Goal: Task Accomplishment & Management: Contribute content

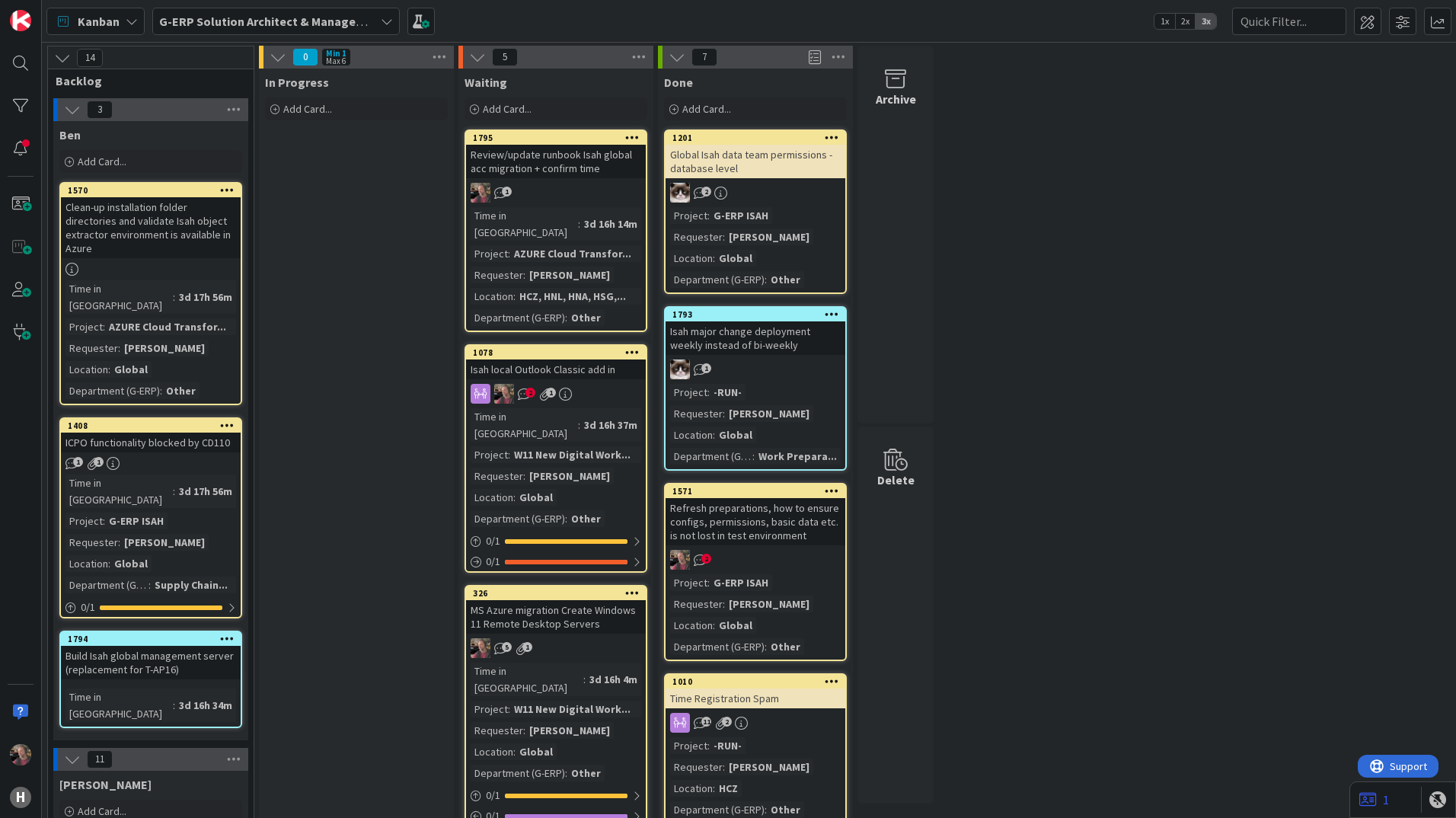
click at [584, 171] on div "Review/update runbook Isah global acc migration + confirm time" at bounding box center [556, 161] width 180 height 33
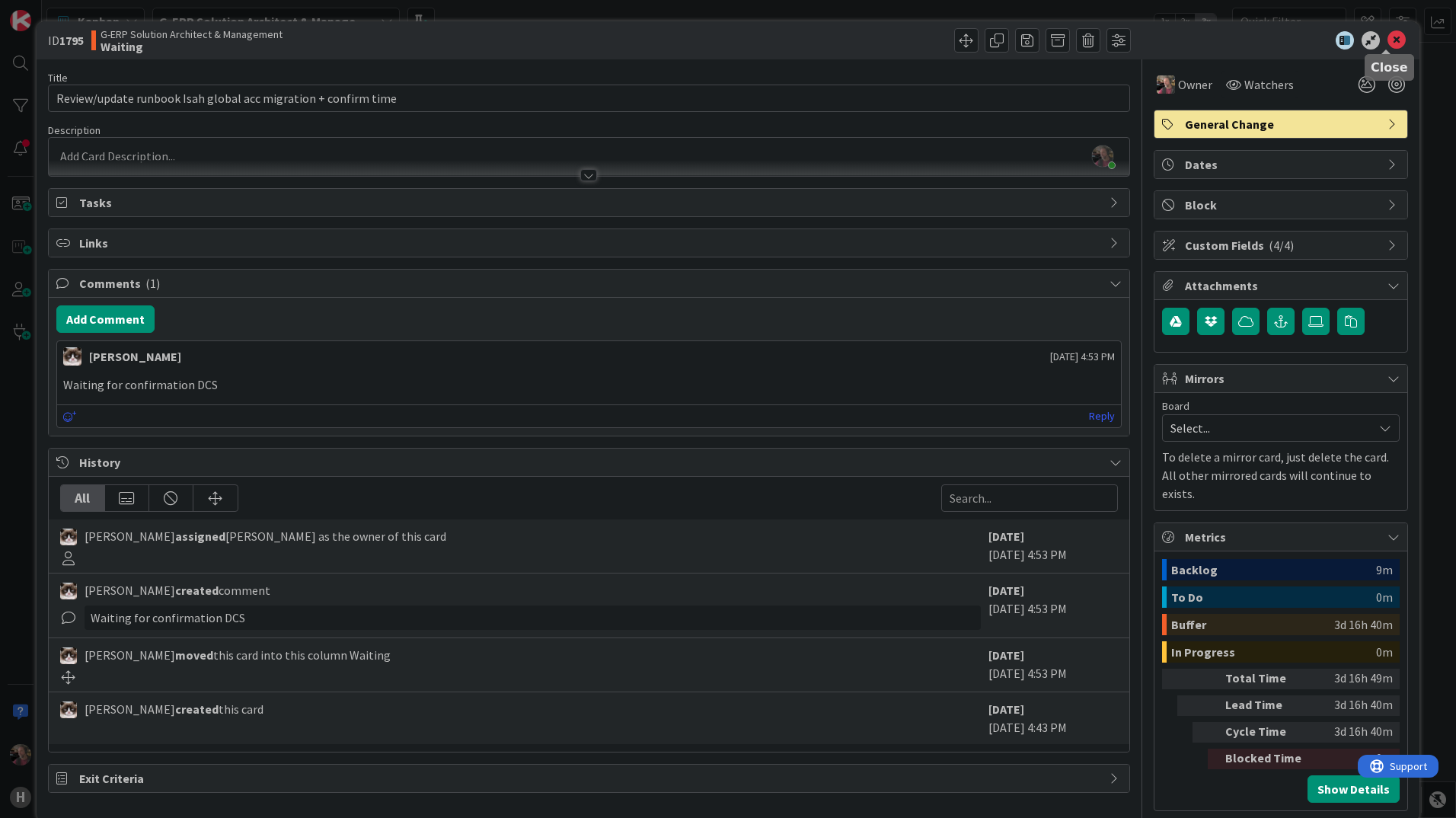
click at [1390, 39] on icon at bounding box center [1397, 41] width 18 height 18
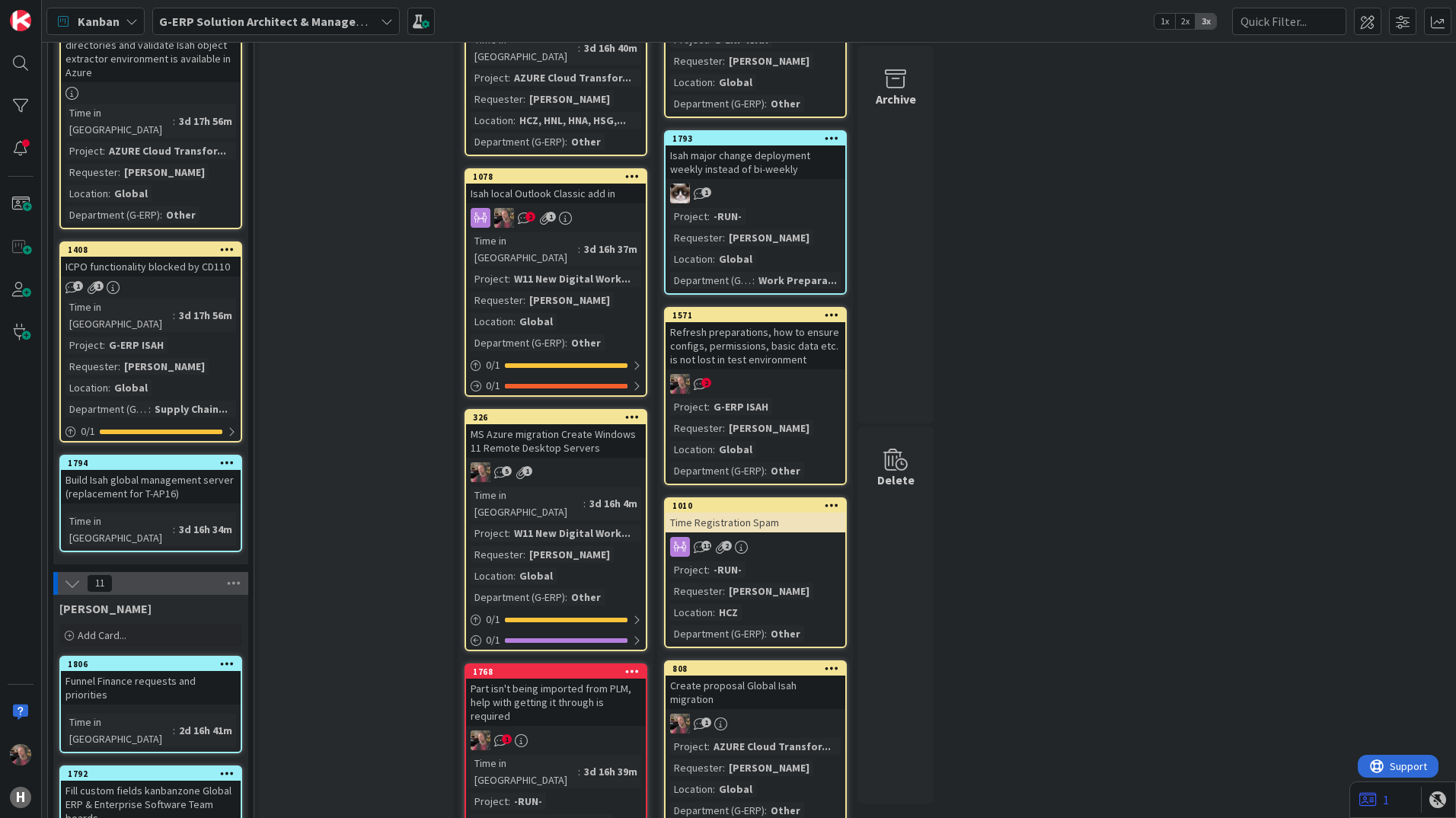
scroll to position [229, 0]
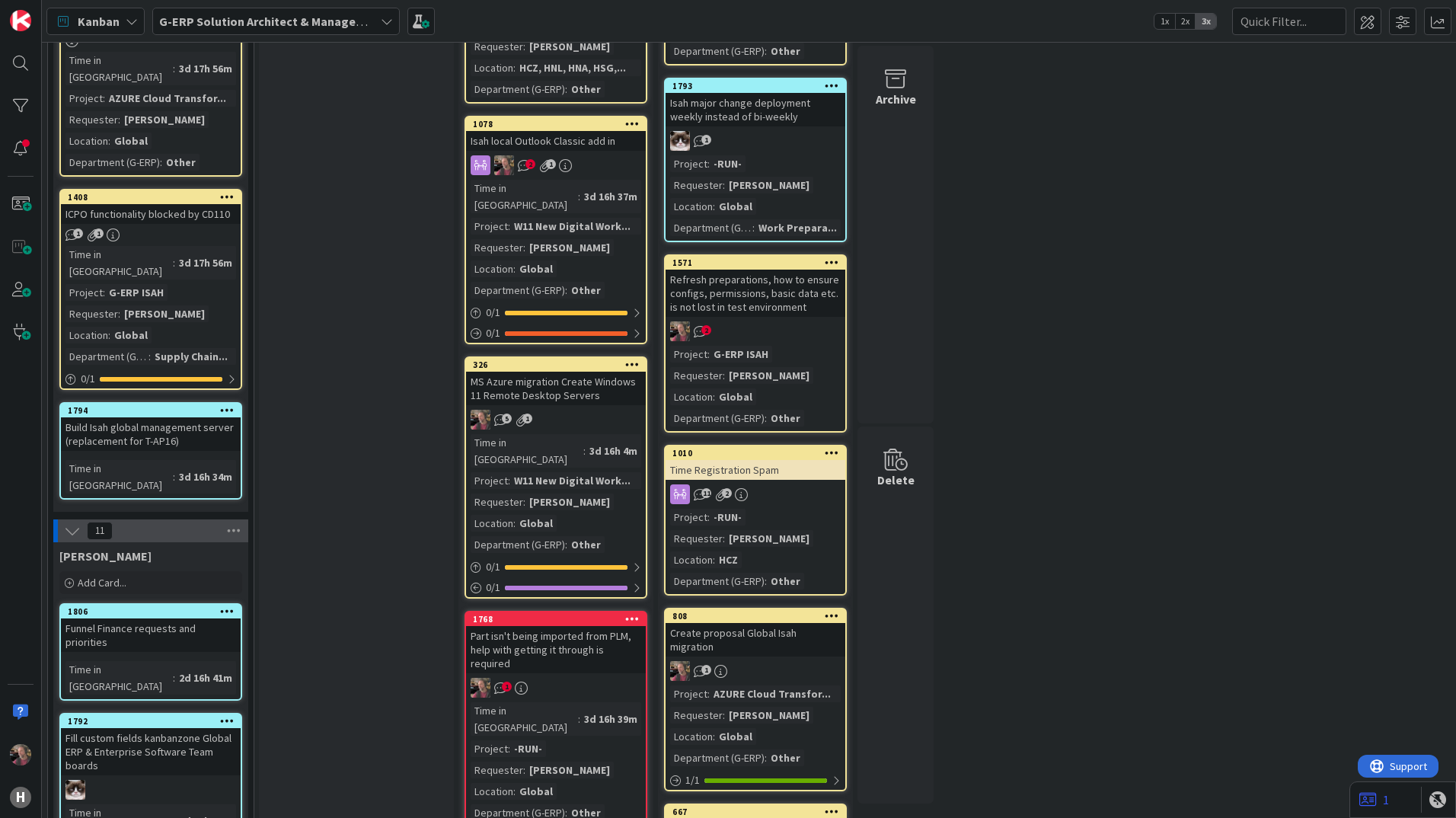
click at [573, 372] on div "MS Azure migration Create Windows 11 Remote Desktop Servers" at bounding box center [556, 389] width 180 height 33
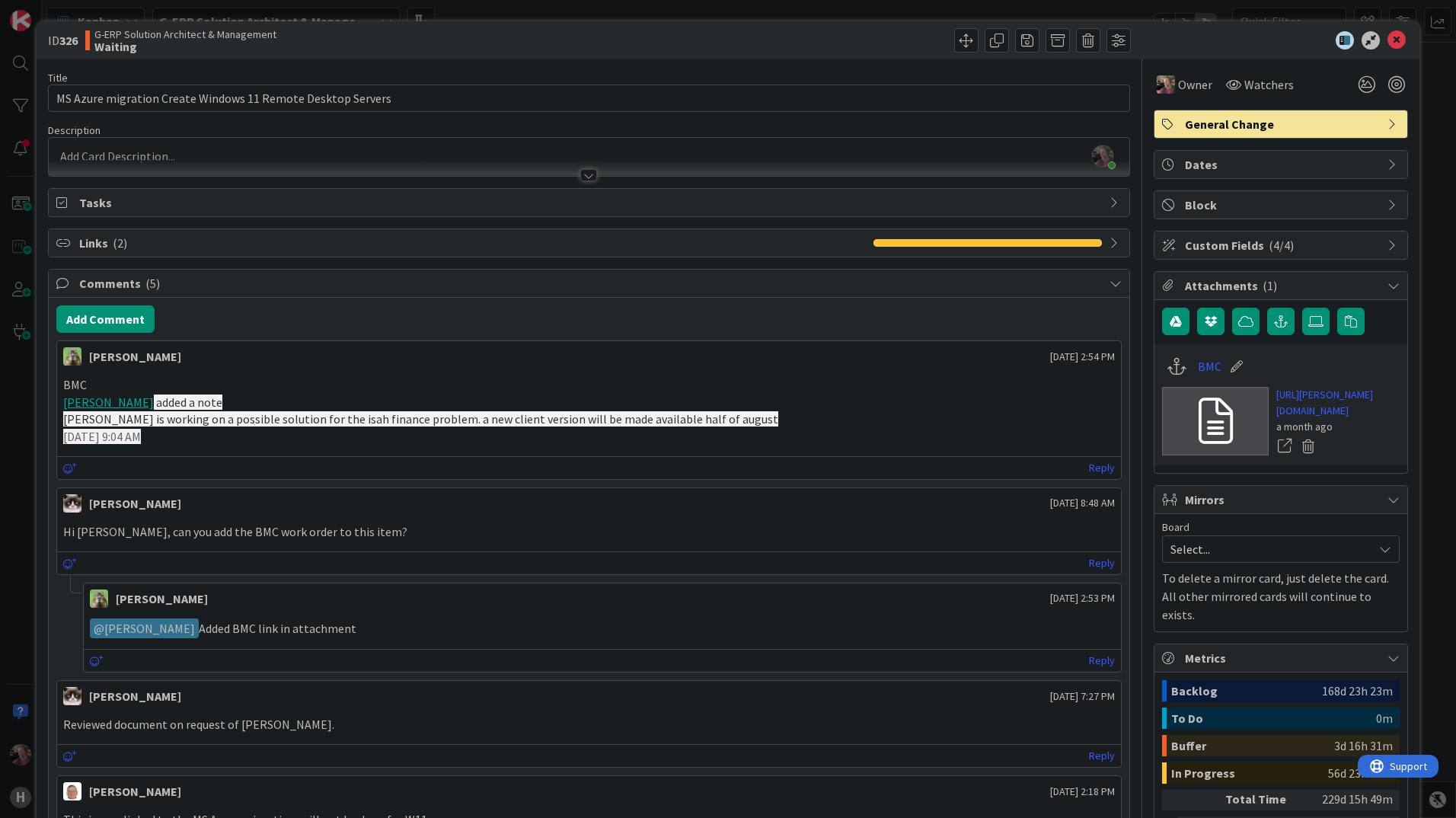
click at [584, 177] on div at bounding box center [589, 175] width 17 height 12
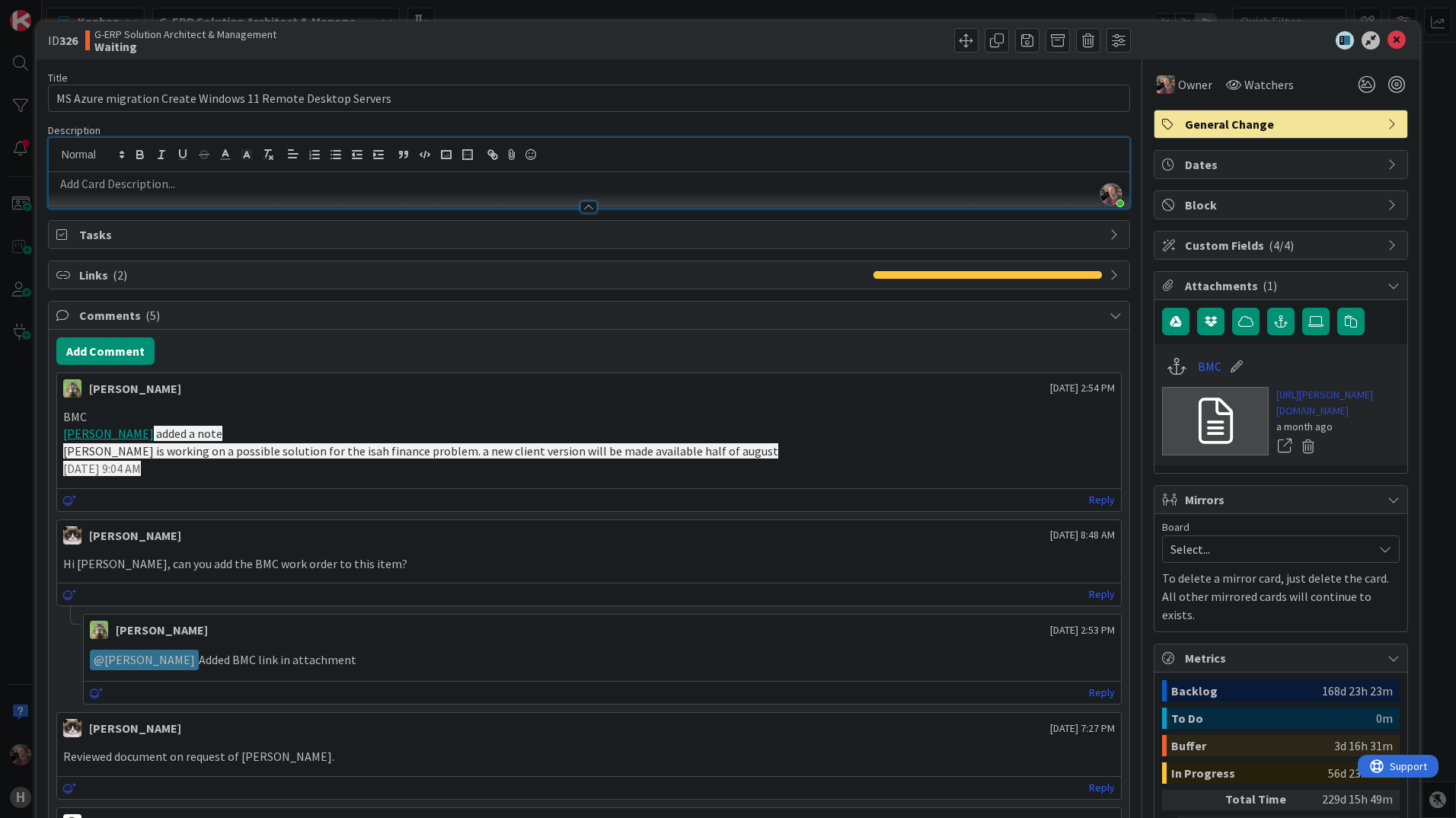
click at [1339, 417] on link "[URL][PERSON_NAME][DOMAIN_NAME]" at bounding box center [1338, 403] width 123 height 32
click at [1388, 42] on icon at bounding box center [1397, 41] width 18 height 18
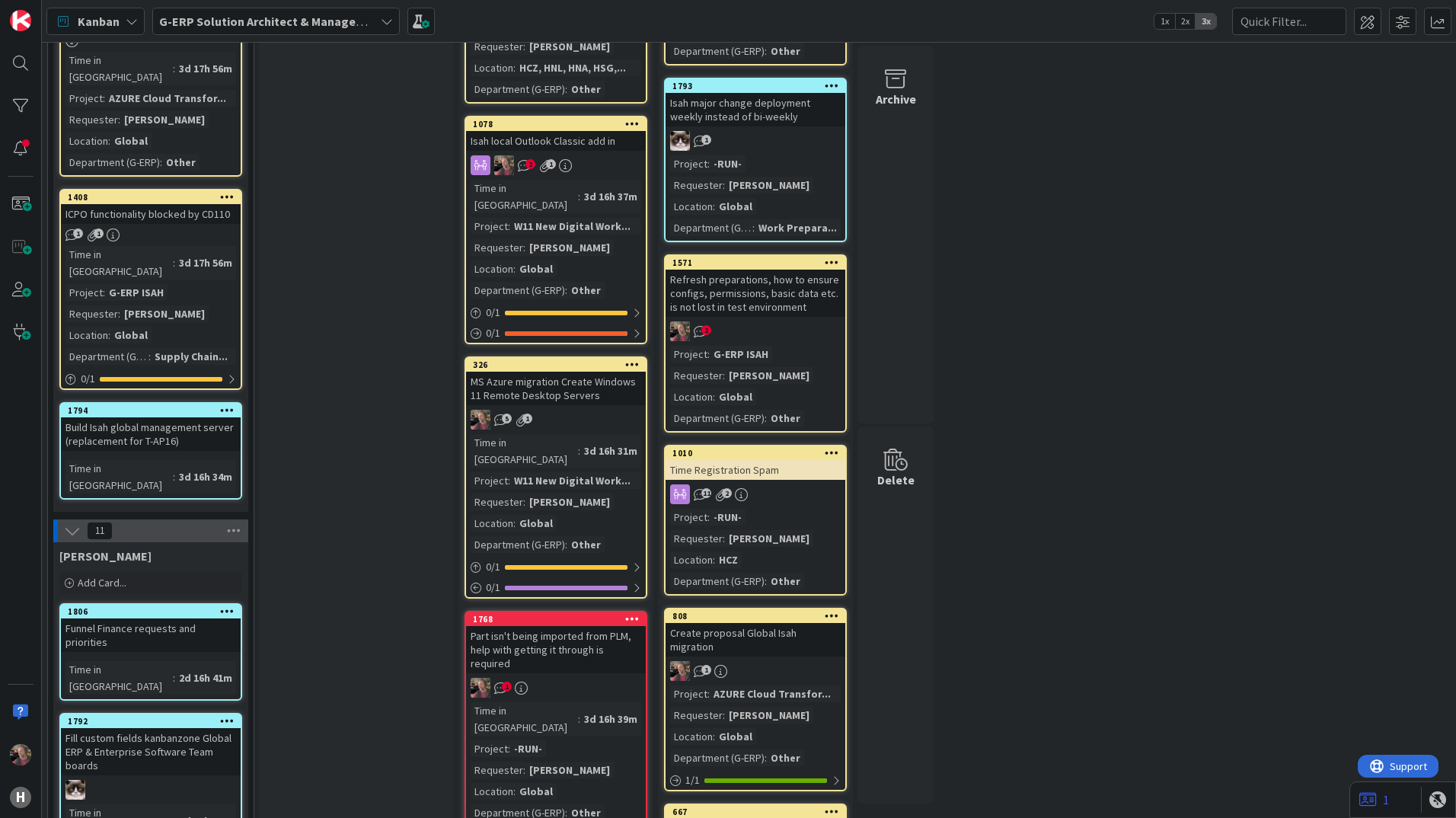
click at [1132, 329] on div "14 Backlog 3 Ben Add Card... 1570 Clean-up installation folder directories and …" at bounding box center [749, 789] width 1409 height 1945
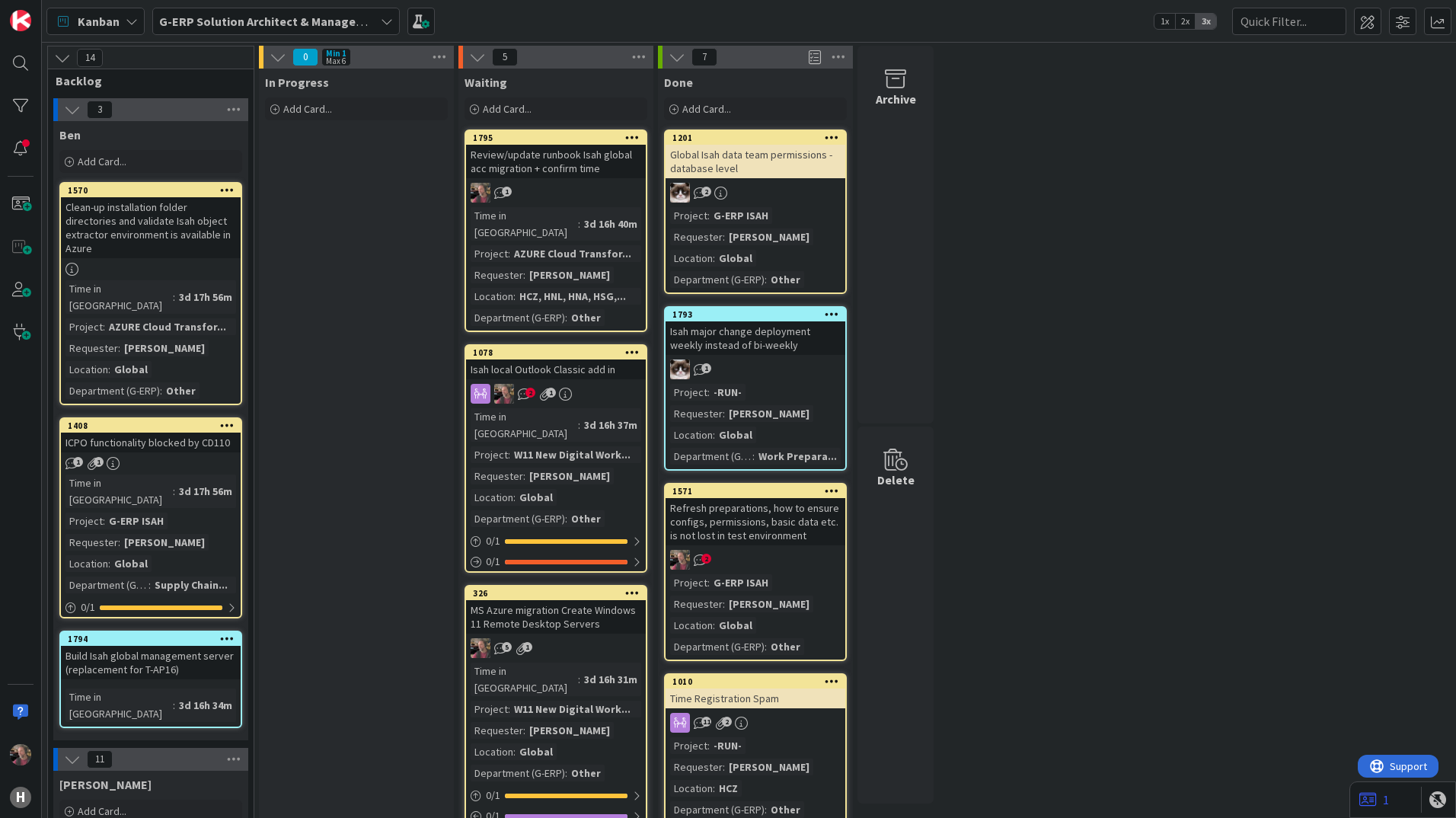
click at [384, 19] on icon at bounding box center [387, 21] width 12 height 12
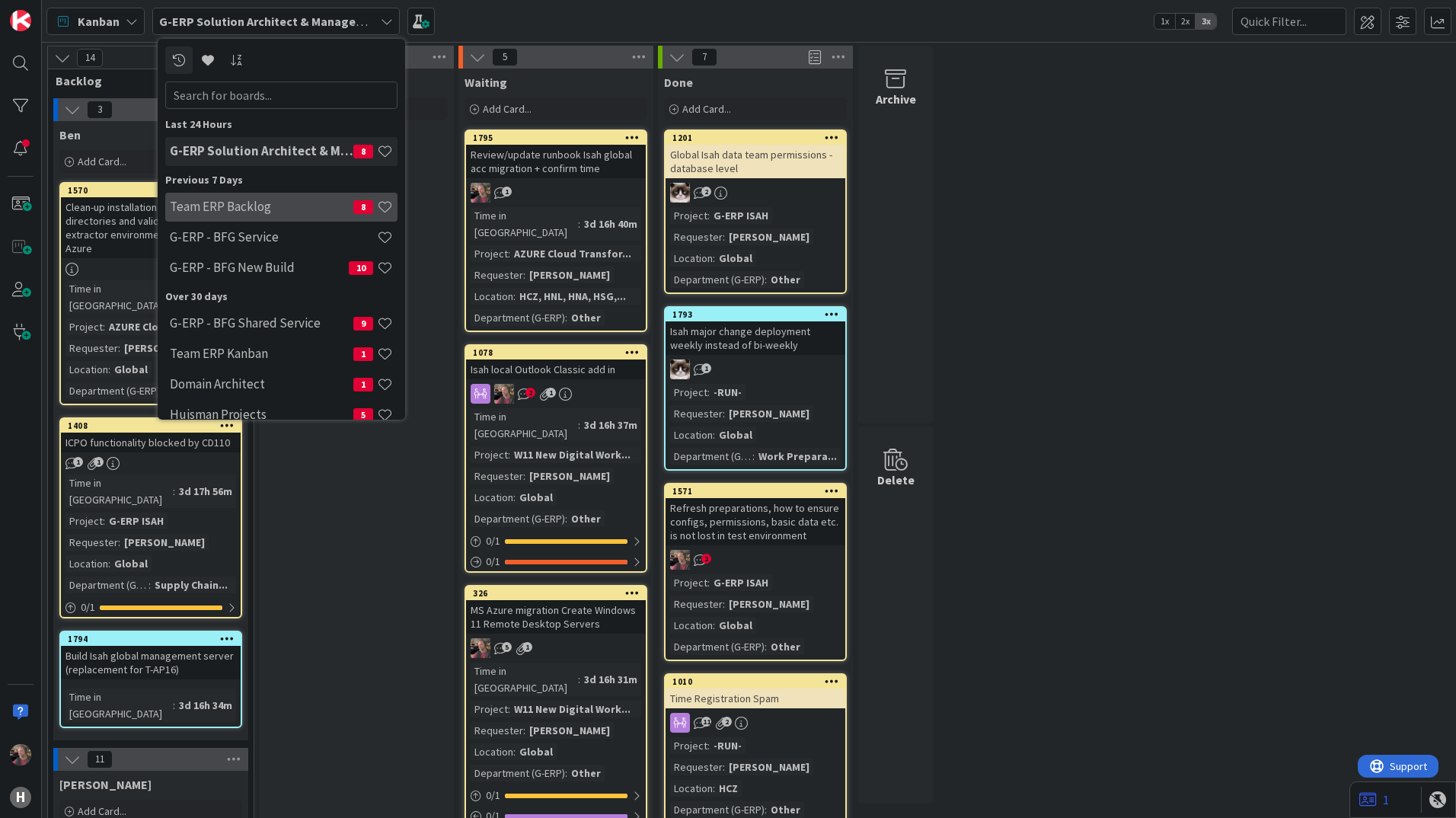
click at [239, 214] on h4 "Team ERP Backlog" at bounding box center [261, 206] width 184 height 15
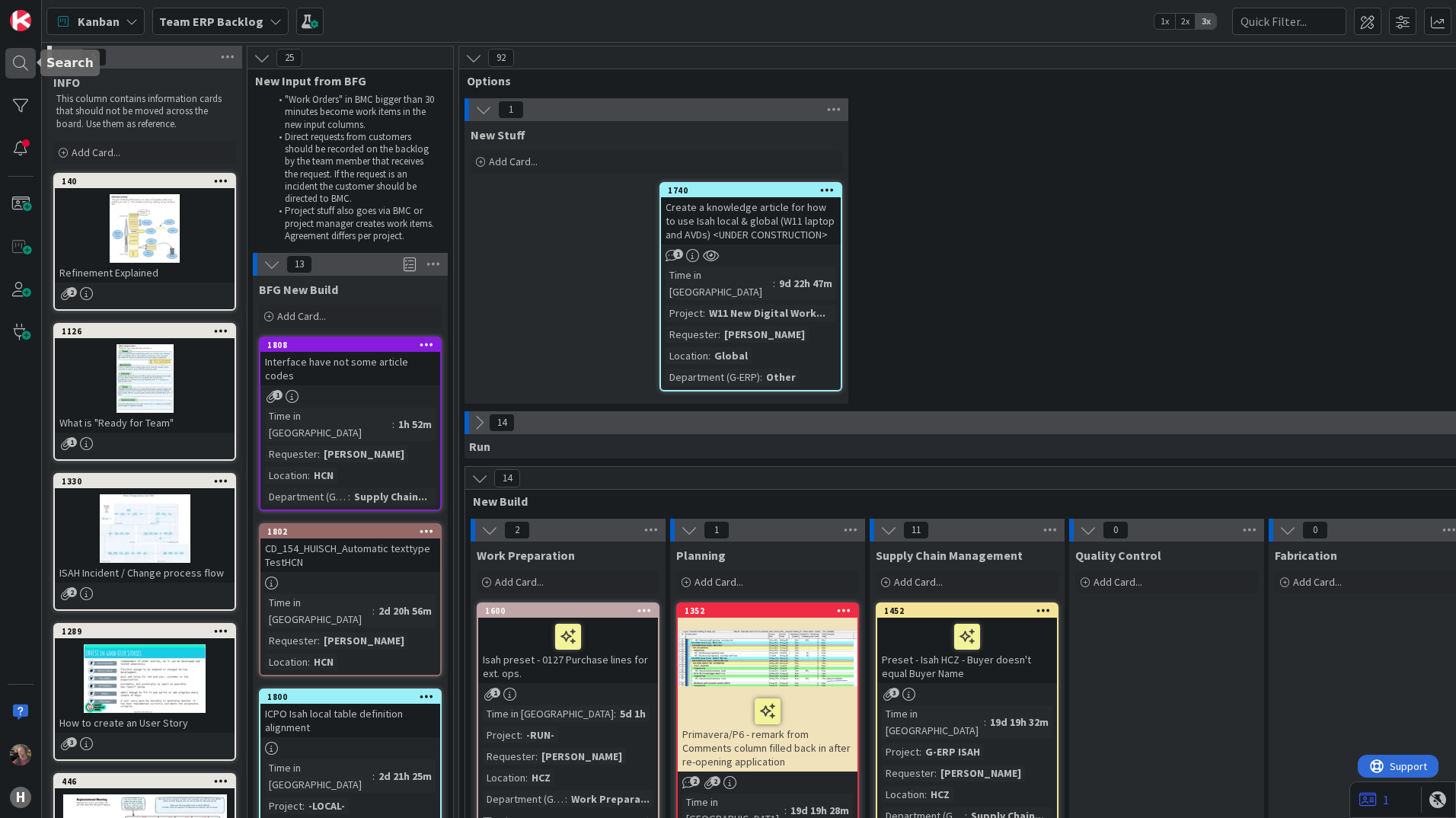
click at [23, 56] on div at bounding box center [20, 63] width 31 height 31
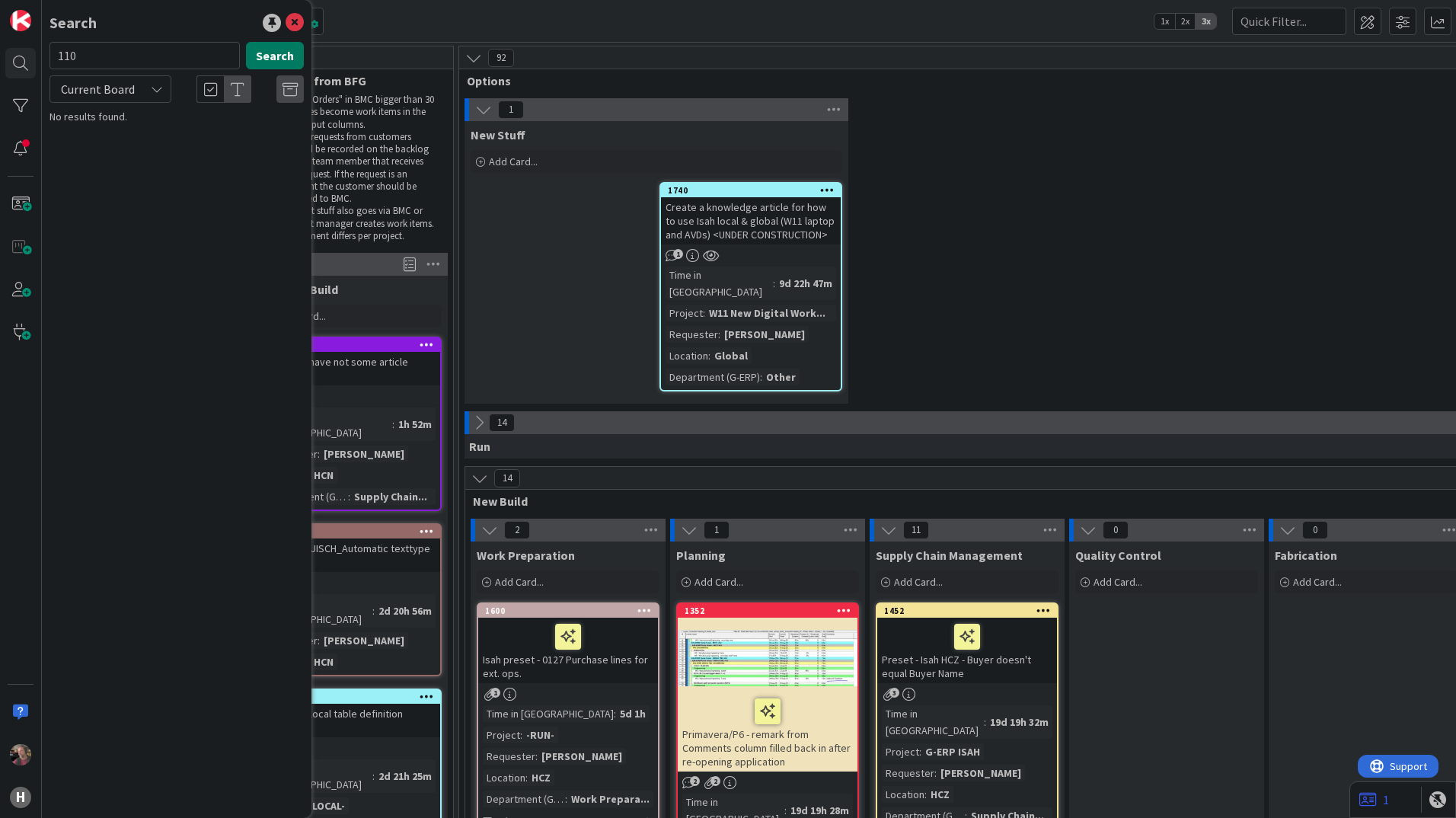
click at [280, 56] on button "Search" at bounding box center [275, 55] width 58 height 27
click at [119, 52] on input "110" at bounding box center [145, 55] width 191 height 27
type input "cd110"
click at [281, 57] on button "Search" at bounding box center [275, 55] width 58 height 27
drag, startPoint x: 68, startPoint y: 53, endPoint x: 60, endPoint y: 97, distance: 44.7
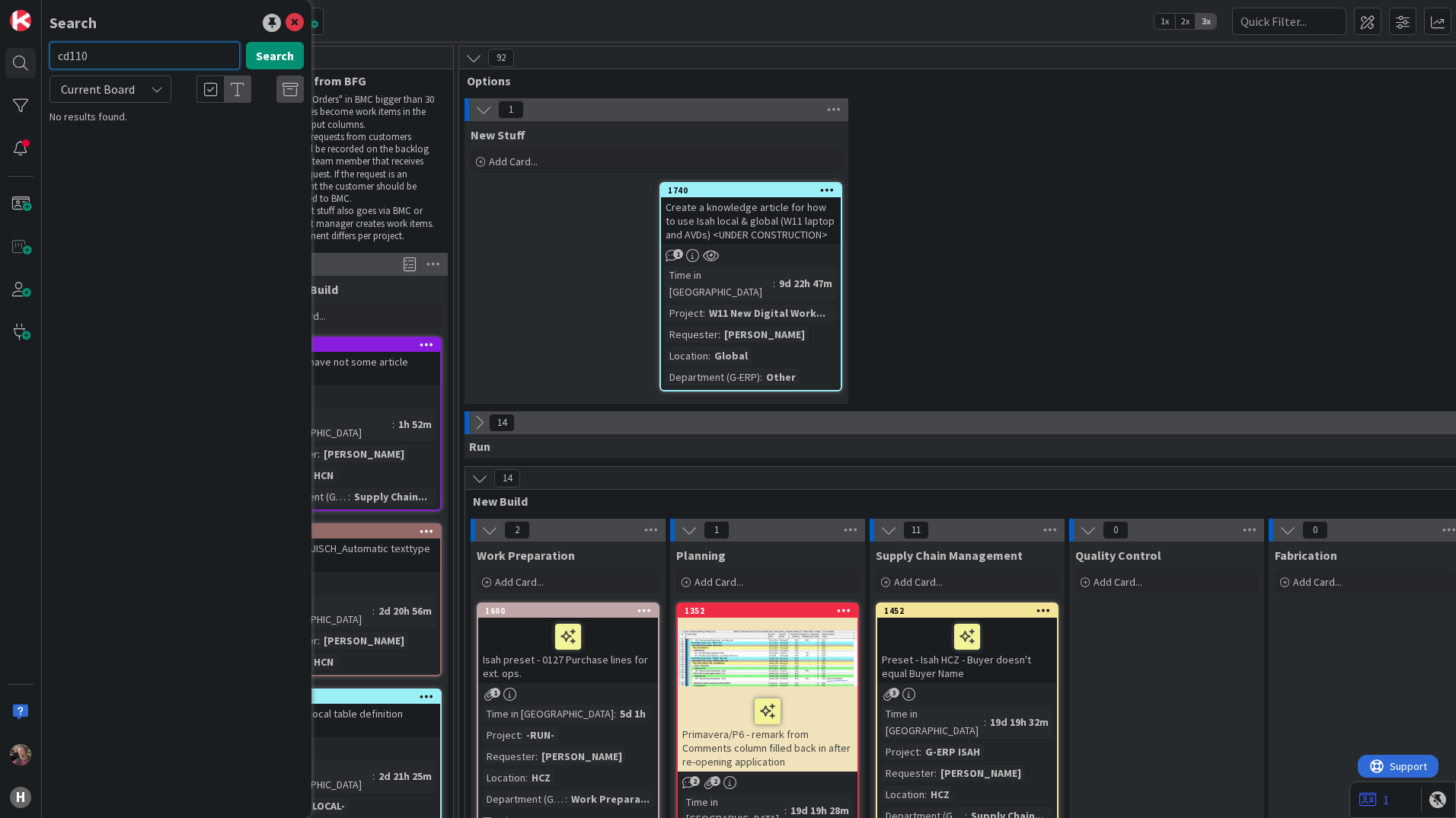
click at [68, 56] on input "cd110" at bounding box center [145, 55] width 191 height 27
type input "cd_110"
click at [290, 62] on button "Search" at bounding box center [275, 55] width 58 height 27
click at [149, 86] on div "Current Board" at bounding box center [111, 89] width 121 height 27
click at [111, 147] on span "All Boards" at bounding box center [137, 151] width 158 height 22
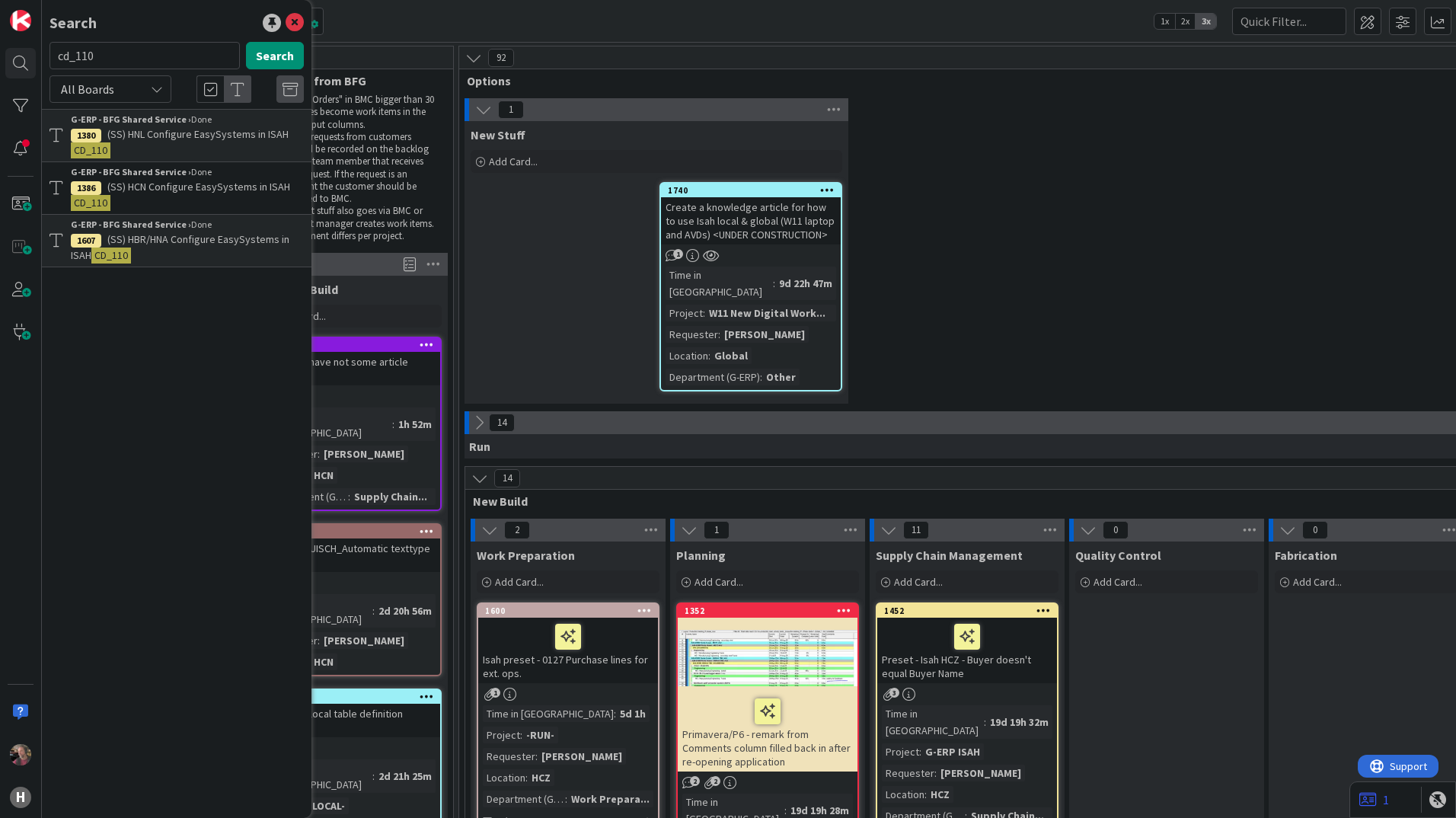
click at [235, 146] on p "(SS) HNL Configure EasySystems in ISAH CD_110" at bounding box center [187, 142] width 233 height 32
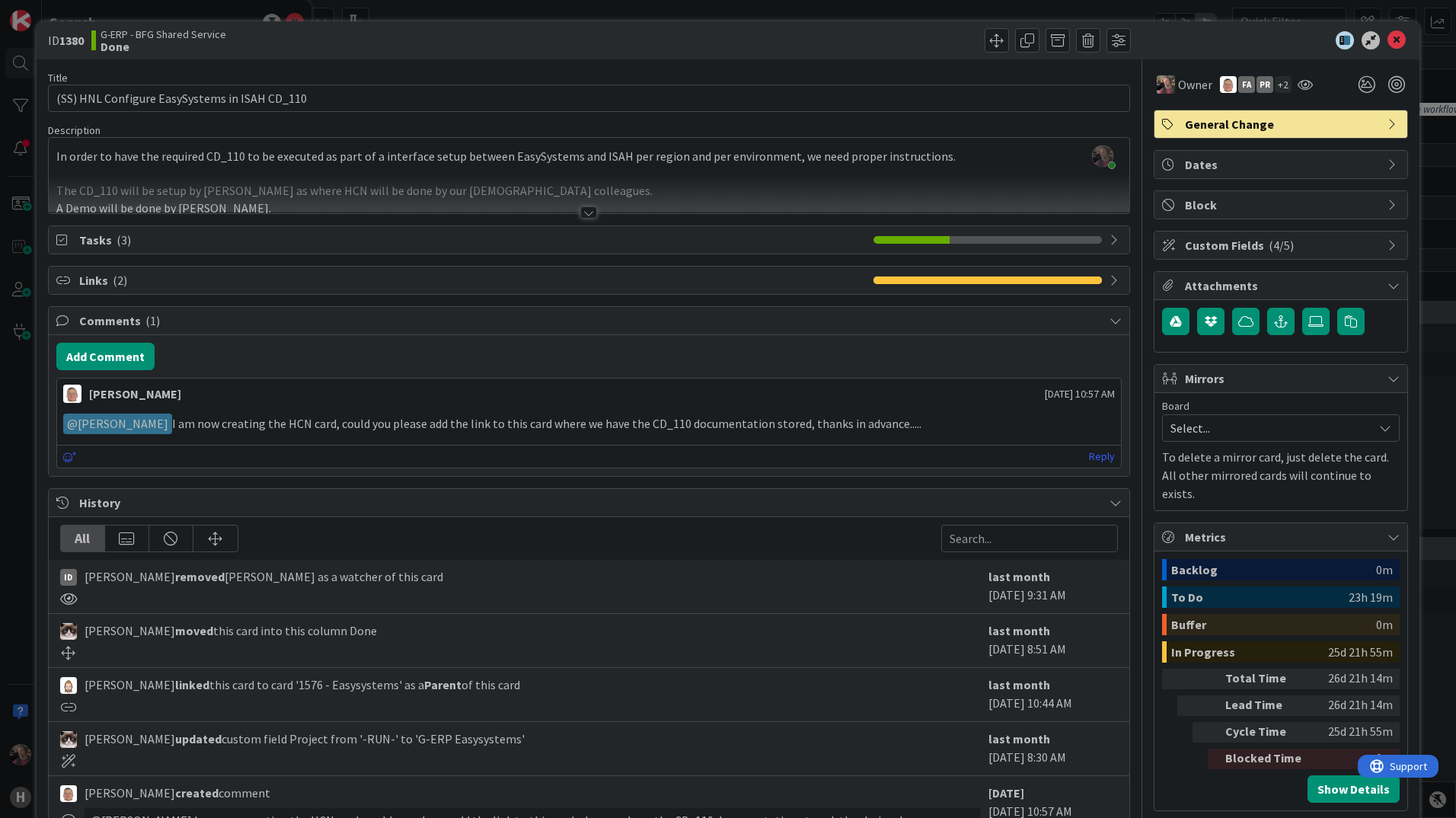
click at [582, 214] on div at bounding box center [589, 212] width 17 height 12
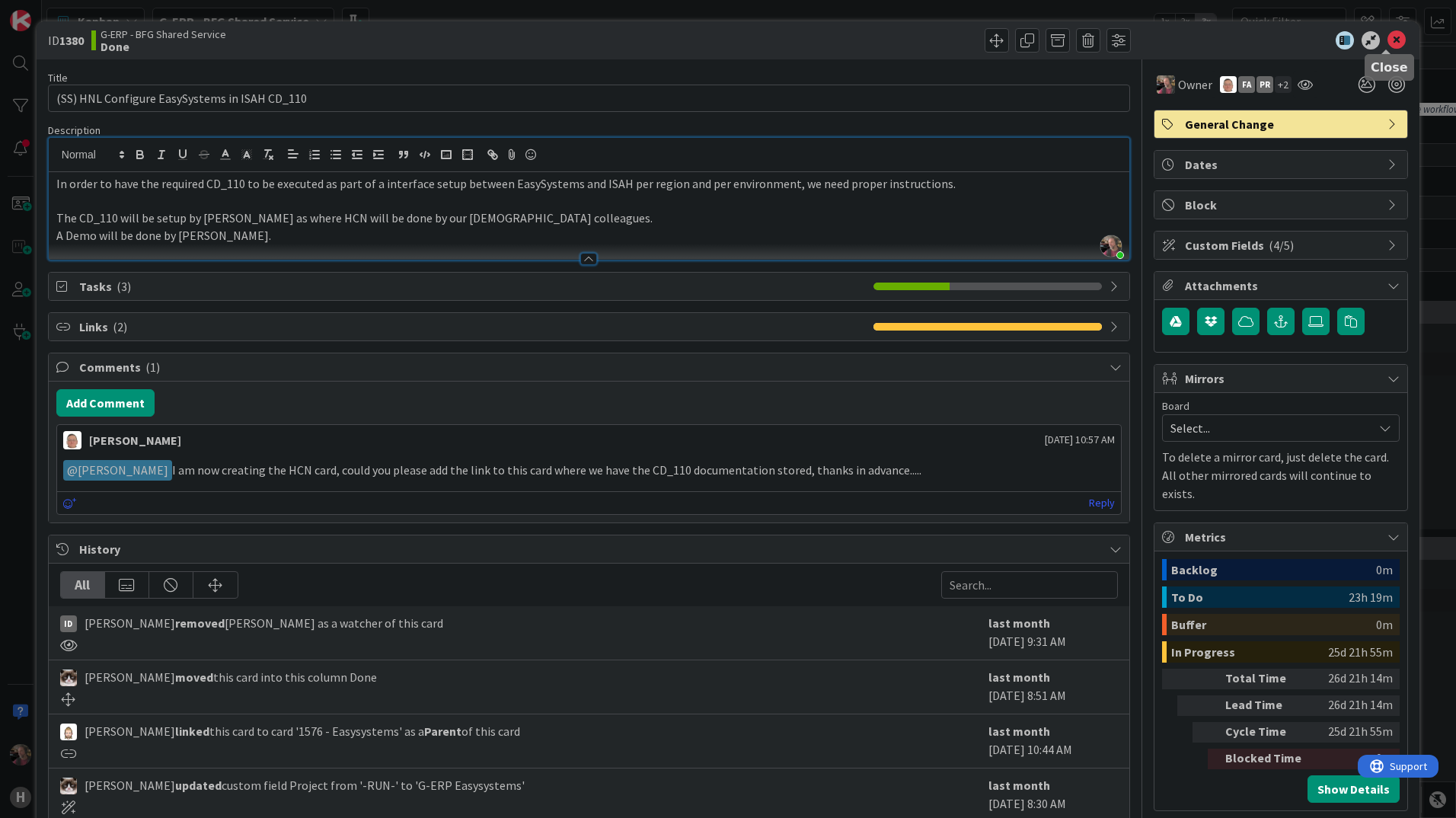
click at [1389, 37] on icon at bounding box center [1397, 41] width 18 height 18
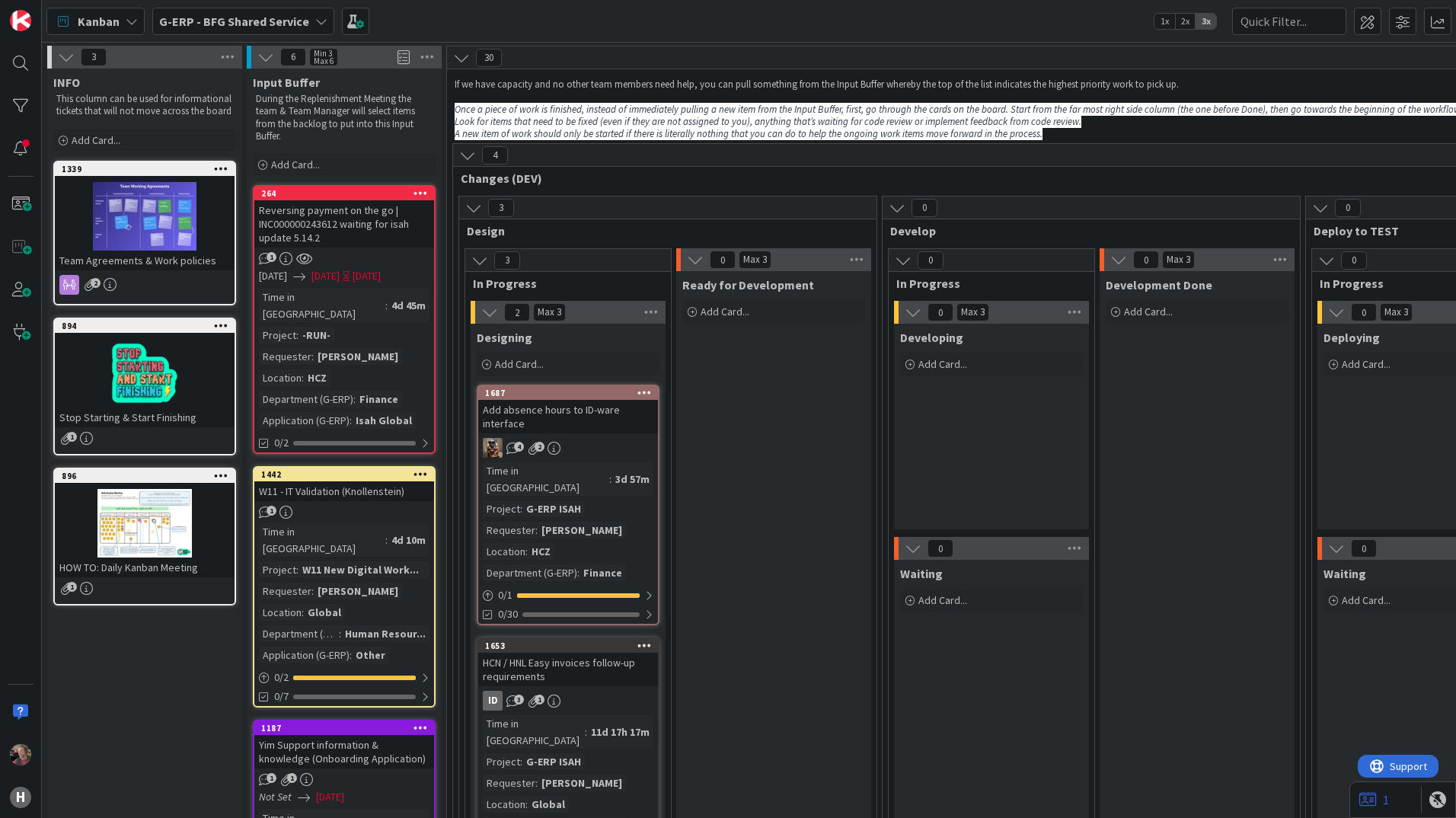
click at [266, 25] on b "G-ERP - BFG Shared Service" at bounding box center [234, 21] width 150 height 15
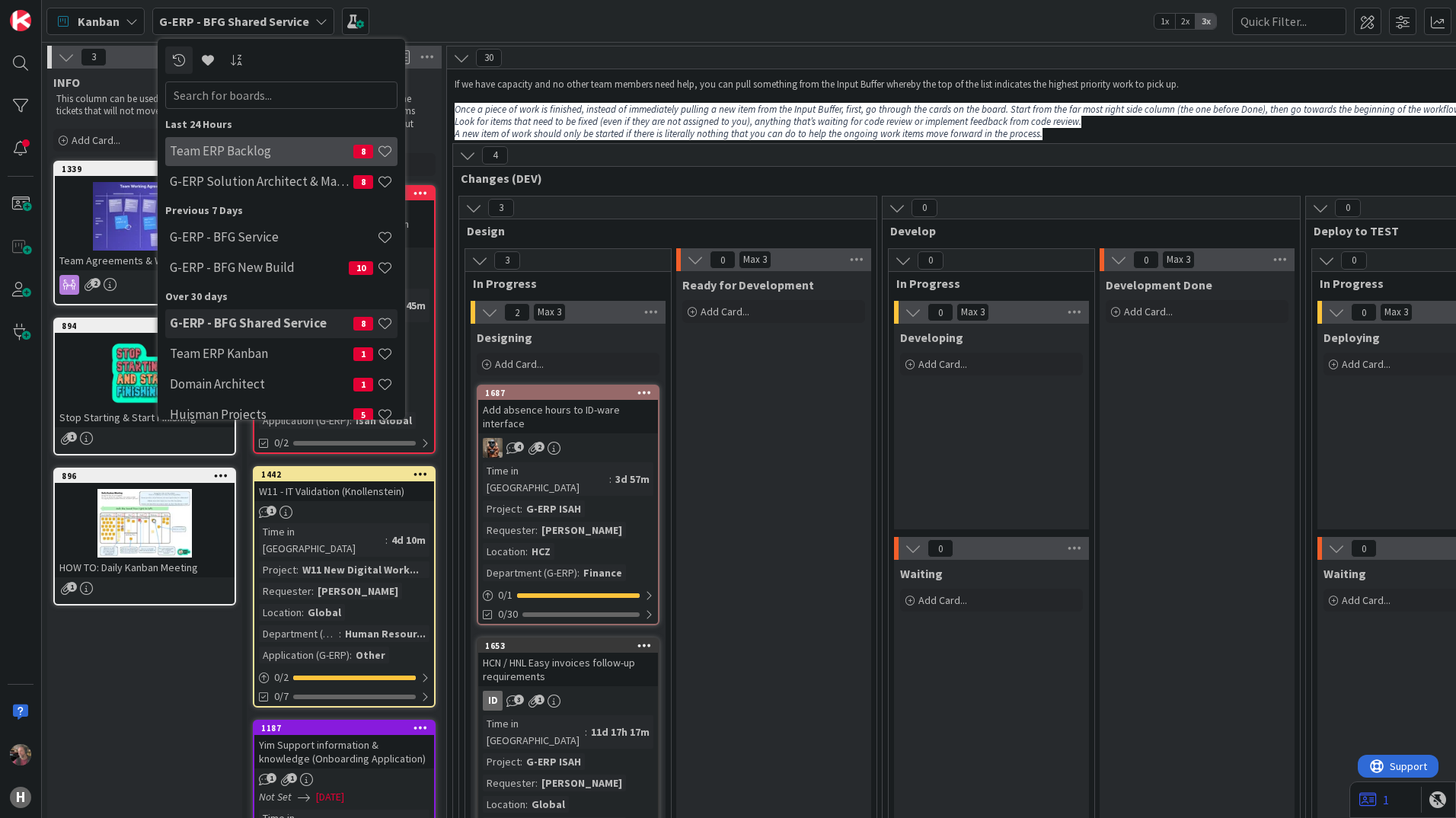
click at [251, 148] on h4 "Team ERP Backlog" at bounding box center [261, 151] width 184 height 15
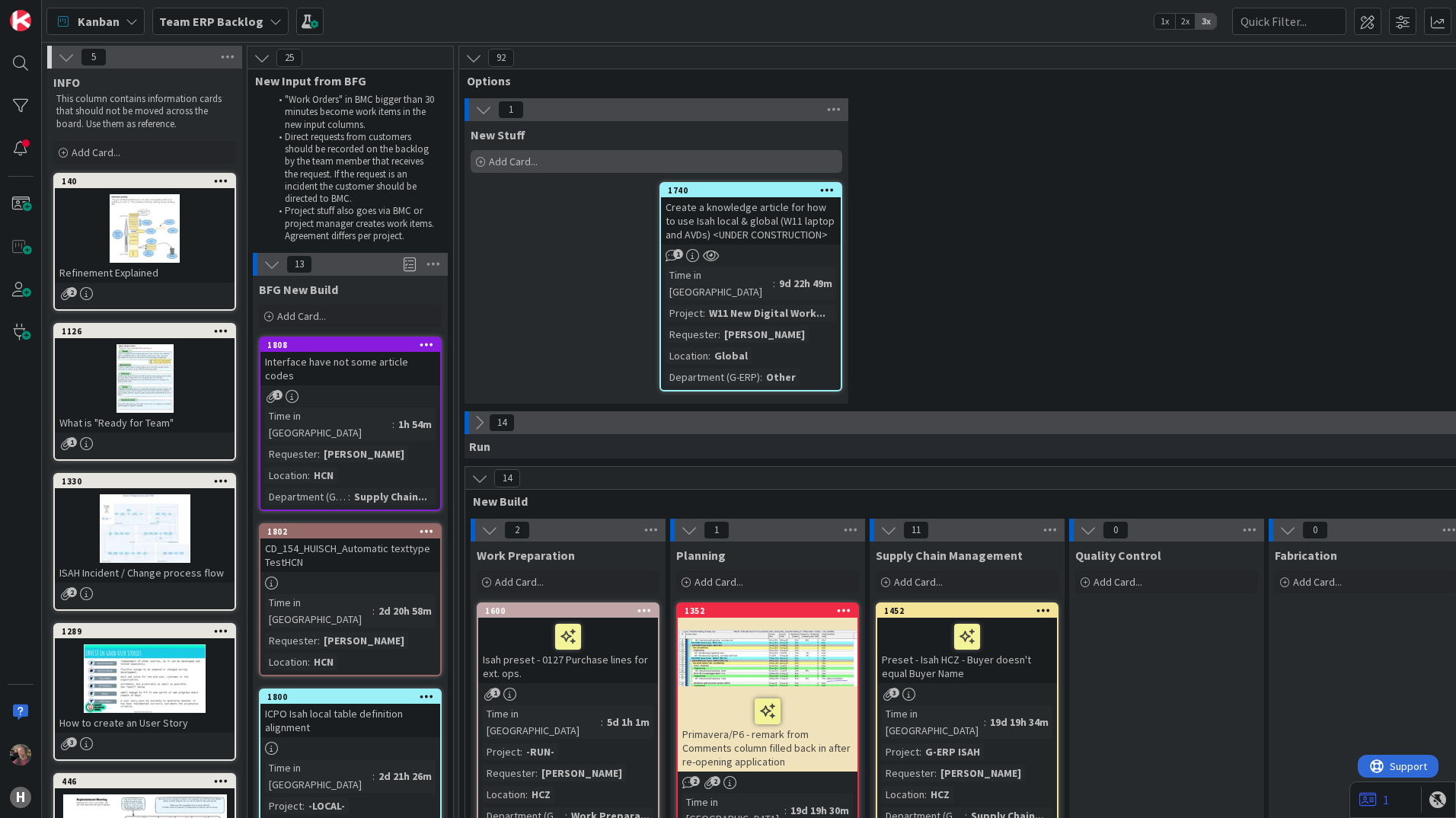
click at [514, 156] on span "Add Card..." at bounding box center [513, 161] width 49 height 13
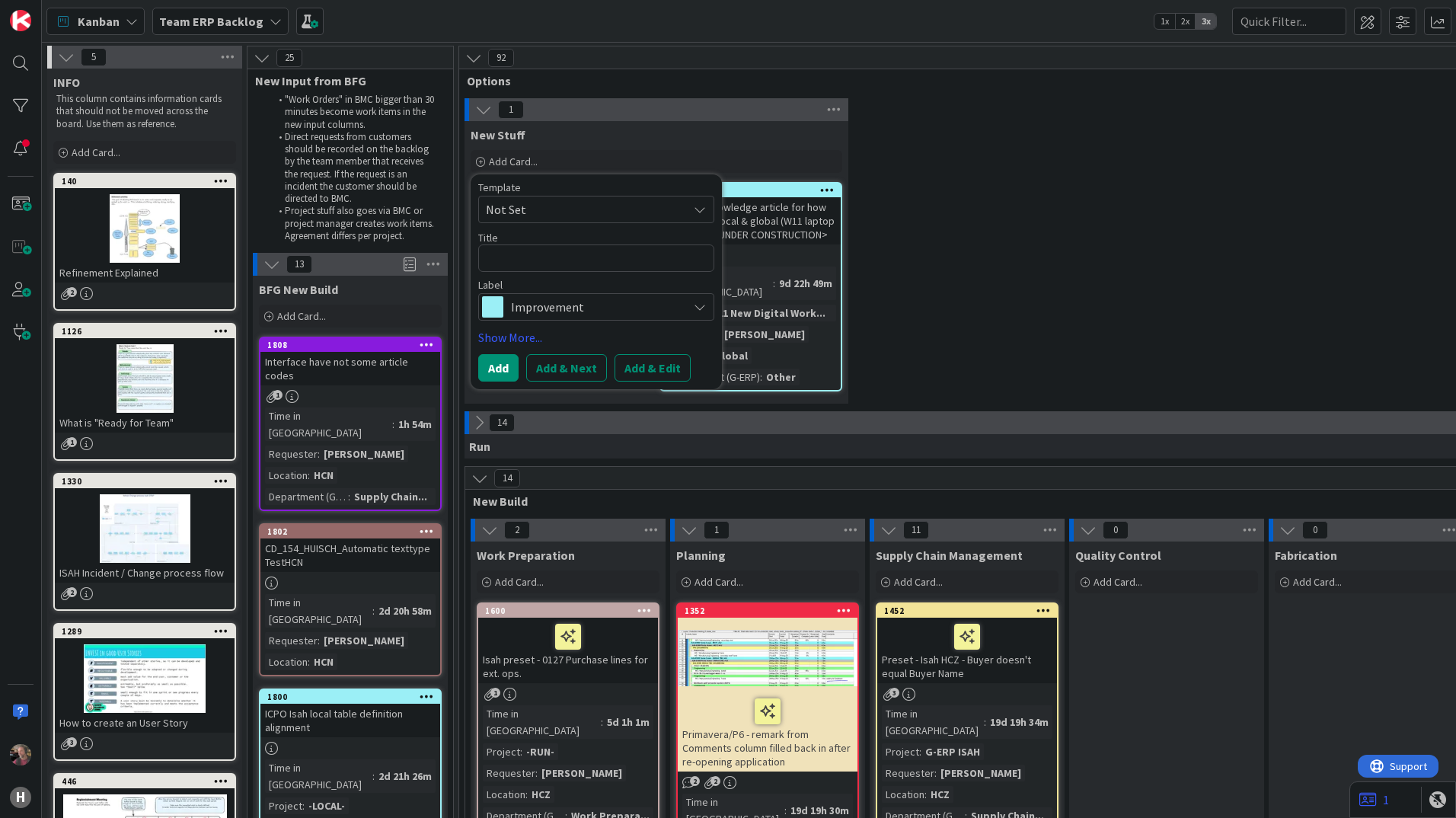
type textarea "x"
type textarea "I"
type textarea "x"
type textarea "In"
type textarea "x"
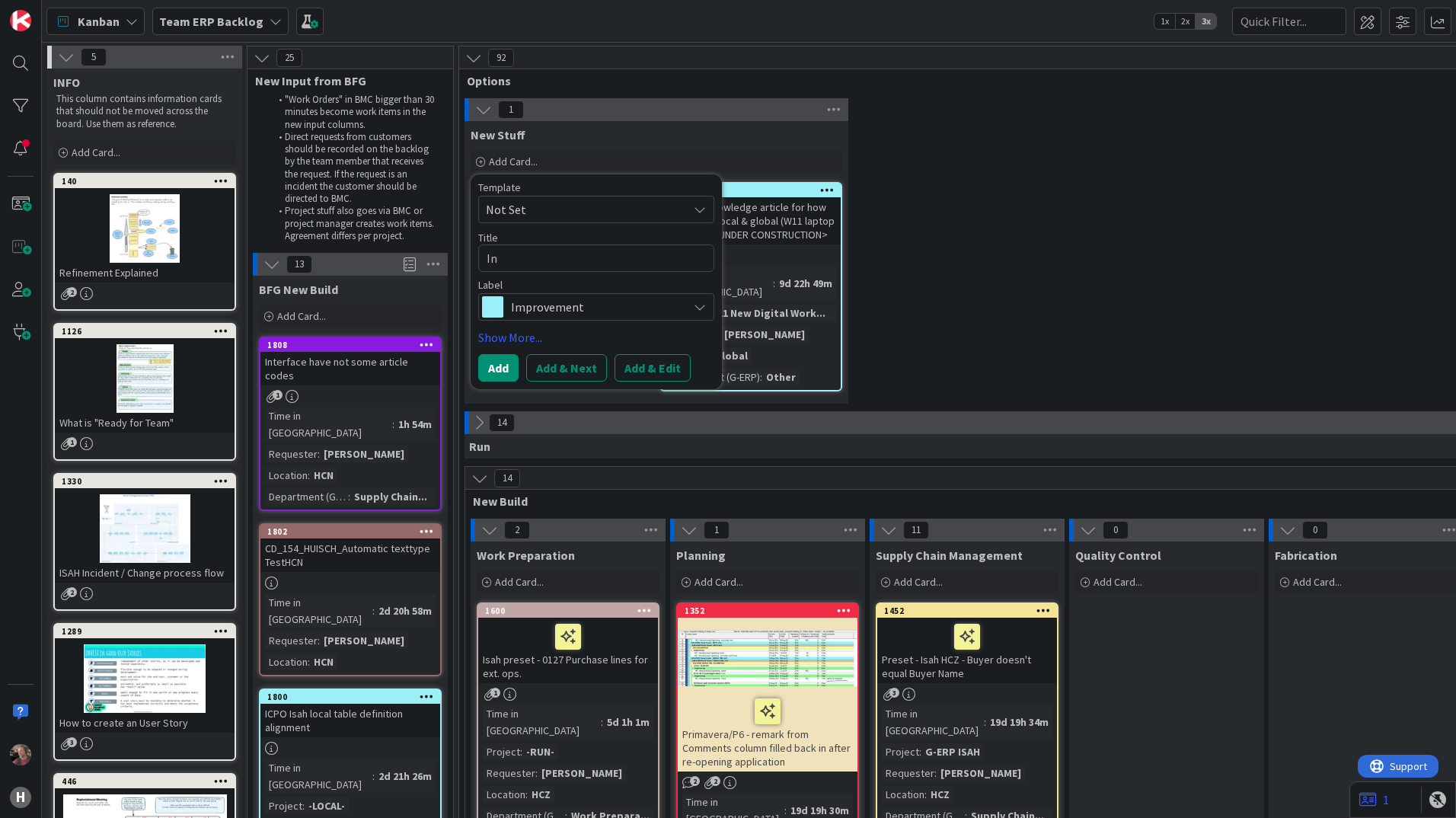
type textarea "Ins"
type textarea "x"
type textarea "Inst"
type textarea "x"
type textarea "Insta"
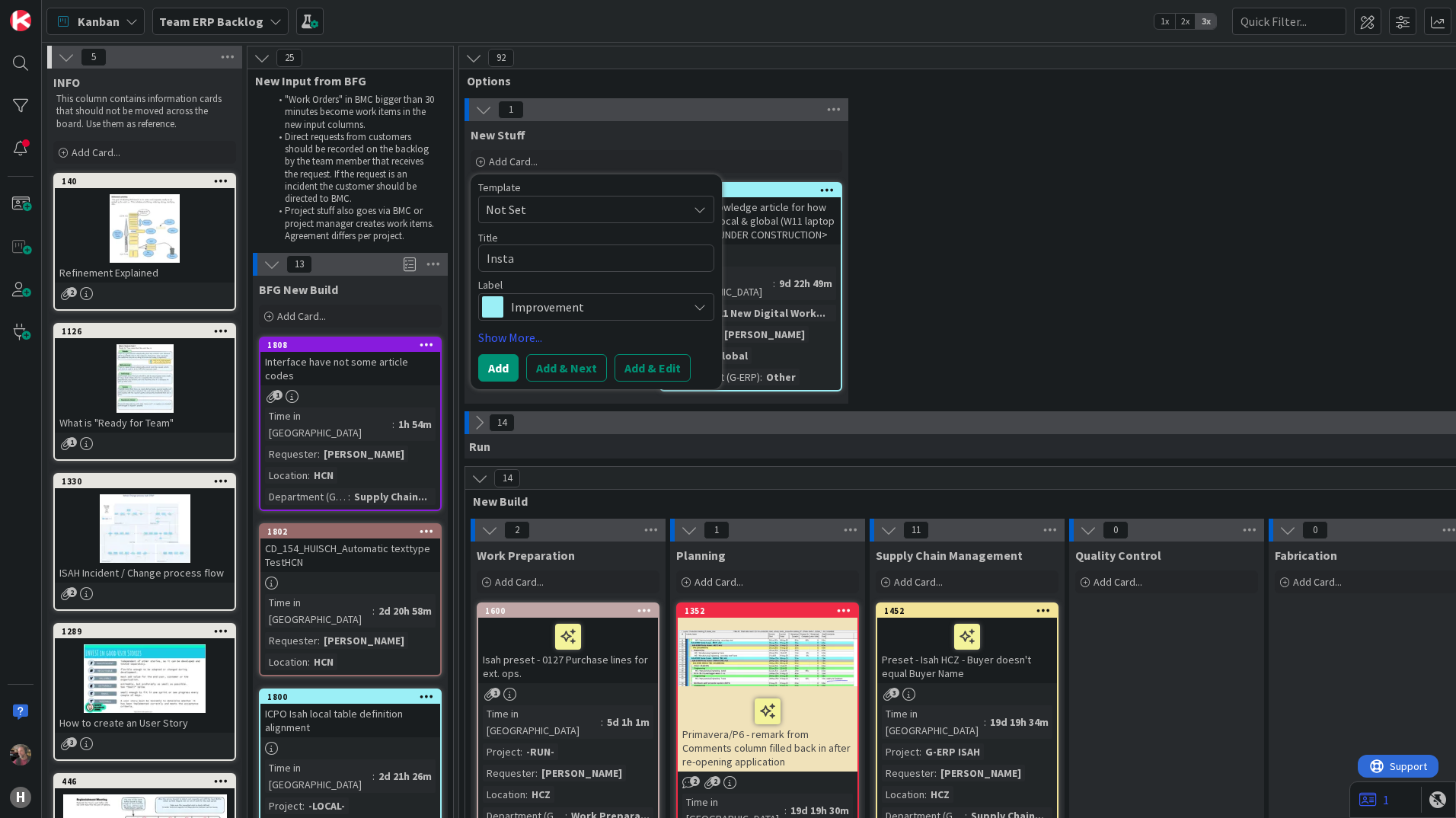
type textarea "x"
type textarea "Instal"
type textarea "x"
type textarea "Install"
type textarea "x"
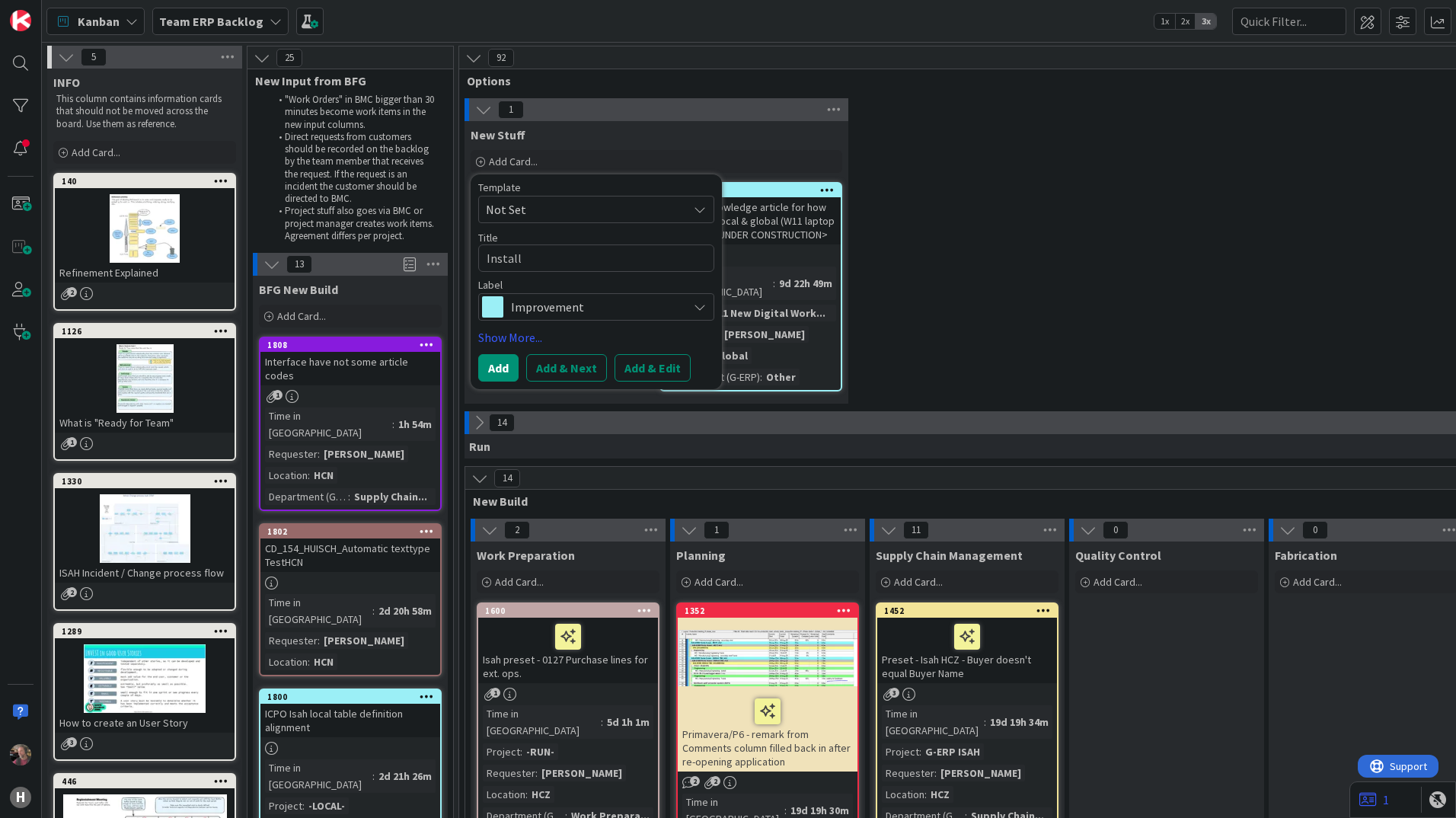
type textarea "Install"
type textarea "x"
type textarea "Install c"
type textarea "x"
type textarea "Install cd"
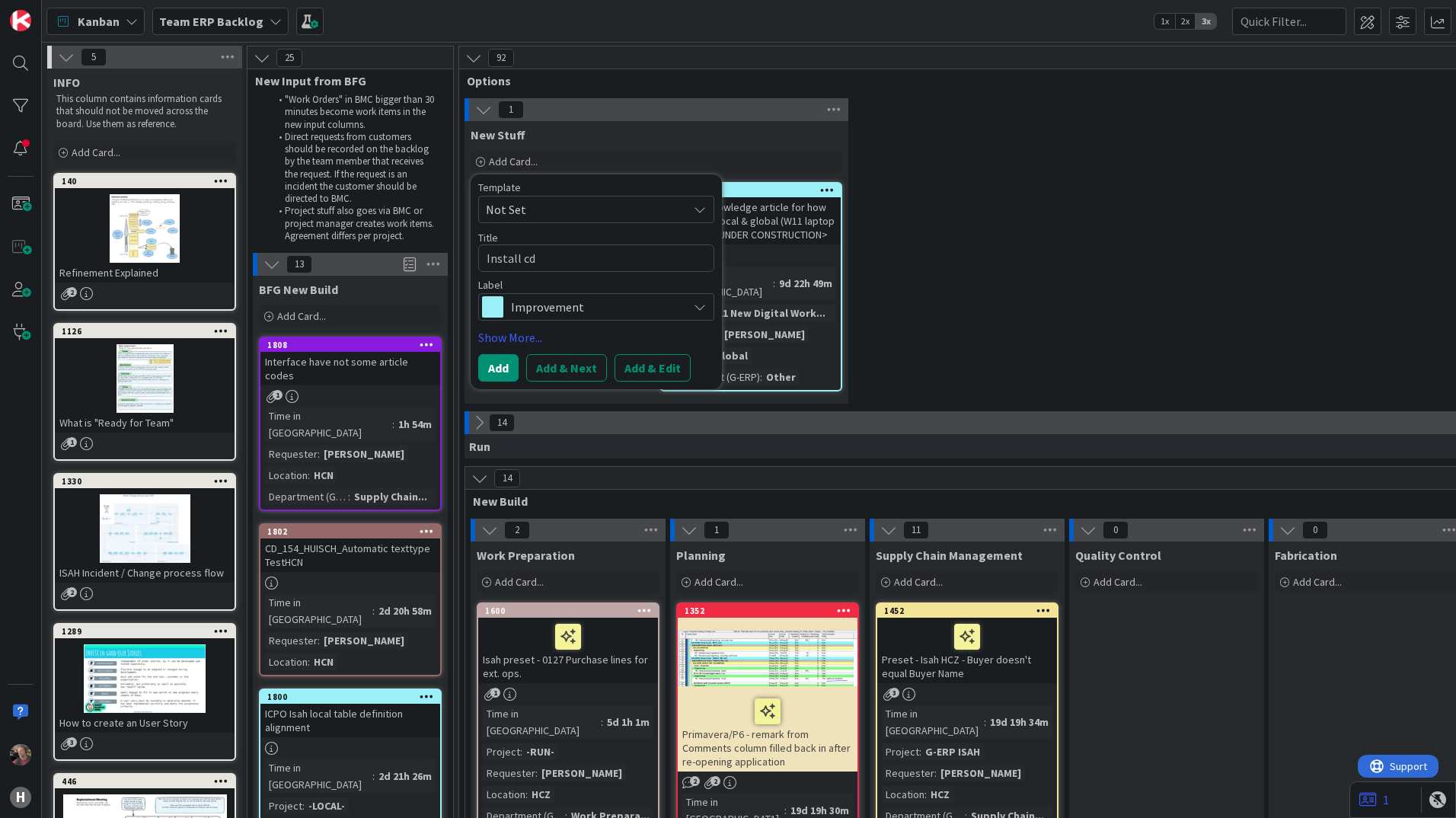
type textarea "x"
type textarea "Install cd_"
type textarea "x"
type textarea "Install cd_1"
type textarea "x"
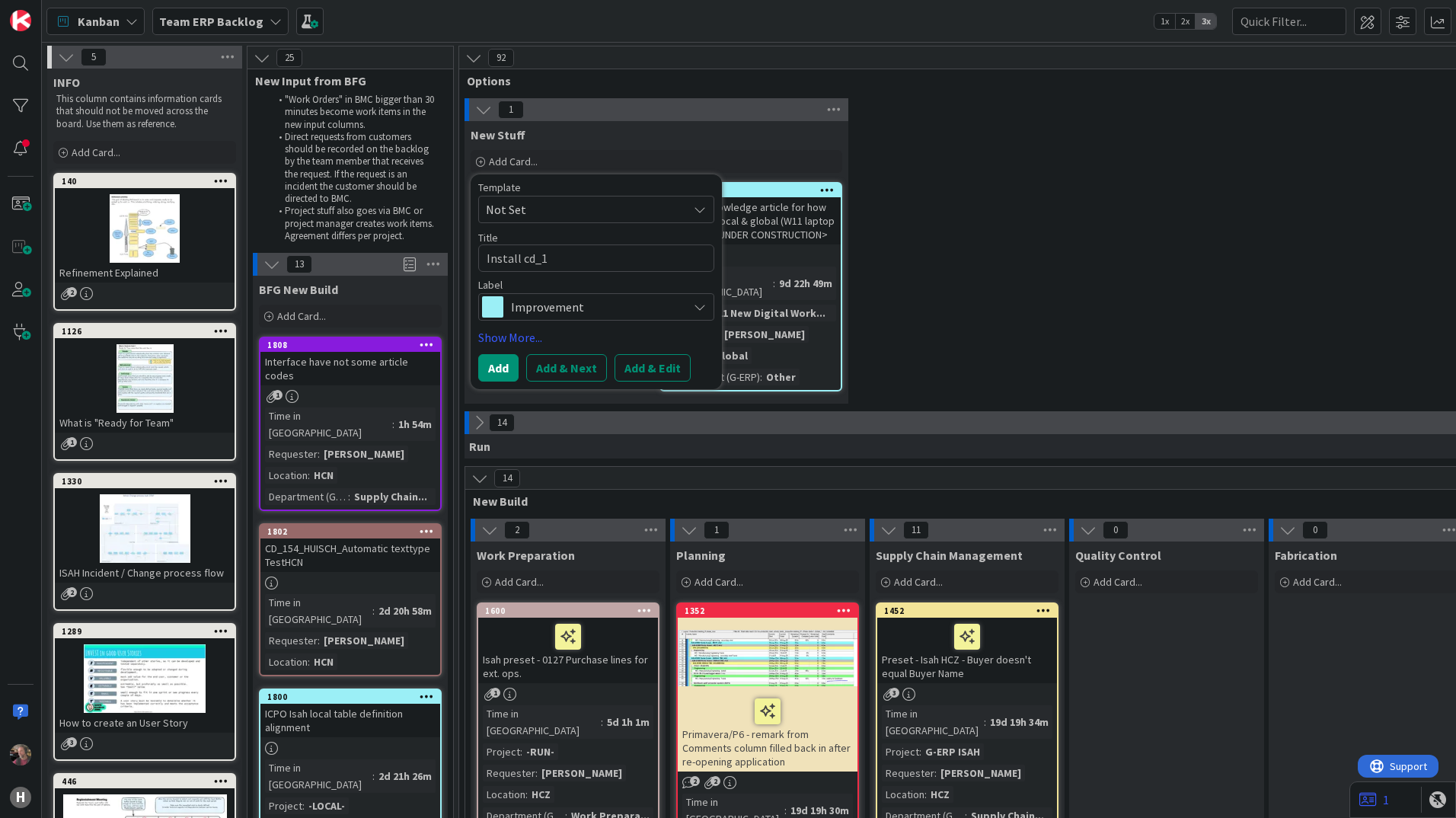
type textarea "Install cd_11"
type textarea "x"
type textarea "Install cd_110"
type textarea "x"
type textarea "Install cd_110"
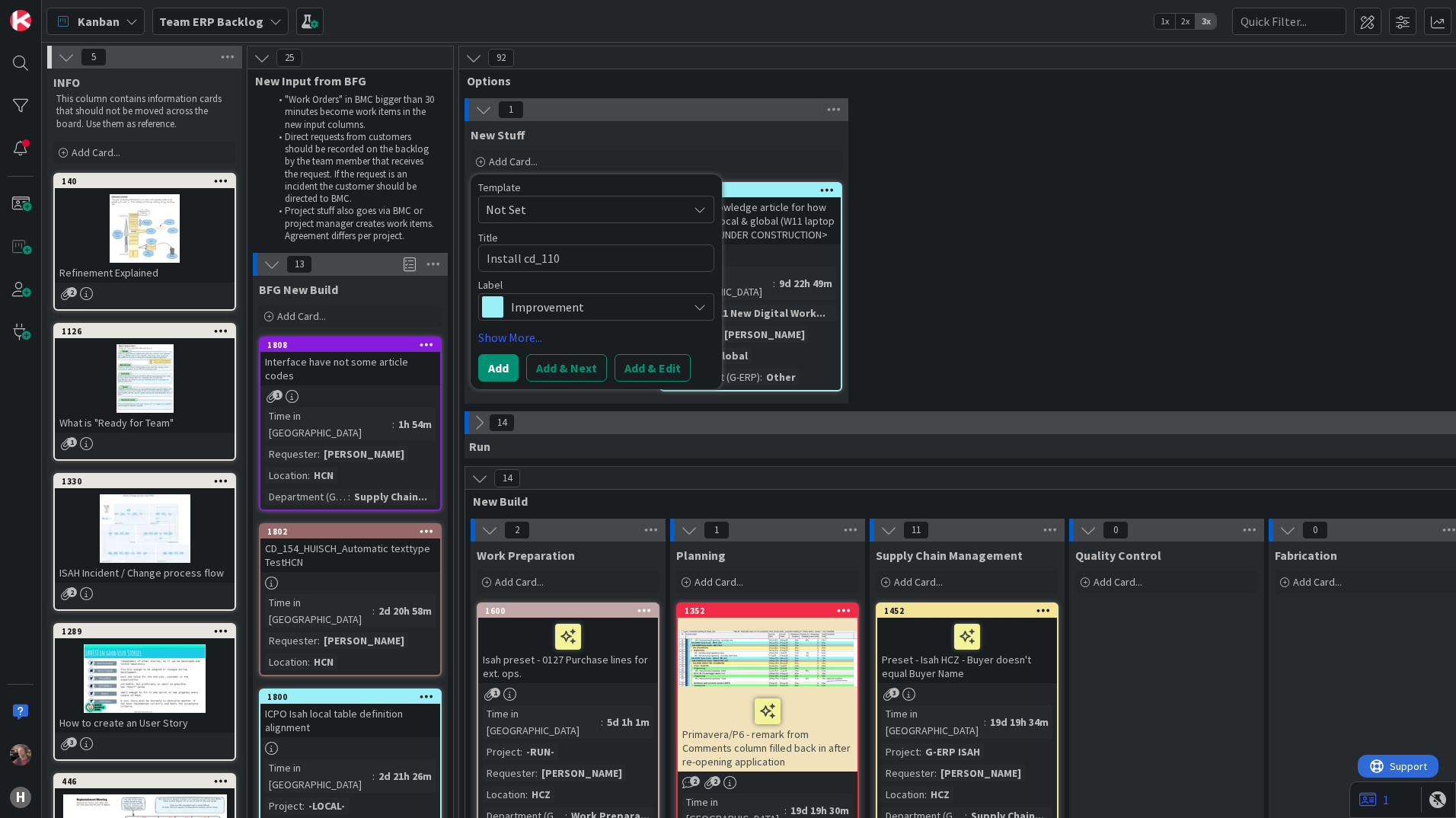
type textarea "x"
type textarea "Install cd_110 i"
type textarea "x"
type textarea "Install cd_110 in"
type textarea "x"
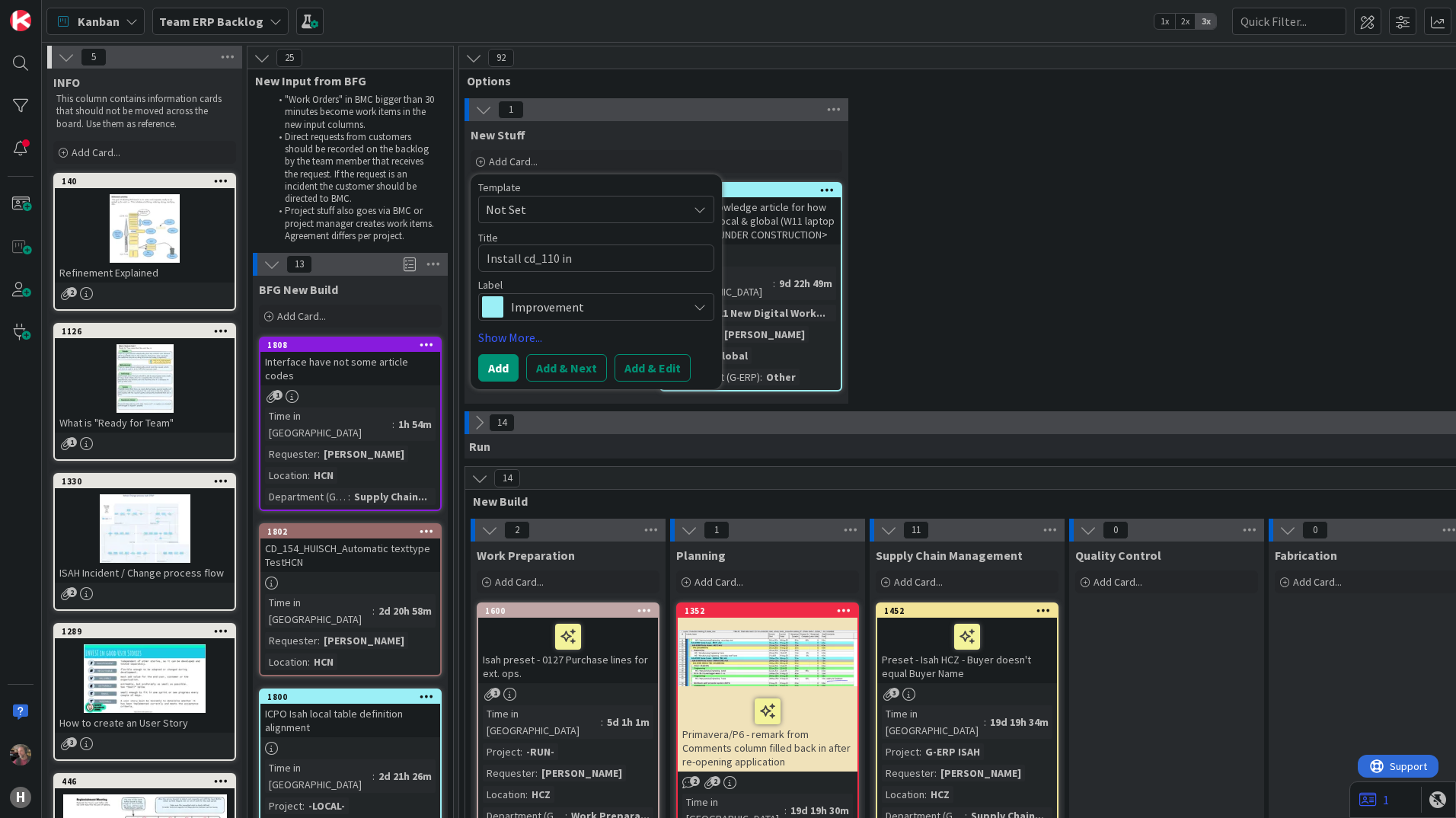
type textarea "Install cd_110 in"
type textarea "x"
type textarea "Install cd_110 in p"
type textarea "x"
type textarea "Install cd_110 in pr"
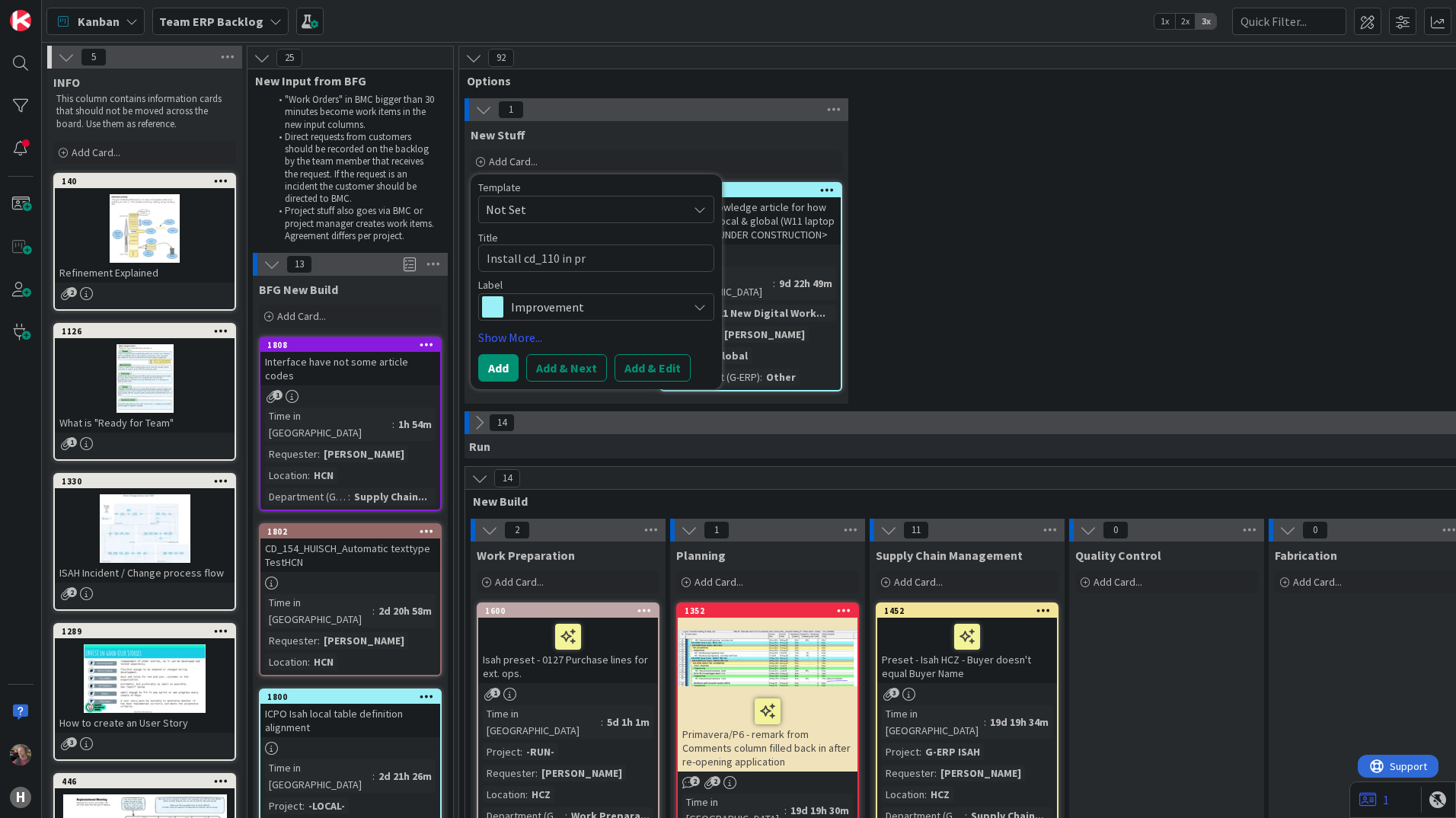
type textarea "x"
type textarea "Install cd_110 in pro"
type textarea "x"
type textarea "Install cd_110 in prod"
type textarea "x"
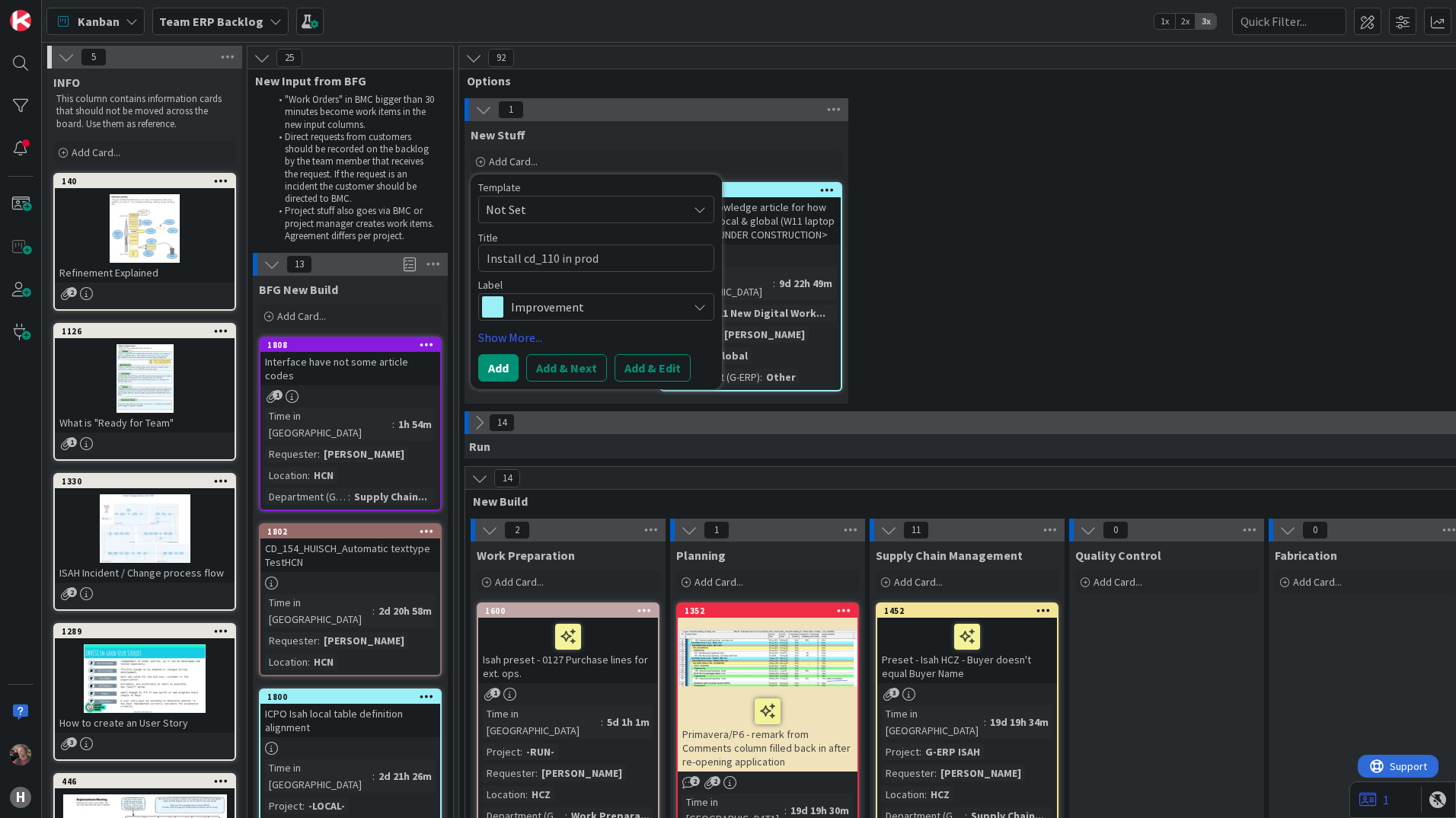
type textarea "Install cd_110 in produ"
type textarea "x"
type textarea "Install cd_110 in produc"
type textarea "x"
type textarea "Install cd_110 in product"
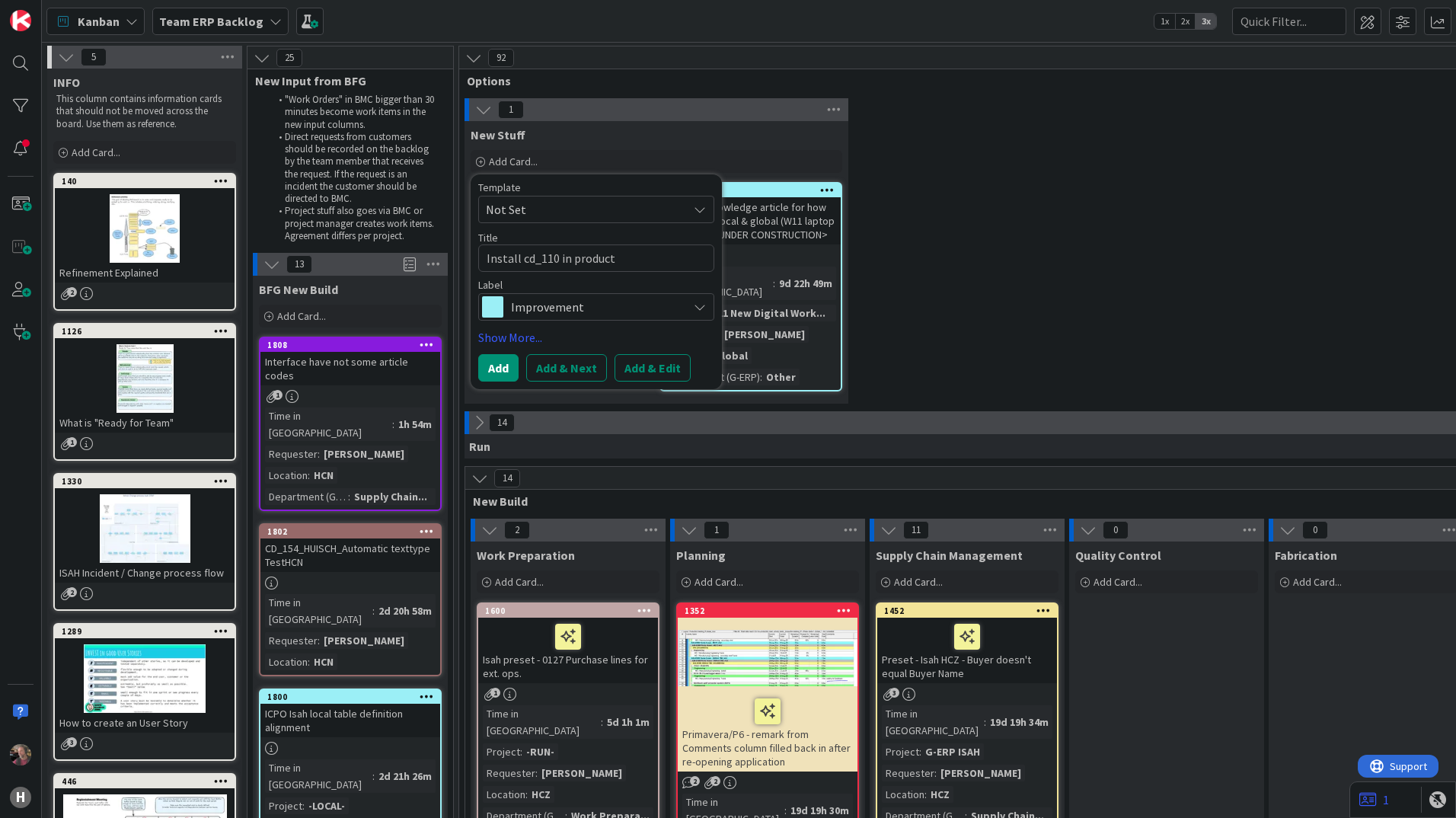
type textarea "x"
type textarea "Install cd_110 in producti"
type textarea "x"
type textarea "Install cd_110 in productio"
type textarea "x"
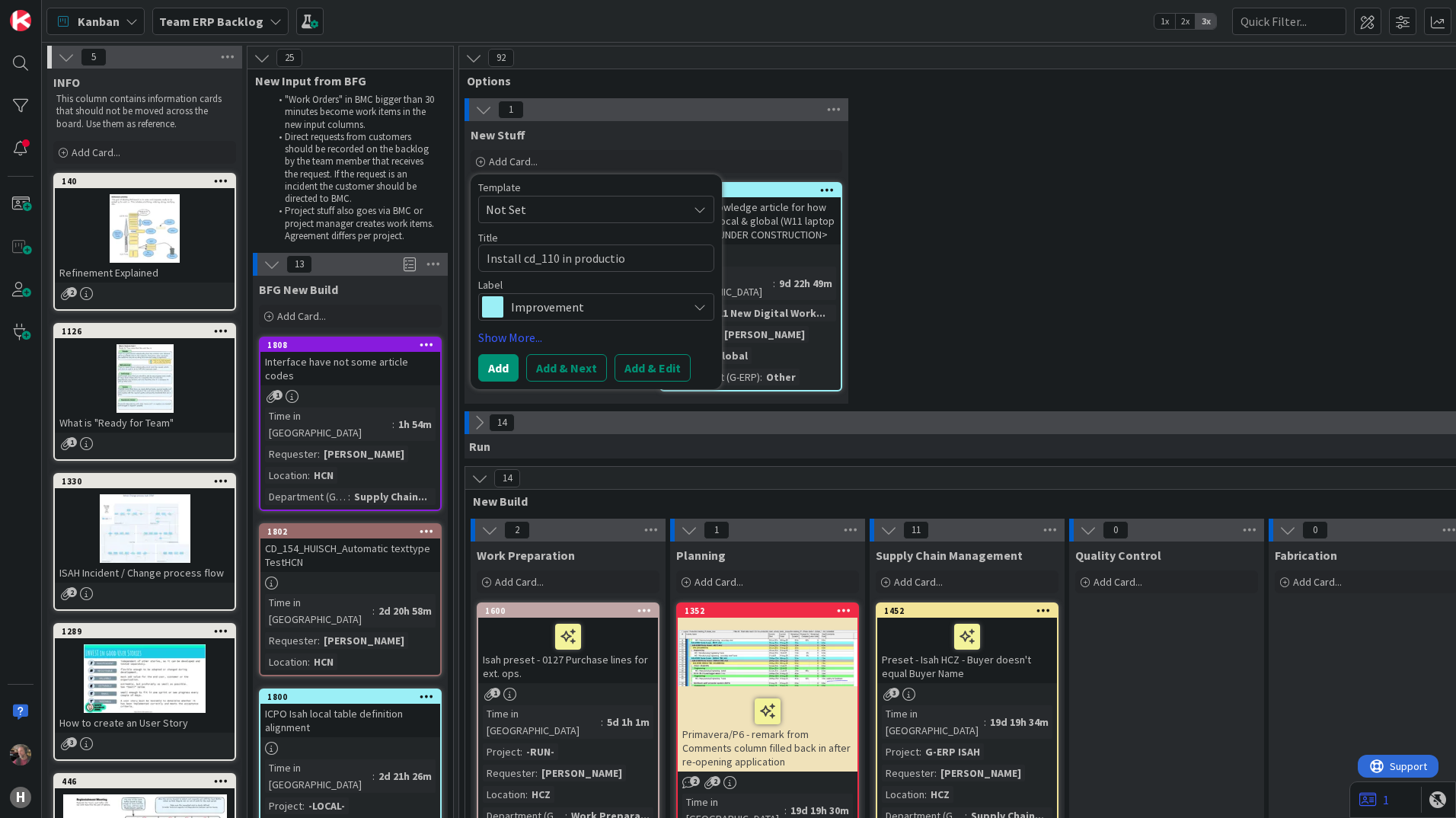
type textarea "Install cd_110 in production"
type textarea "x"
type textarea "Install cd_110 in production"
type textarea "x"
type textarea "Install cd_110 in production H"
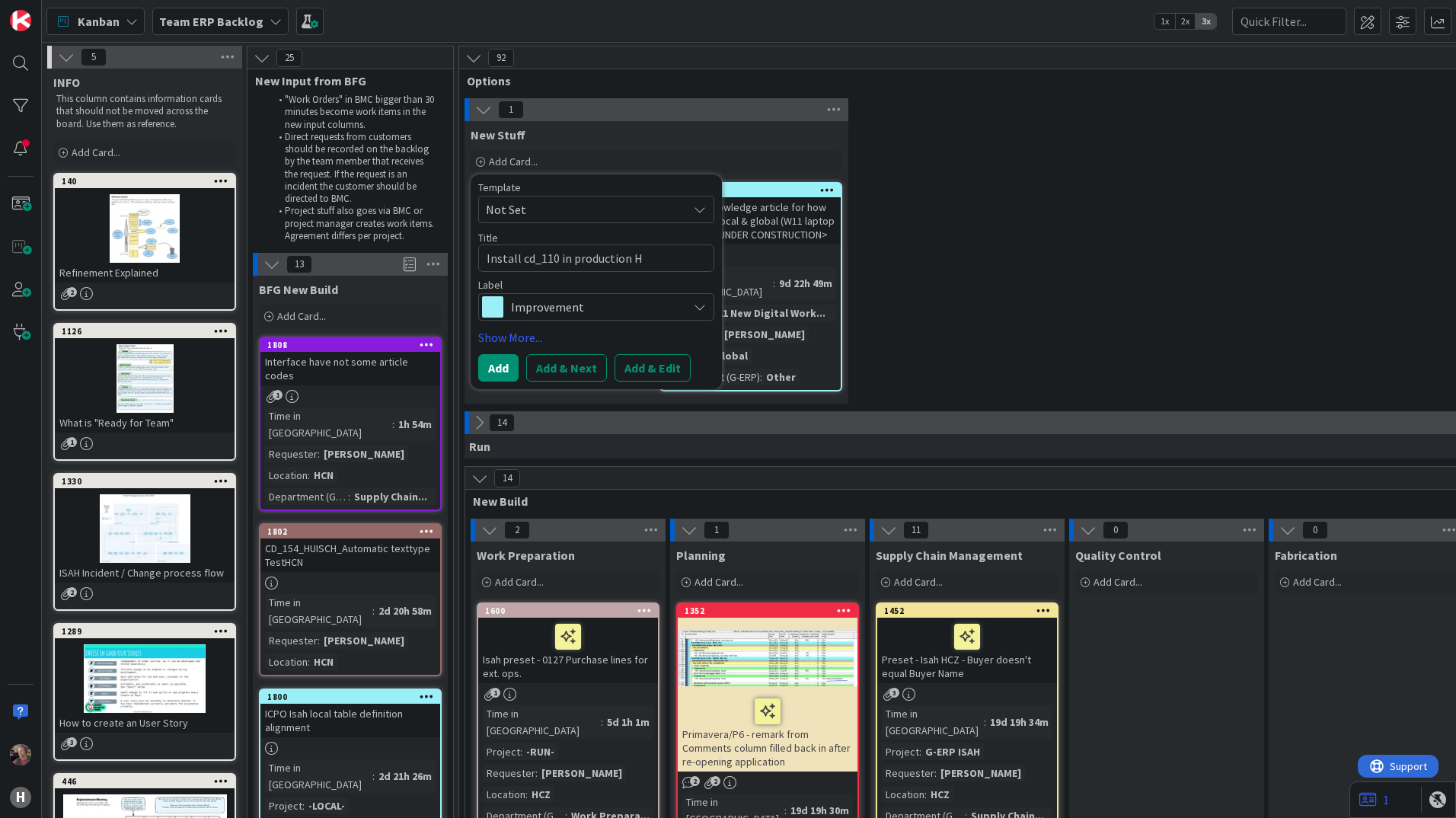
type textarea "x"
type textarea "Install cd_110 in production HN"
type textarea "x"
type textarea "Install cd_110 in production HNL"
type textarea "x"
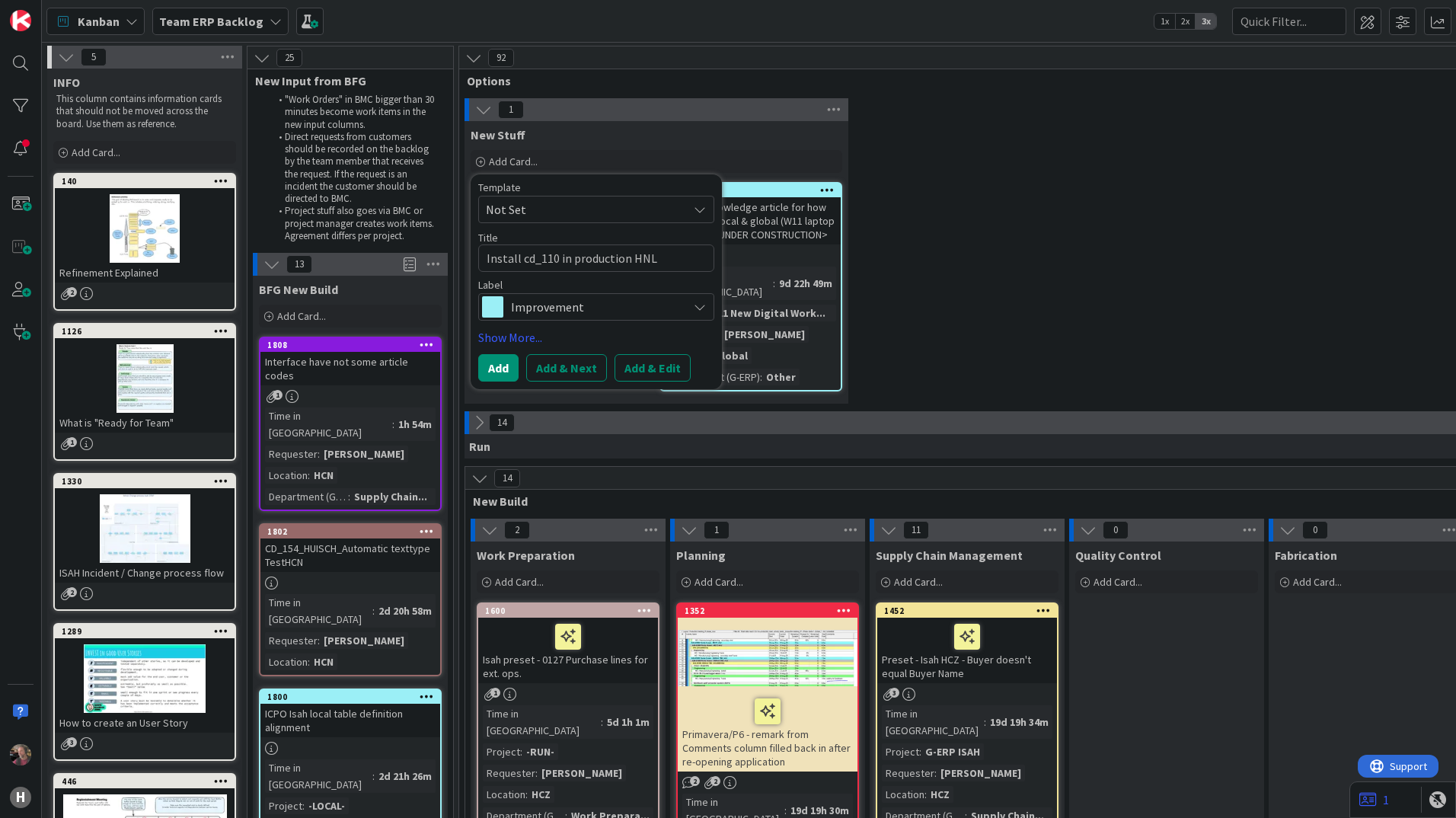
type textarea "Install cd_110 in production HNL,"
type textarea "x"
type textarea "Install cd_110 in production HNL,"
type textarea "x"
type textarea "Install cd_110 in production HNL, H"
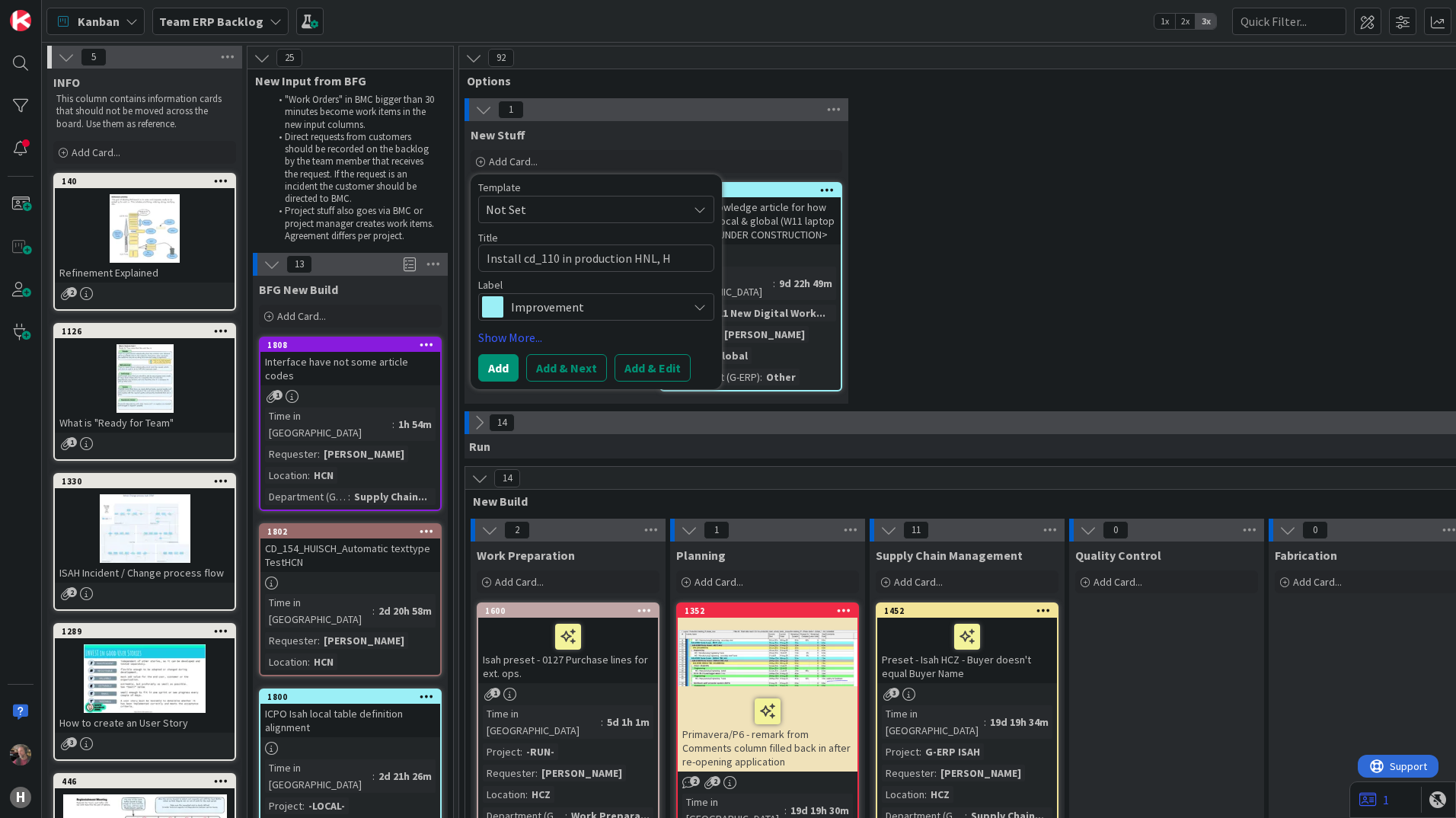
type textarea "x"
type textarea "Install cd_110 in production HNL, HC"
type textarea "x"
type textarea "Install cd_110 in production HNL, HCN"
type textarea "x"
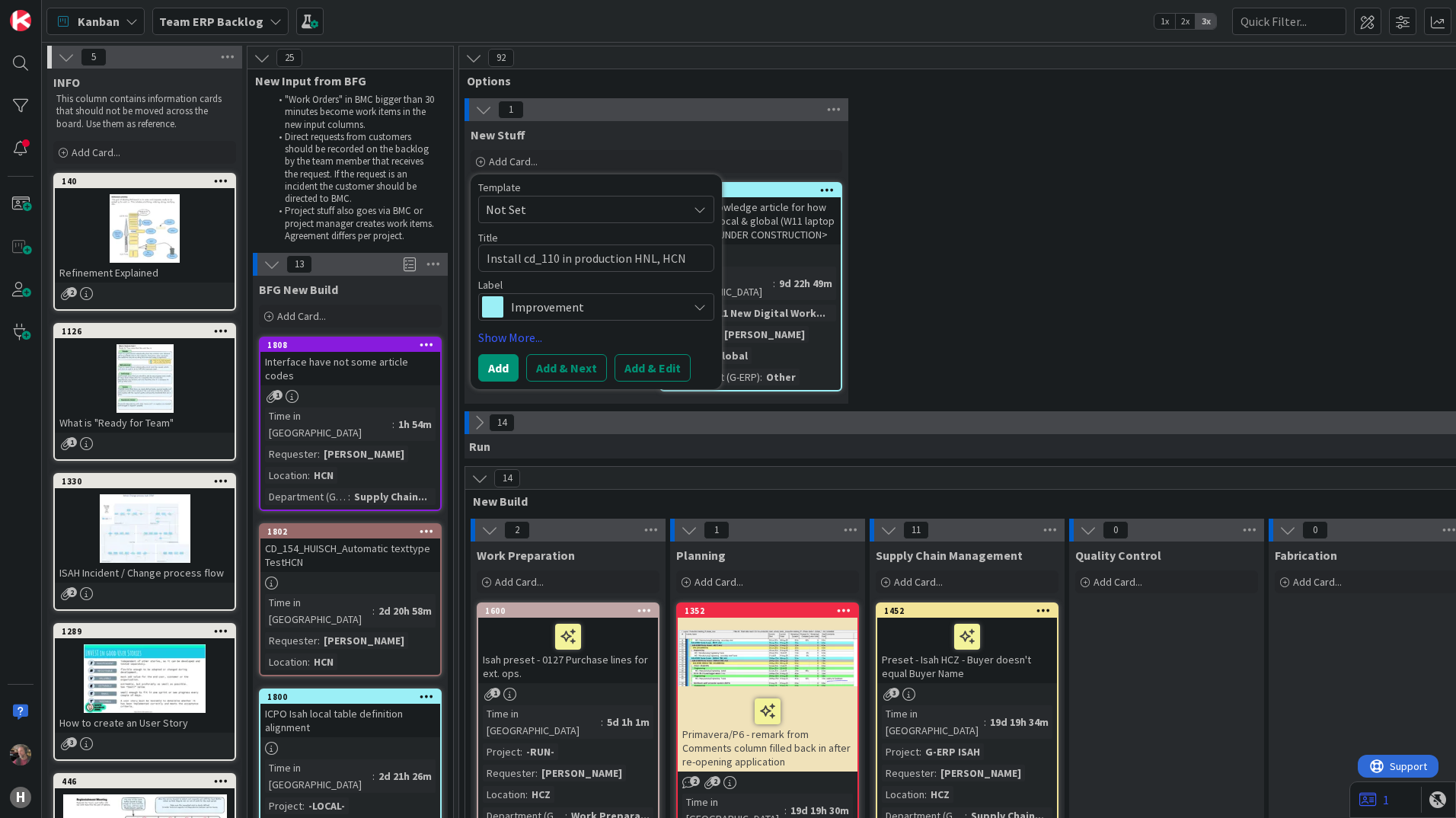
type textarea "Install cd_110 in production HNL, HCN,"
type textarea "x"
type textarea "Install cd_110 in production HNL, HCN,"
type textarea "x"
type textarea "Install cd_110 in production HNL, HCN, H"
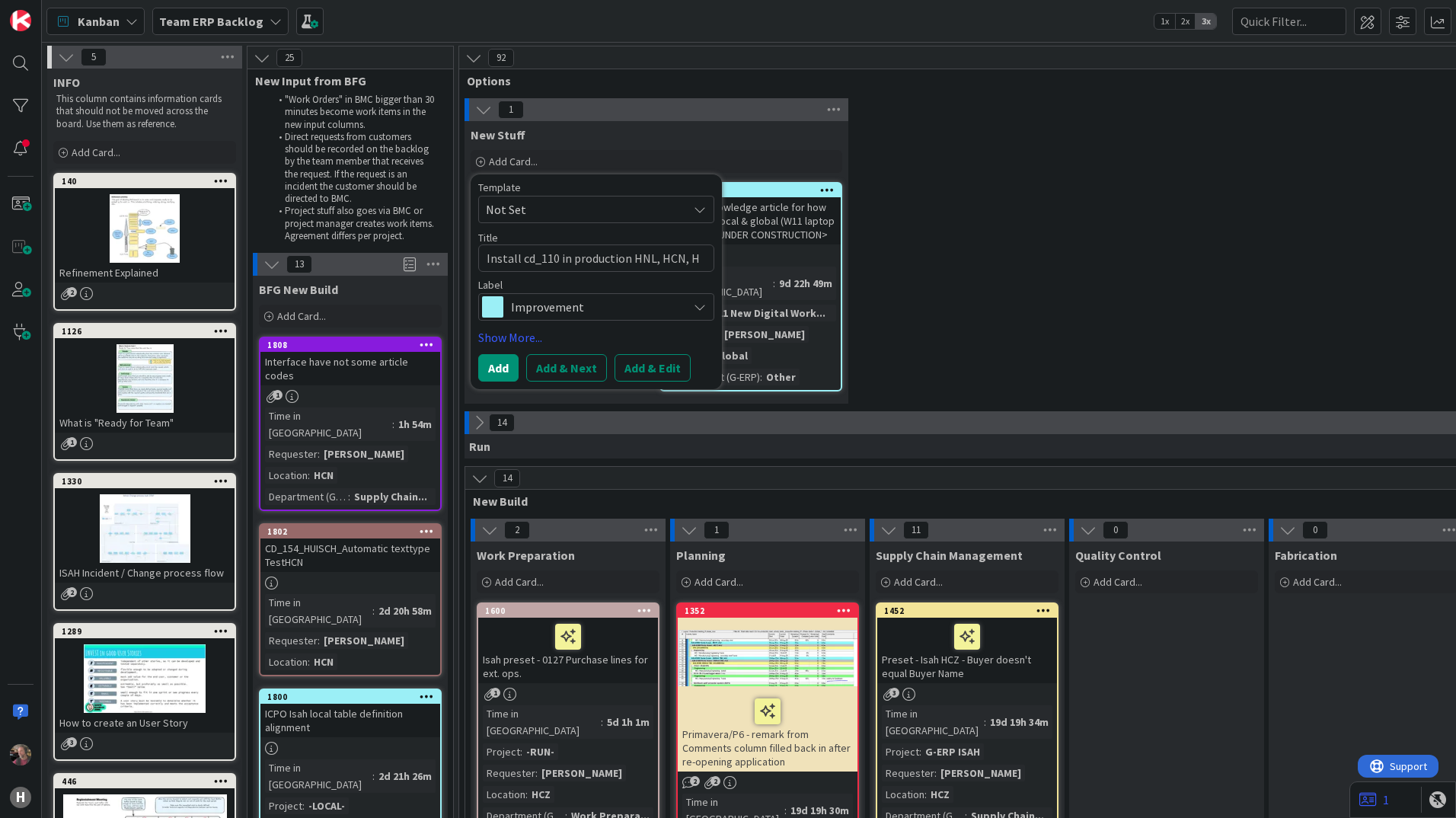
type textarea "x"
type textarea "Install cd_110 in production HNL, HCN, HS"
type textarea "x"
type textarea "Install cd_110 in production HNL, HCN, HSG"
type textarea "x"
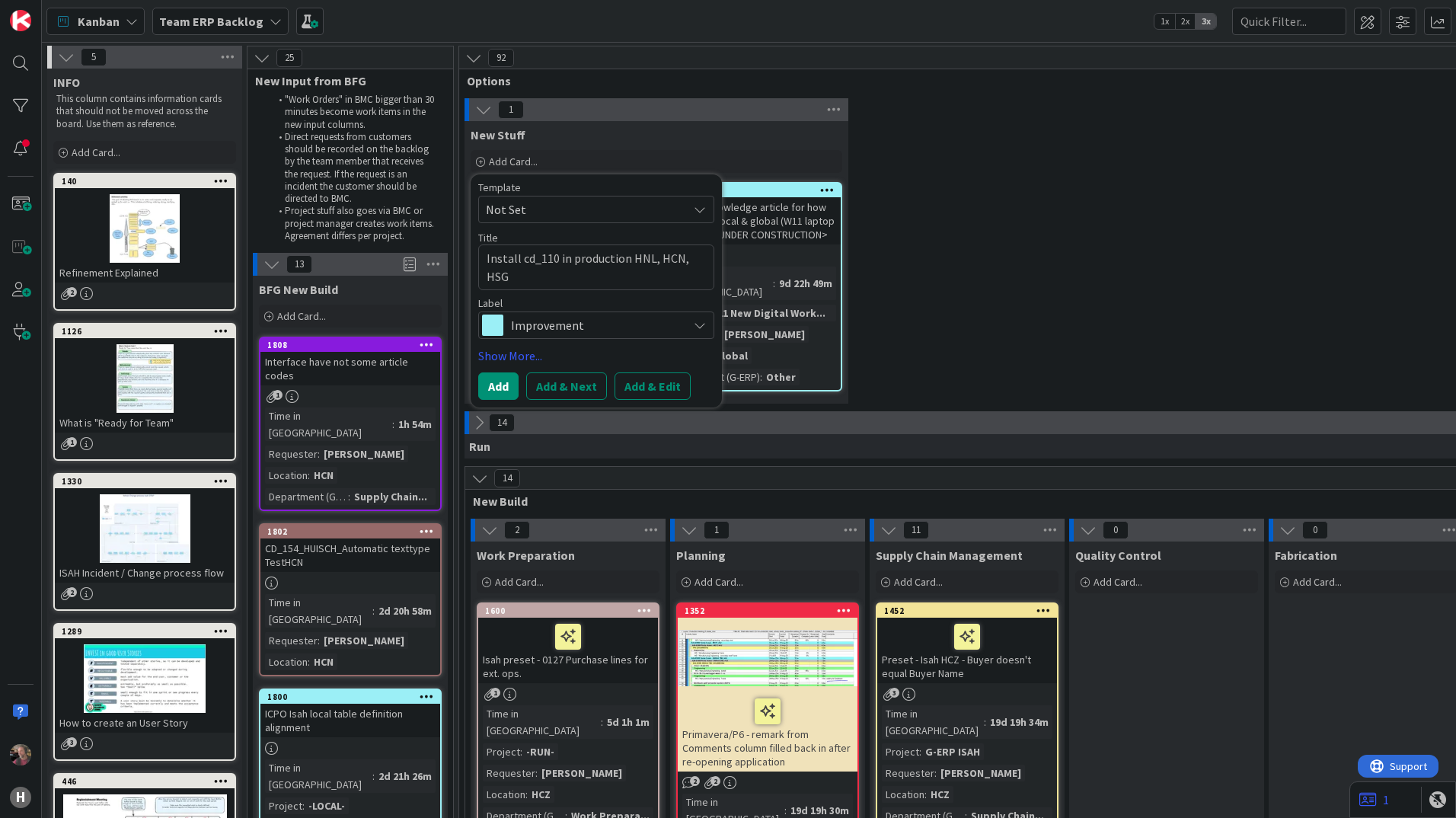
type textarea "Install cd_110 in production HNL, HCN, HSG,"
type textarea "x"
type textarea "Install cd_110 in production HNL, HCN, HSG,"
type textarea "x"
type textarea "Install cd_110 in production HNL, HCN, HSG, H"
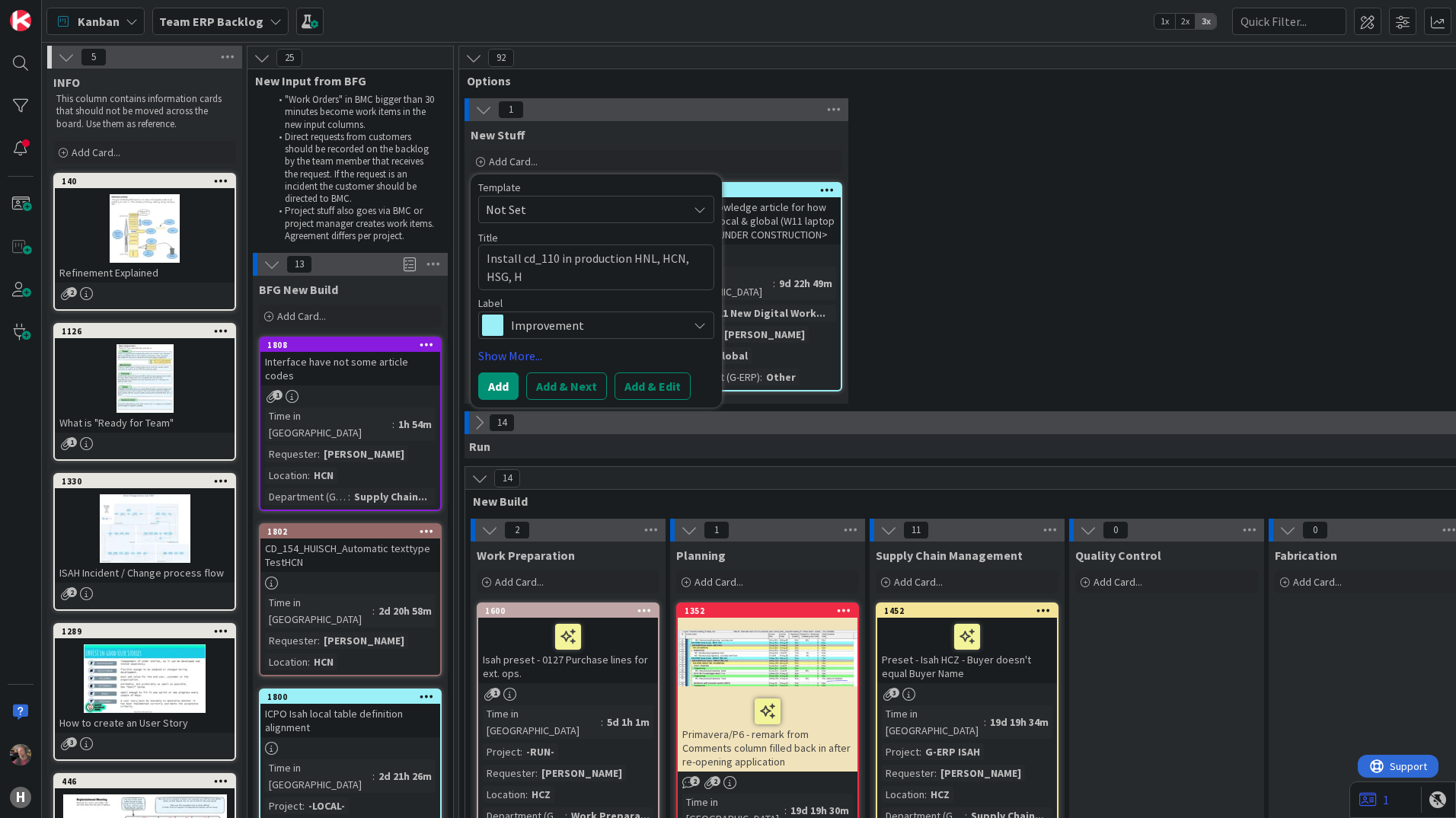
type textarea "x"
type textarea "Install cd_110 in production HNL, HCN, HSG, HN"
type textarea "x"
type textarea "Install cd_110 in production HNL, HCN, HSG, HNA"
type textarea "x"
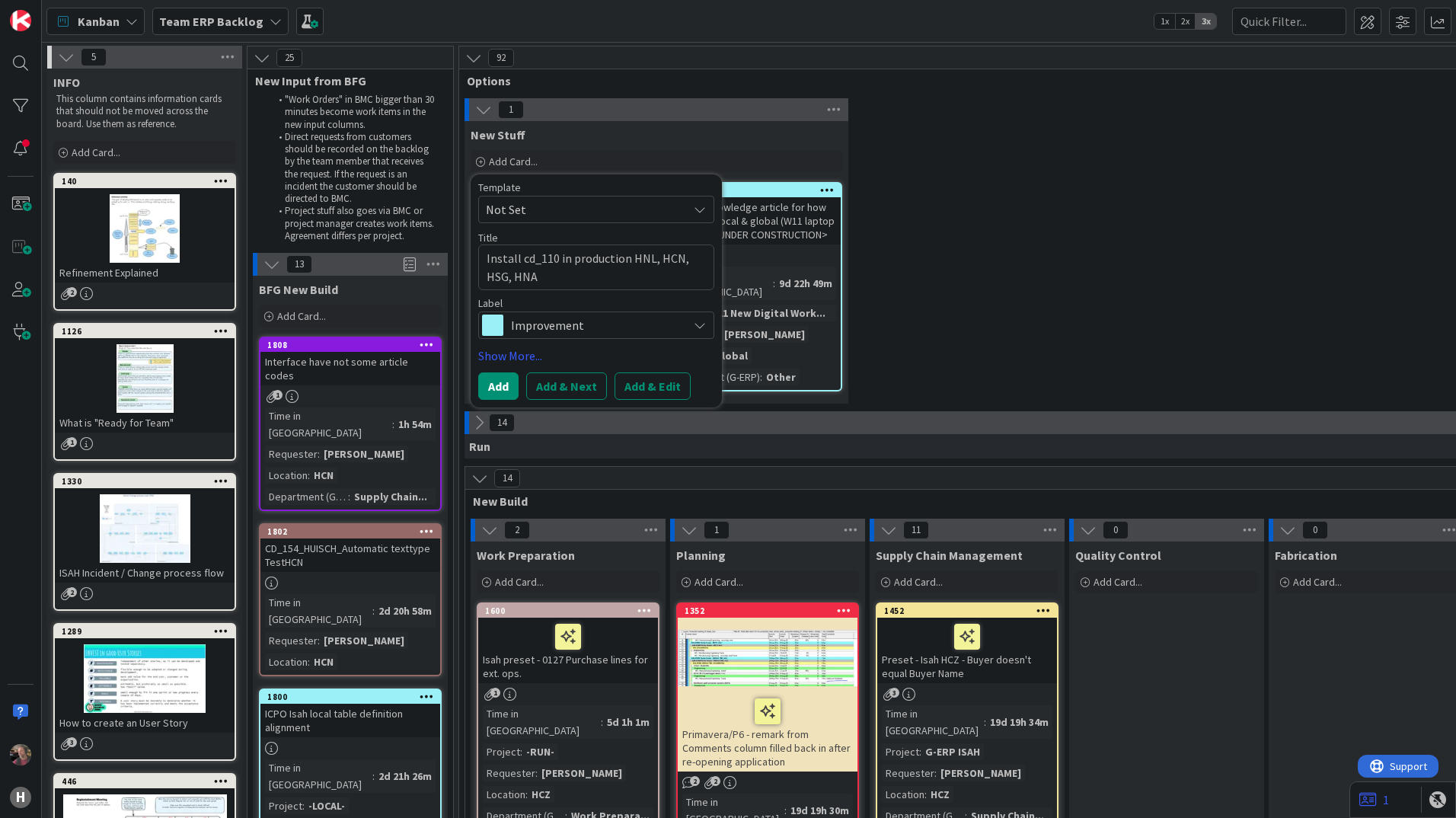
type textarea "Install cd_110 in production HNL, HCN, HSG, HNA"
type textarea "x"
type textarea "Install cd_110 in production HNL, HCN, HSG, HNA a"
type textarea "x"
type textarea "Install cd_110 in production HNL, HCN, HSG, HNA an"
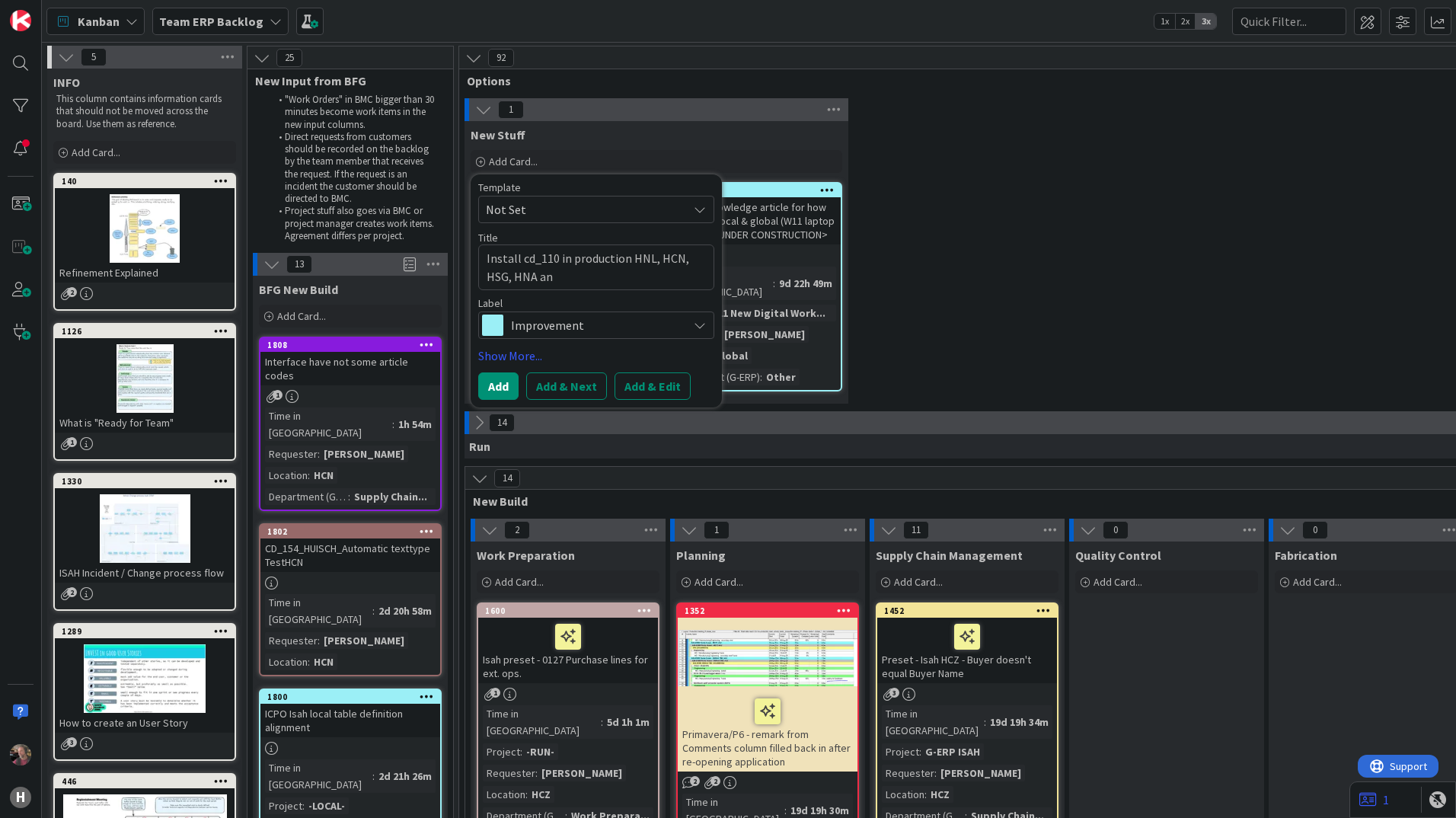
type textarea "x"
type textarea "Install cd_110 in production HNL, HCN, HSG, HNA and"
type textarea "x"
type textarea "Install cd_110 in production HNL, HCN, HSG, HNA and"
type textarea "x"
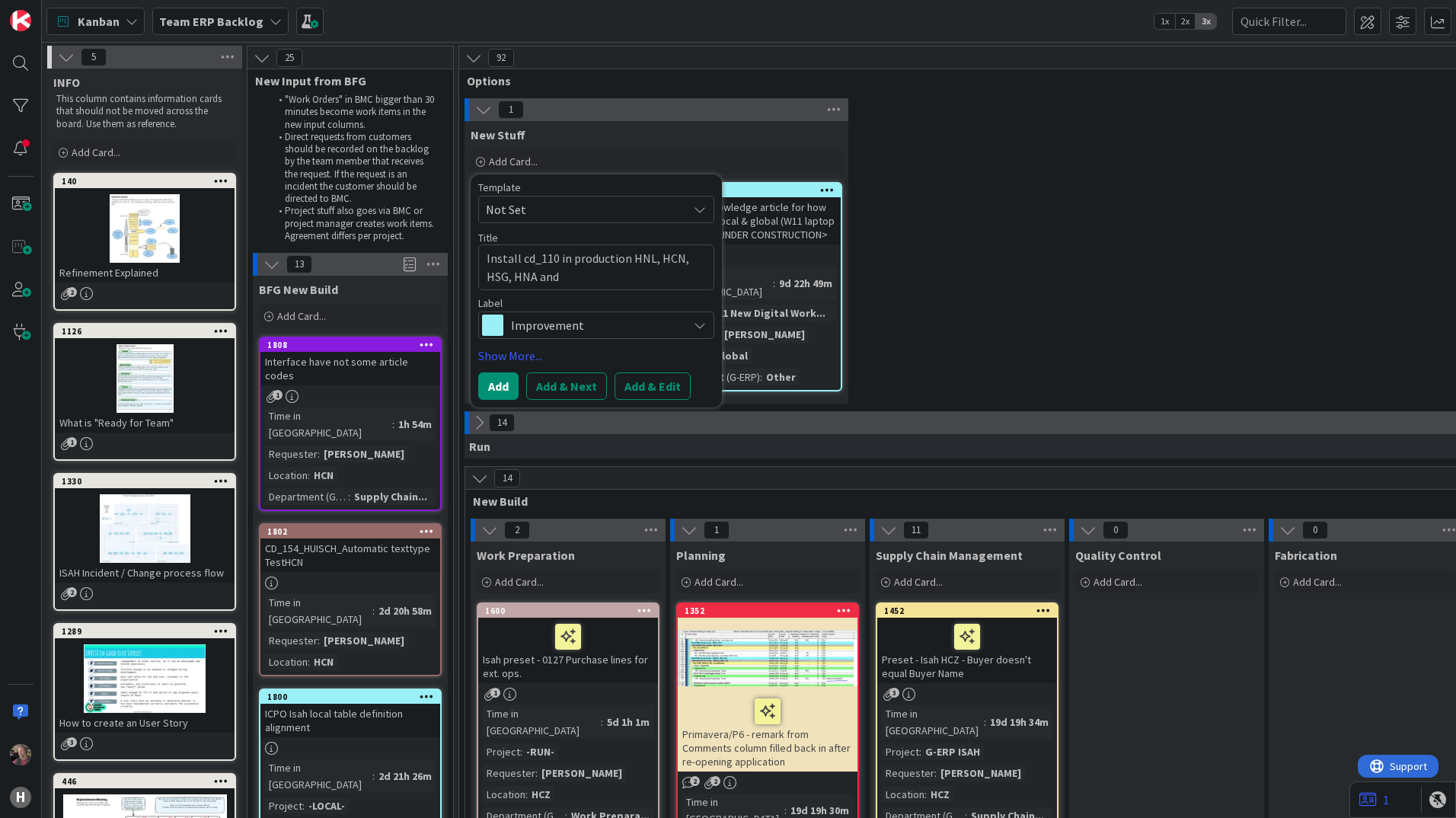
type textarea "Install cd_110 in production HNL, HCN, HSG, HNA and H"
type textarea "x"
type textarea "Install cd_110 in production HNL, HCN, HSG, HNA and HB"
type textarea "x"
type textarea "Install cd_110 in production HNL, HCN, HSG, HNA and HBR"
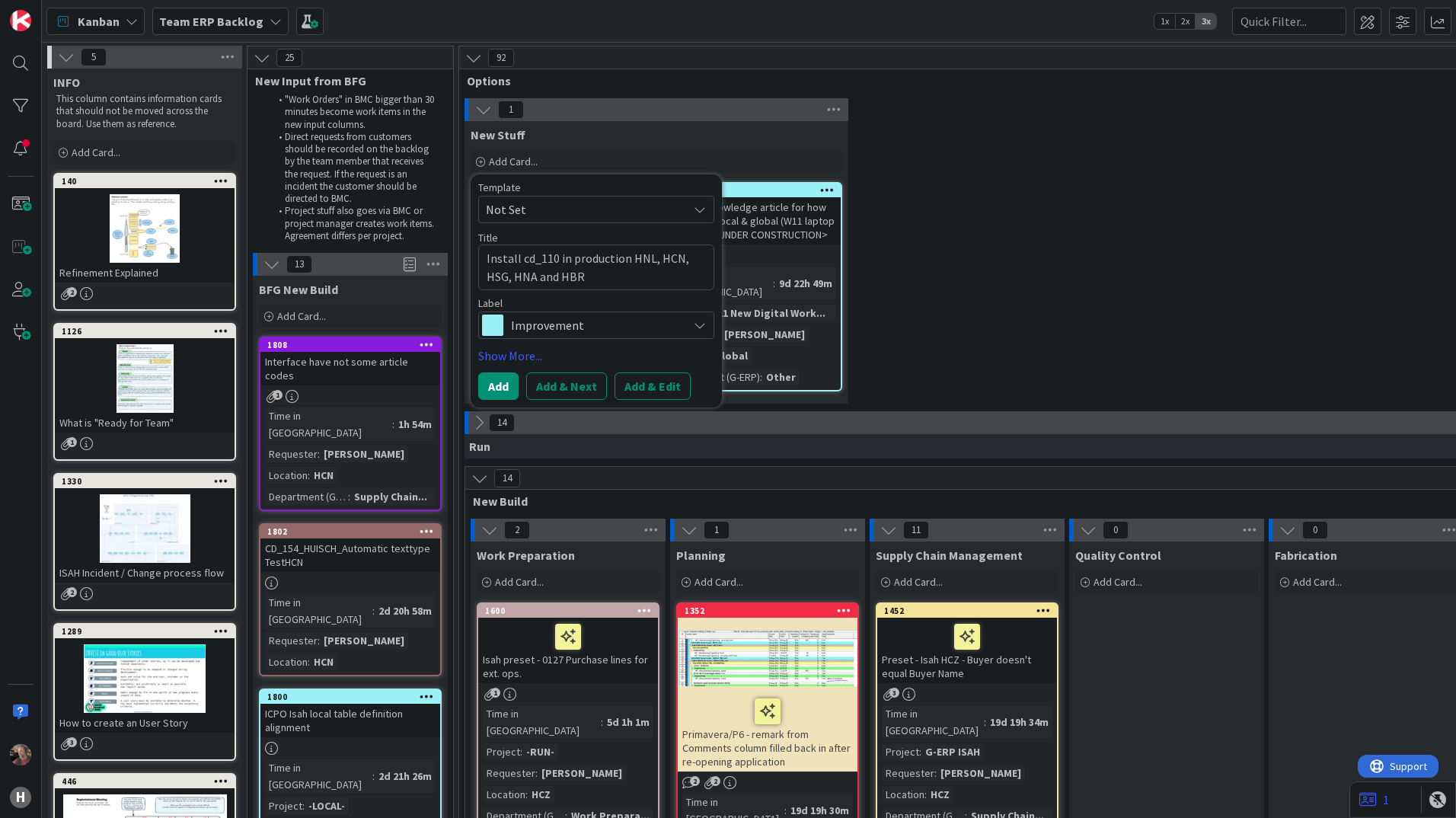
click at [649, 385] on button "Add & Edit" at bounding box center [653, 386] width 77 height 27
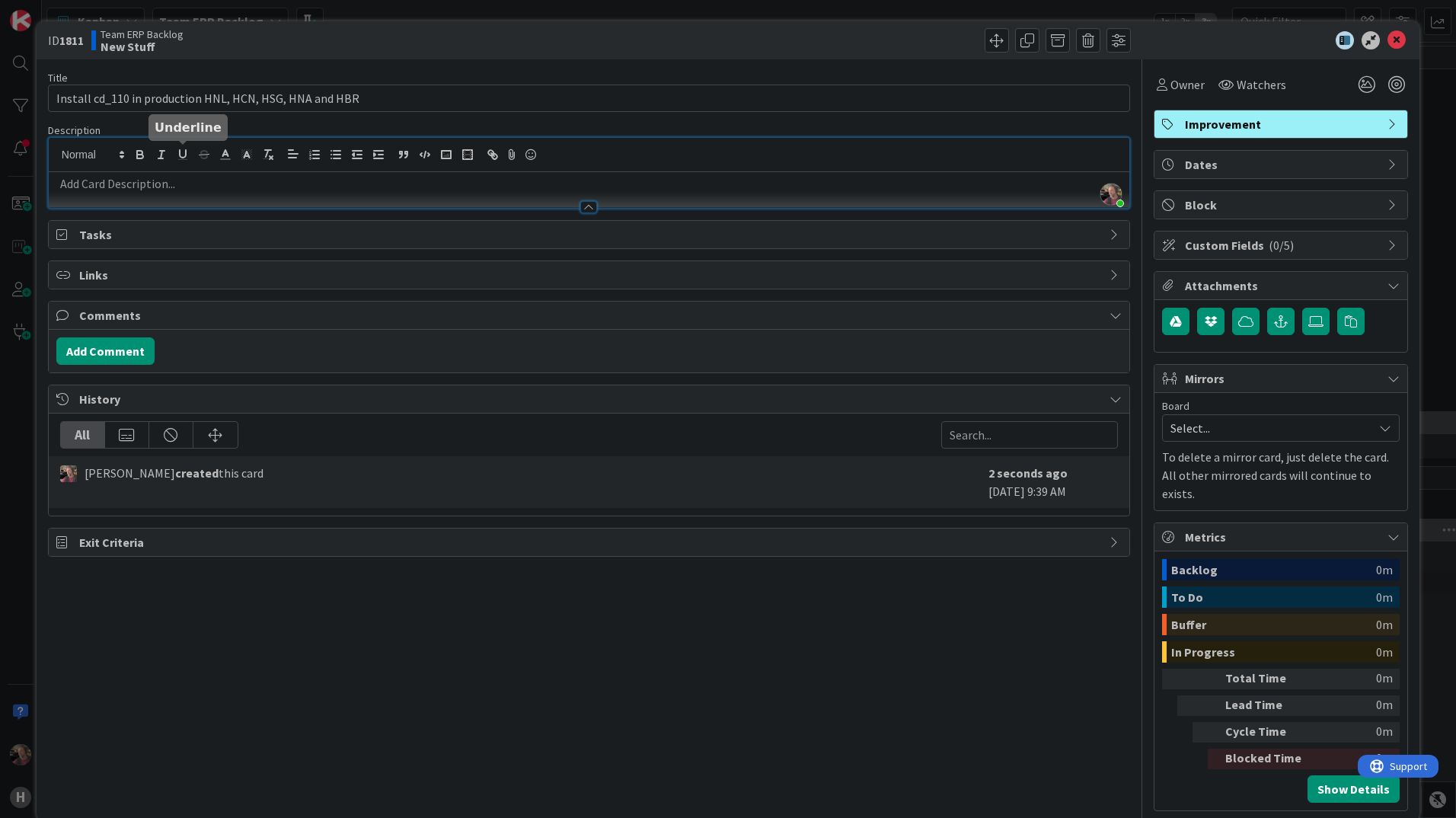
click at [189, 150] on div "[PERSON_NAME] just joined" at bounding box center [589, 173] width 1081 height 70
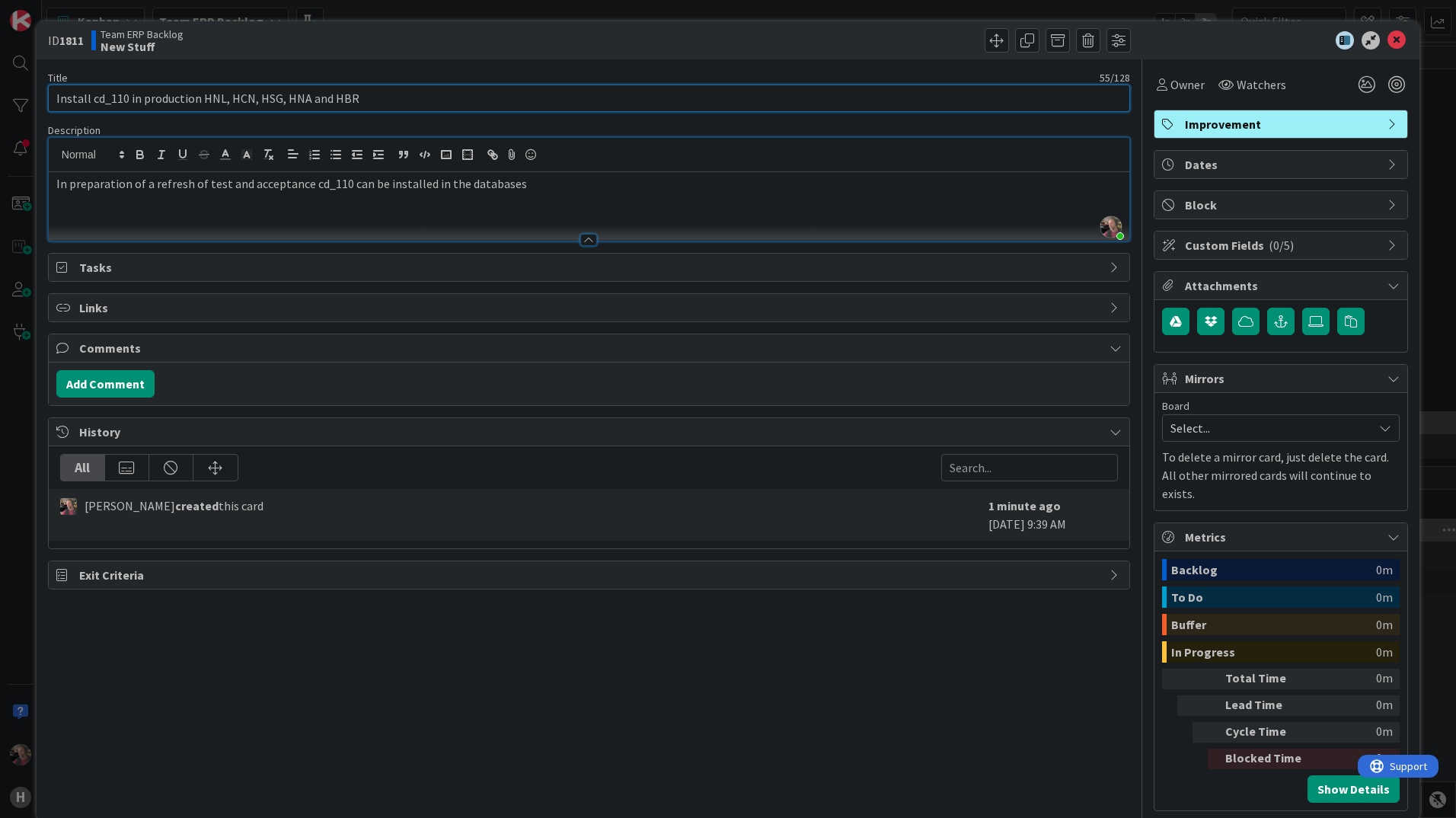
drag, startPoint x: 360, startPoint y: 99, endPoint x: 198, endPoint y: 102, distance: 162.0
click at [198, 102] on input "Install cd_110 in production HNL, HCN, HSG, HNA and HBR" at bounding box center [589, 98] width 1082 height 27
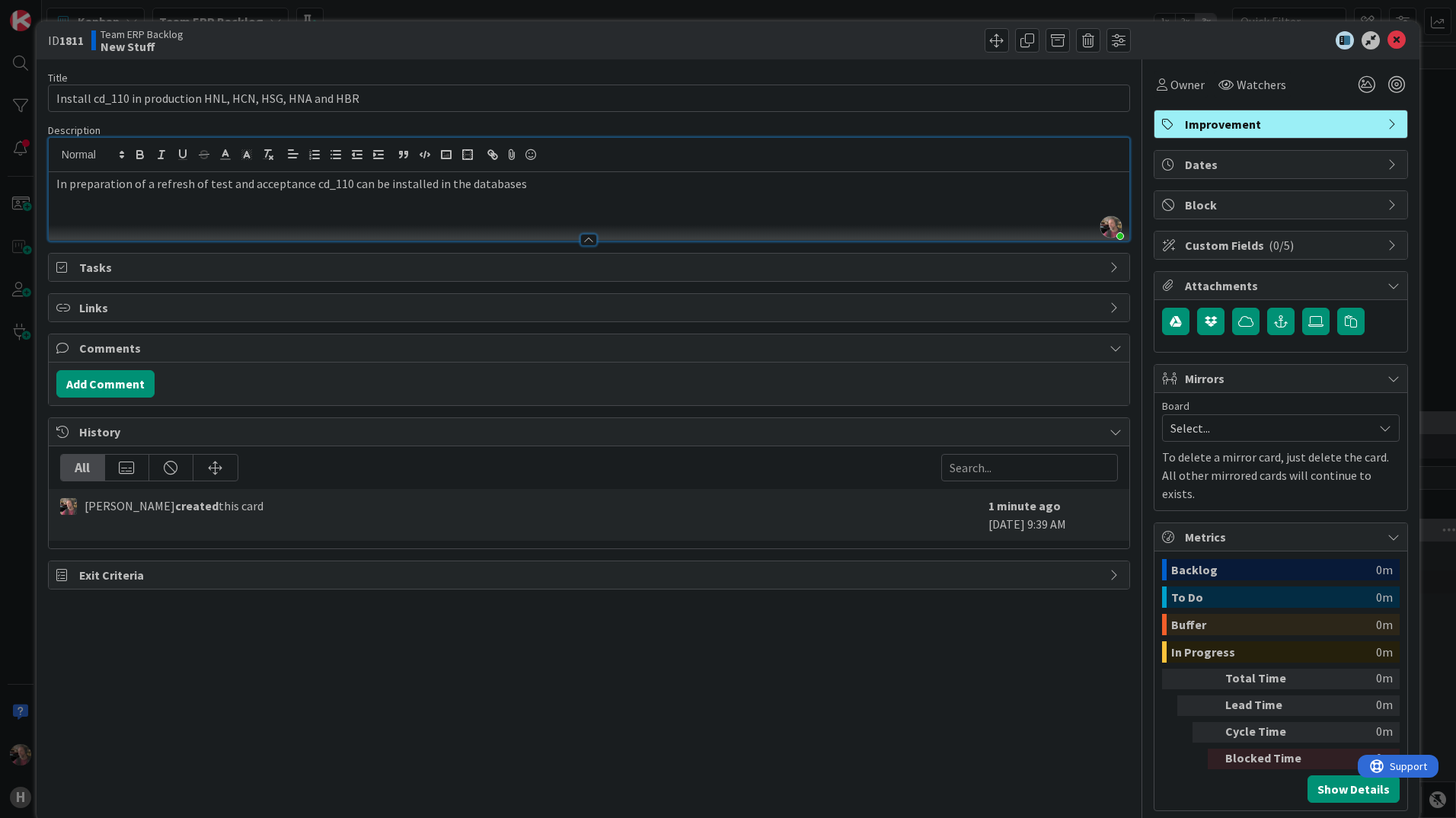
drag, startPoint x: 534, startPoint y: 182, endPoint x: 492, endPoint y: 189, distance: 42.6
click at [532, 185] on p "In preparation of a refresh of test and acceptance cd_110 can be installed in t…" at bounding box center [589, 184] width 1066 height 17
drag, startPoint x: 456, startPoint y: 181, endPoint x: 468, endPoint y: 211, distance: 32.3
click at [457, 181] on p "In preparation of a refresh of test and acceptance cd_110 can be installed in t…" at bounding box center [589, 184] width 1066 height 17
drag, startPoint x: 999, startPoint y: 181, endPoint x: 1015, endPoint y: 224, distance: 45.9
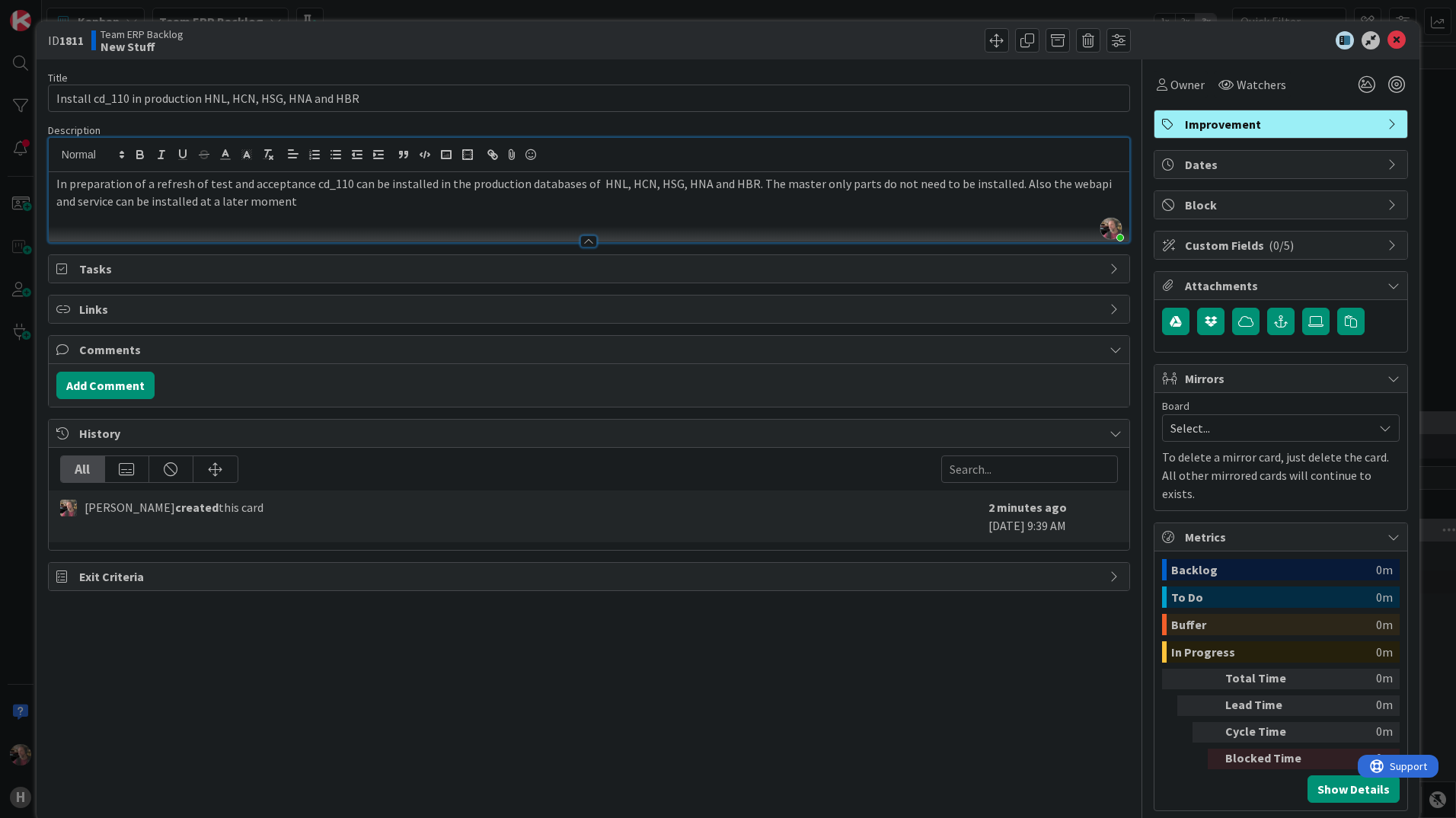
click at [1001, 183] on p "In preparation of a refresh of test and acceptance cd_110 can be installed in t…" at bounding box center [589, 192] width 1066 height 34
click at [411, 203] on p "The webapi and service can be installed at a later moment" at bounding box center [589, 201] width 1066 height 17
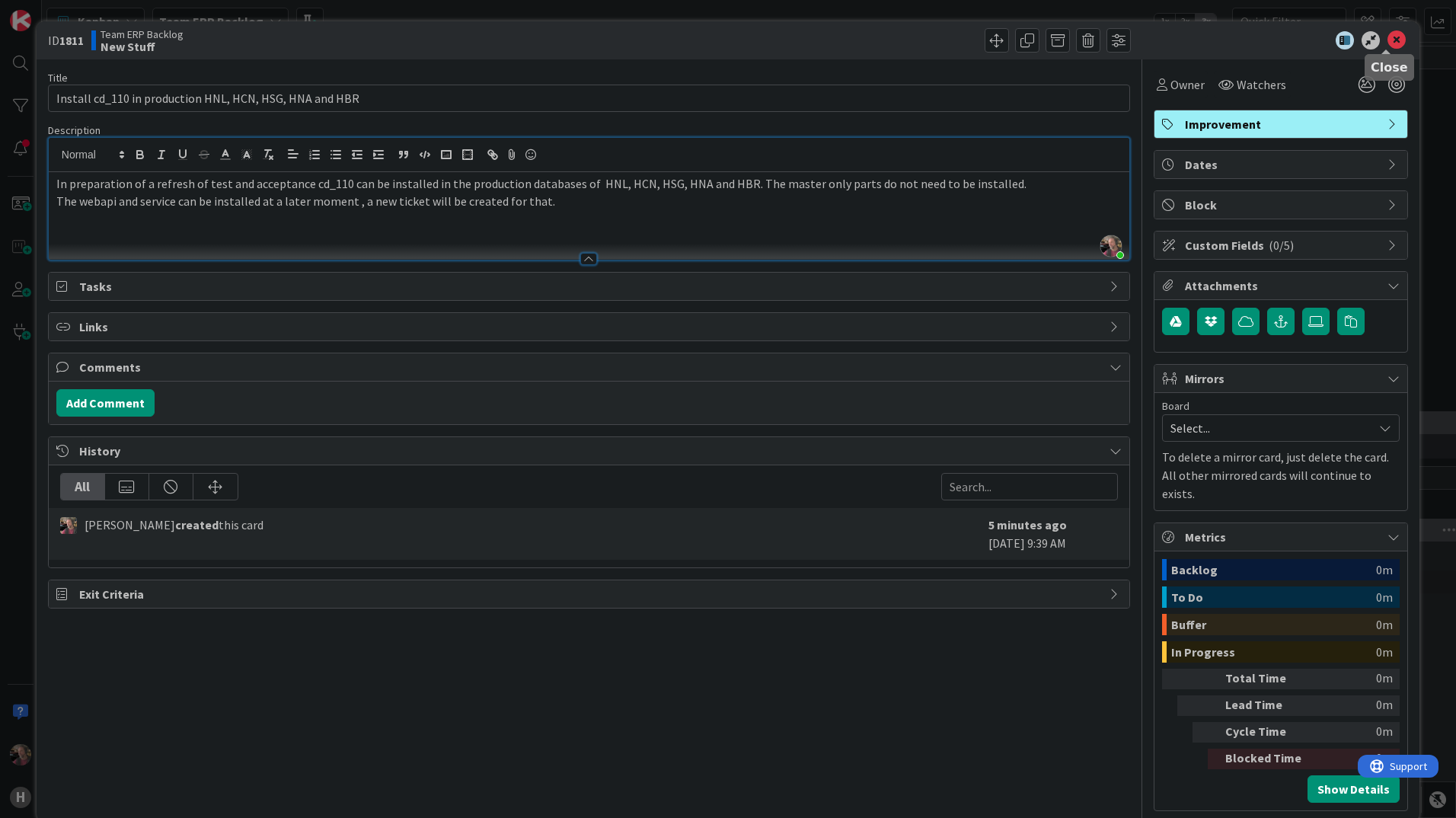
click at [1388, 42] on icon at bounding box center [1397, 41] width 18 height 18
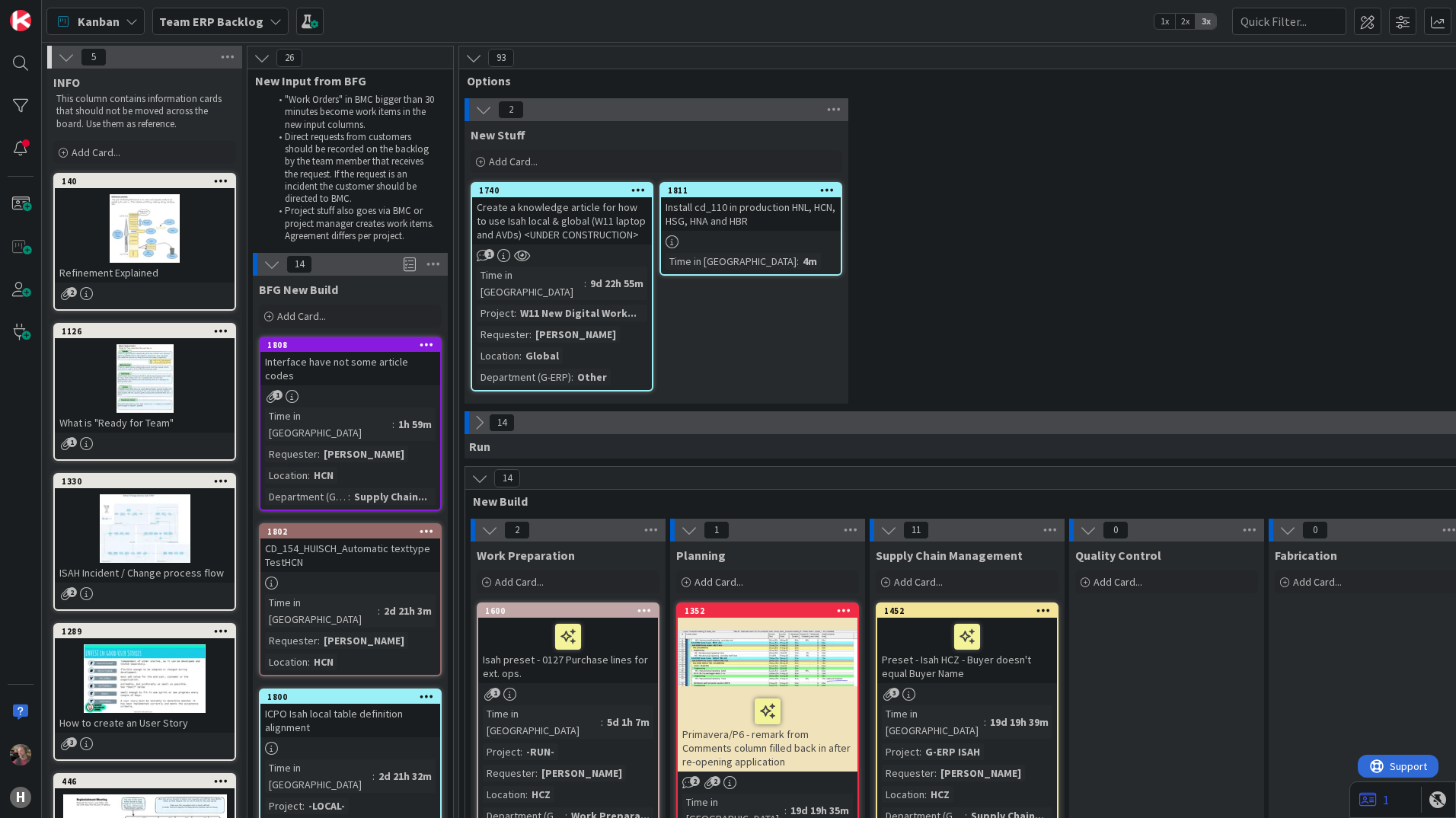
click at [745, 196] on div "1811" at bounding box center [751, 191] width 180 height 13
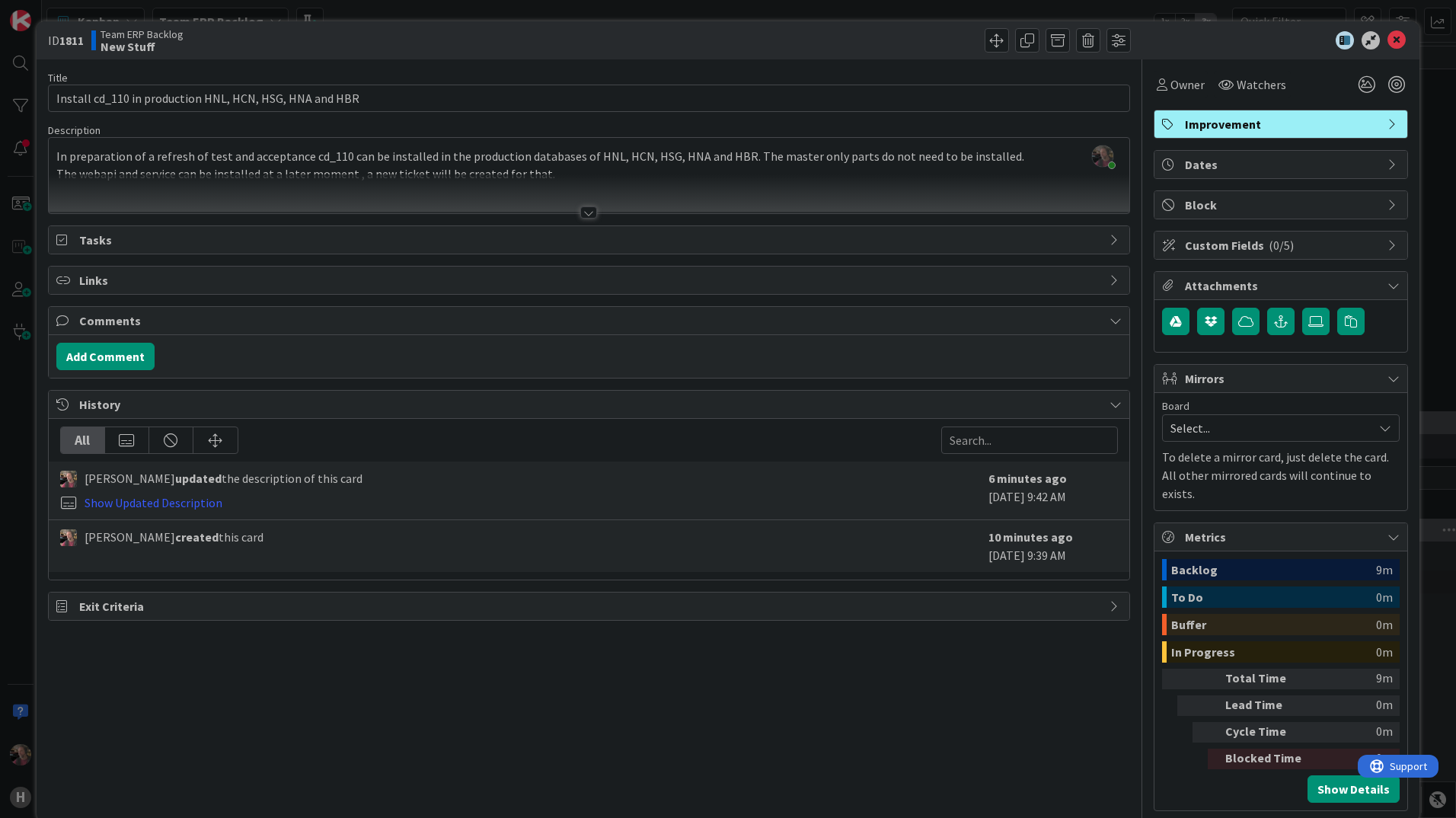
click at [1388, 242] on icon at bounding box center [1394, 245] width 12 height 12
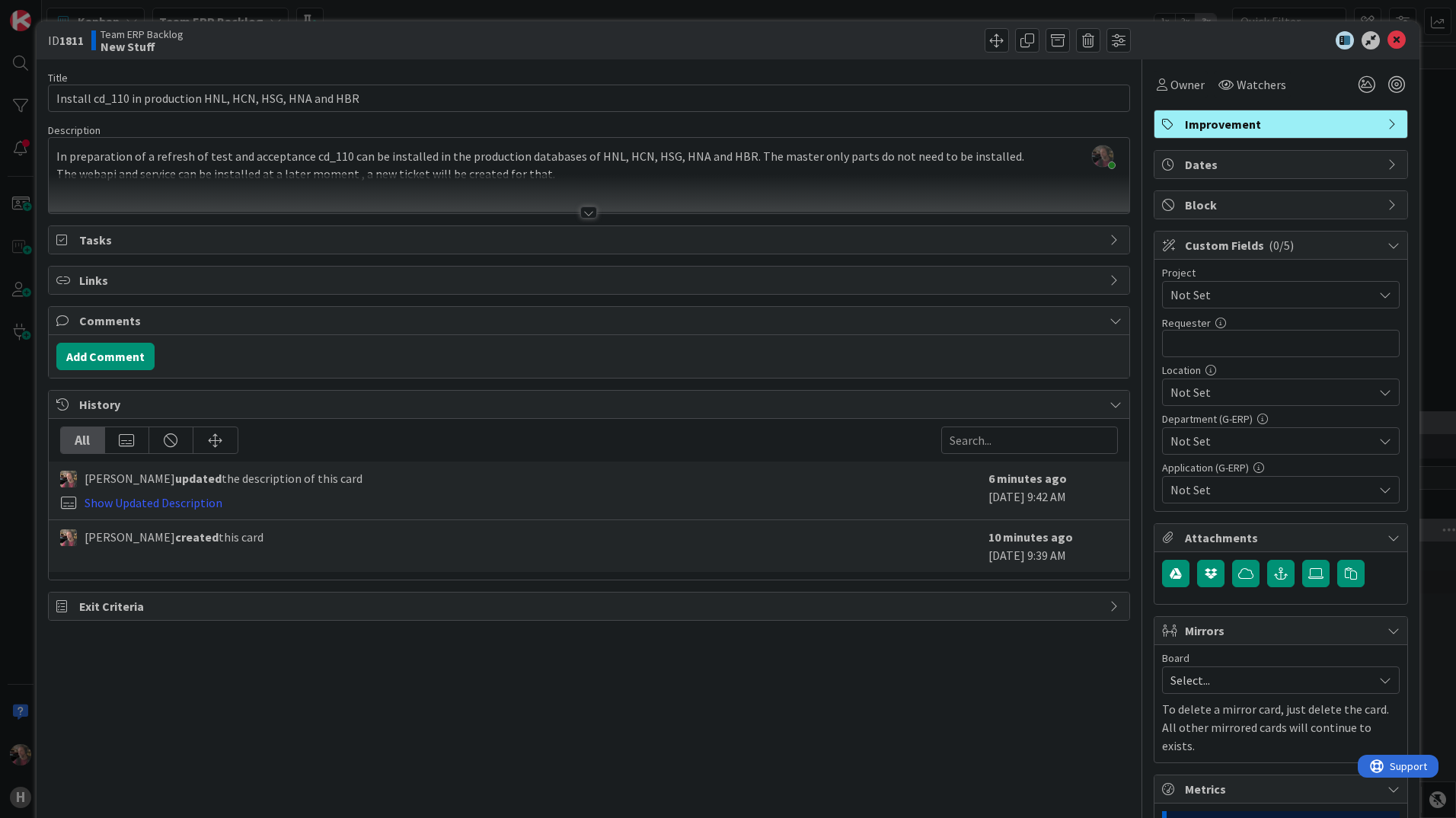
click at [1379, 299] on icon at bounding box center [1385, 295] width 12 height 12
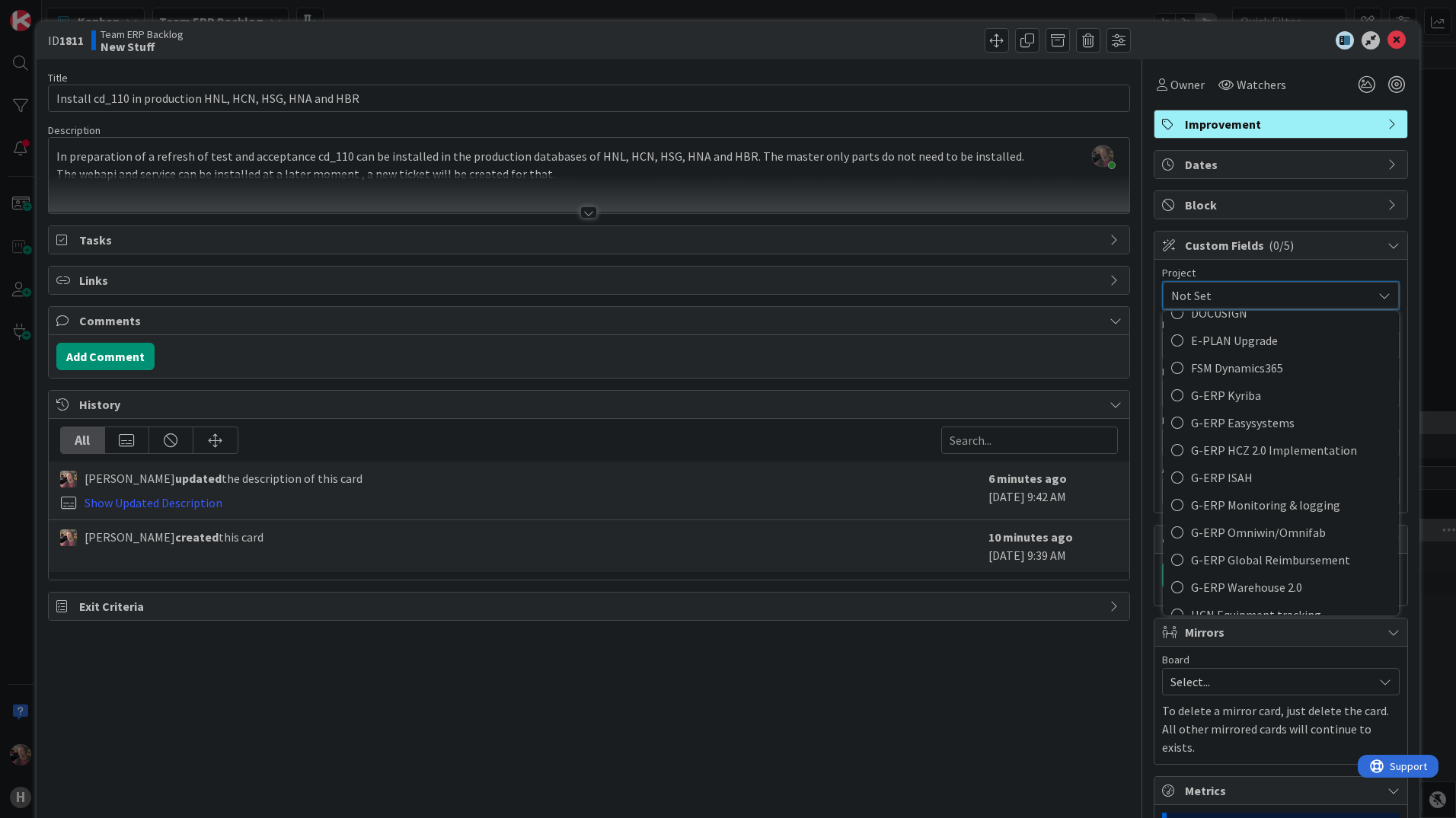
scroll to position [461, 0]
click at [1171, 416] on icon at bounding box center [1177, 419] width 12 height 22
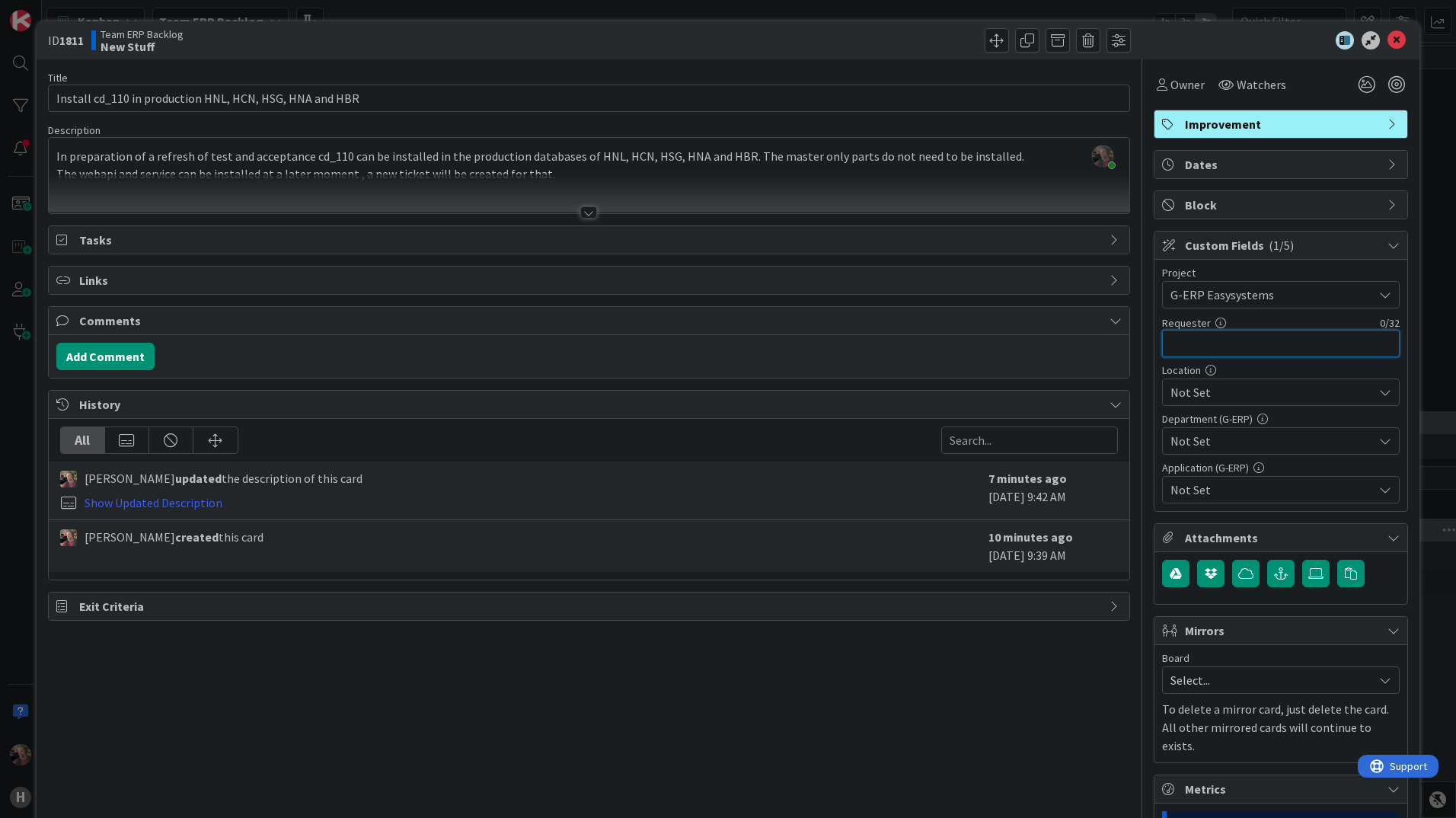
click at [1358, 352] on input "text" at bounding box center [1281, 343] width 238 height 27
type input "Ben"
click at [1379, 398] on icon at bounding box center [1385, 392] width 12 height 12
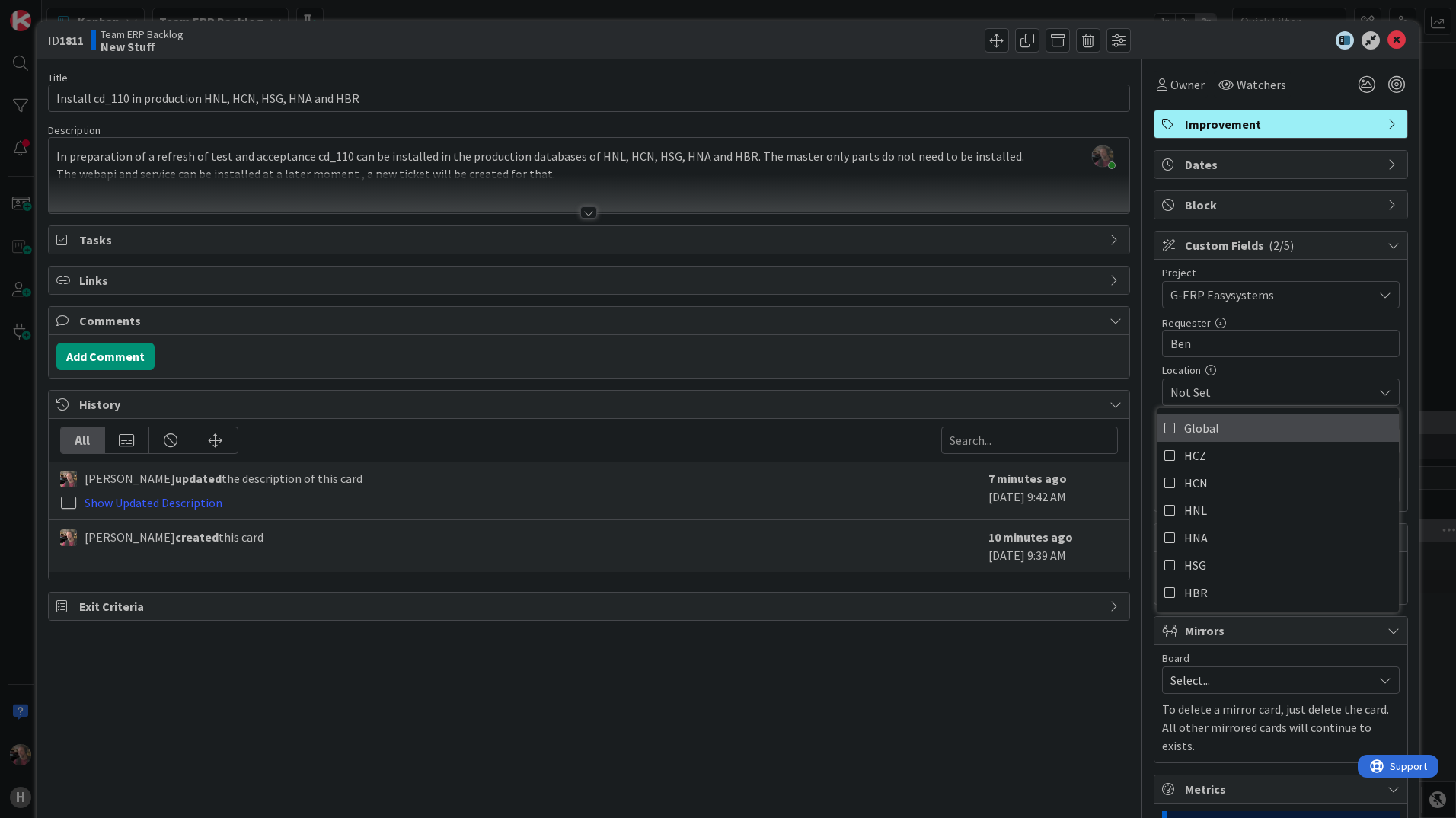
click at [1165, 434] on icon at bounding box center [1171, 428] width 12 height 22
click at [1077, 353] on div "Add Comment" at bounding box center [589, 356] width 1066 height 27
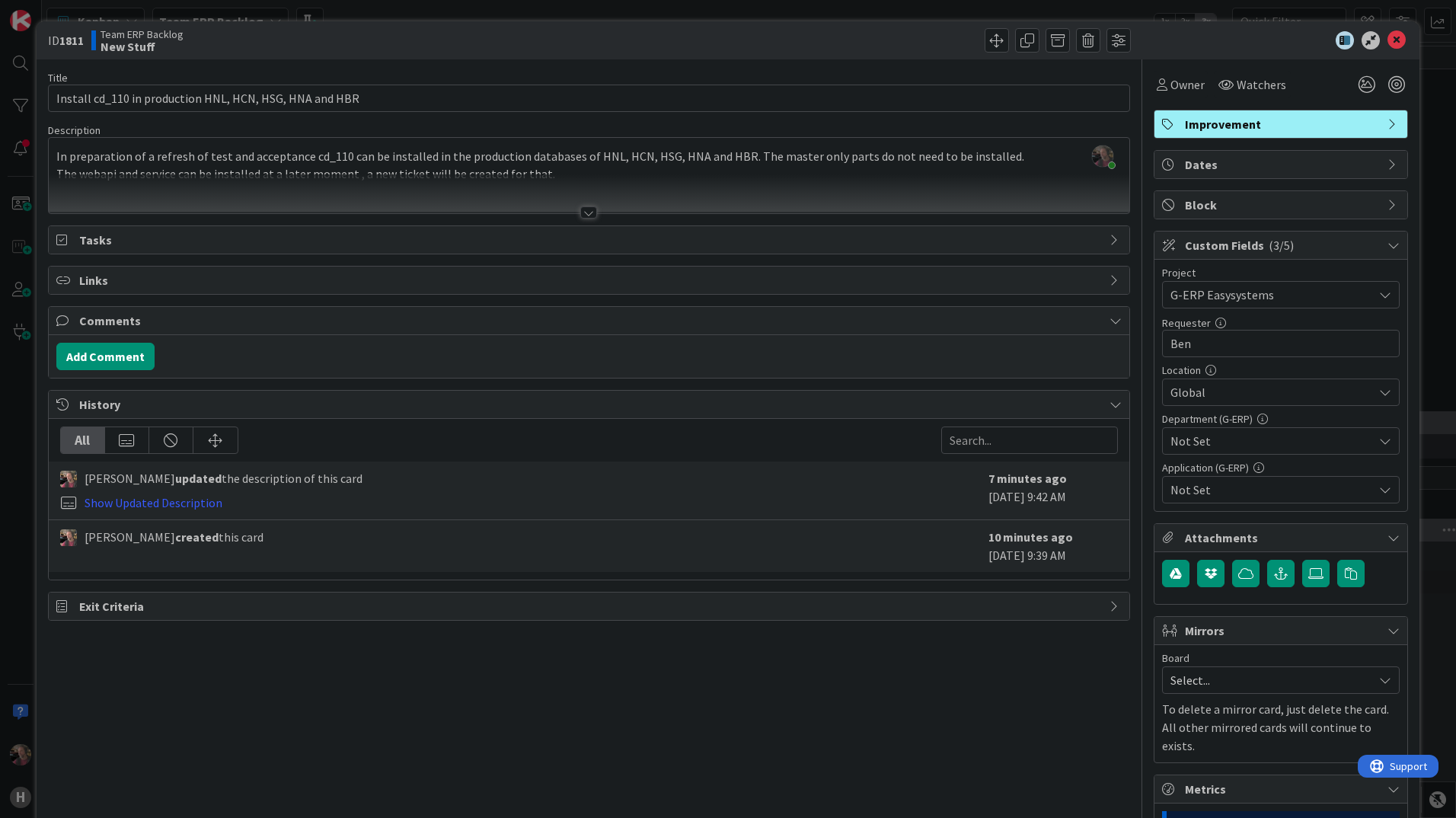
click at [1379, 443] on icon at bounding box center [1385, 441] width 12 height 12
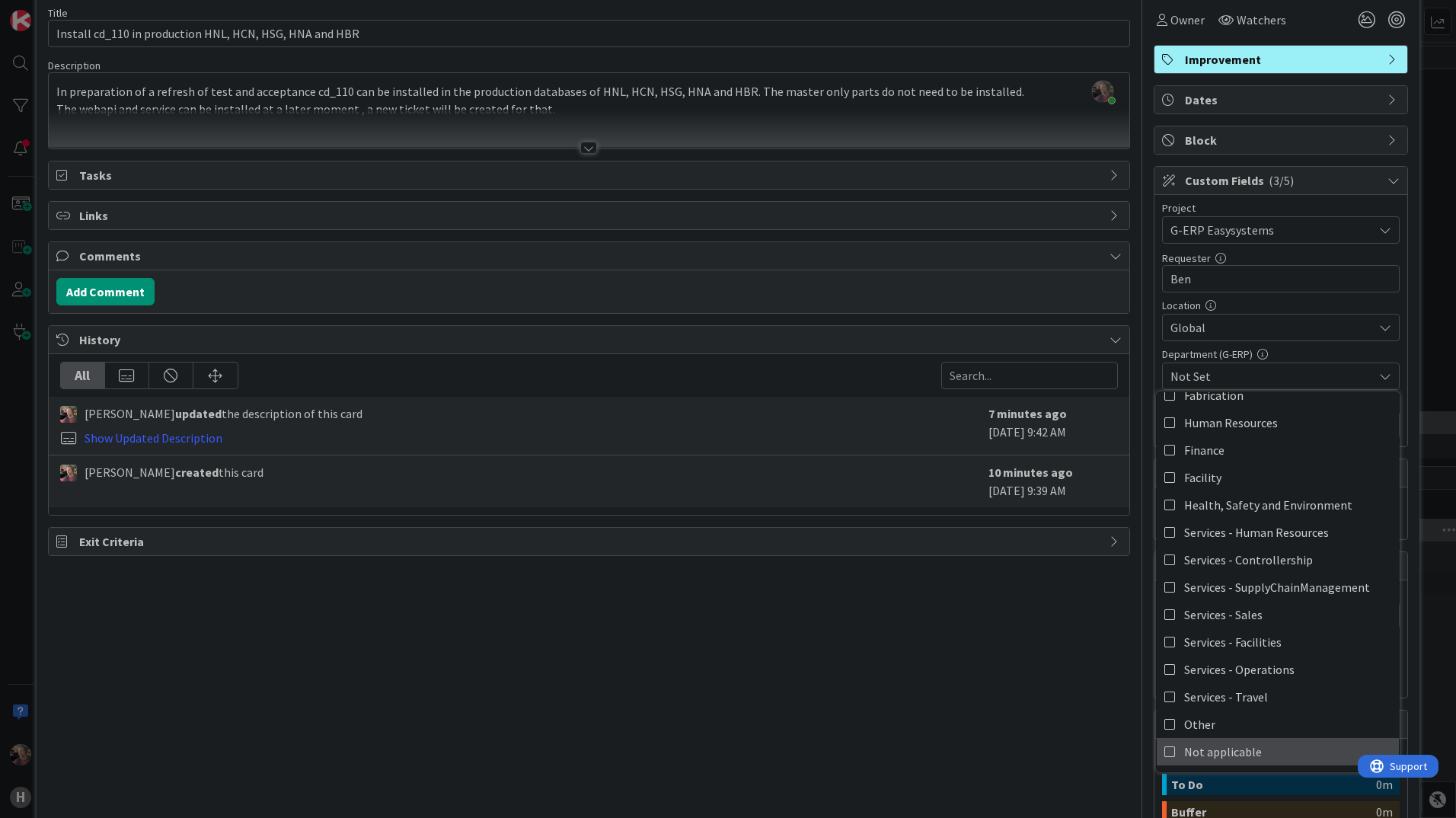
scroll to position [152, 0]
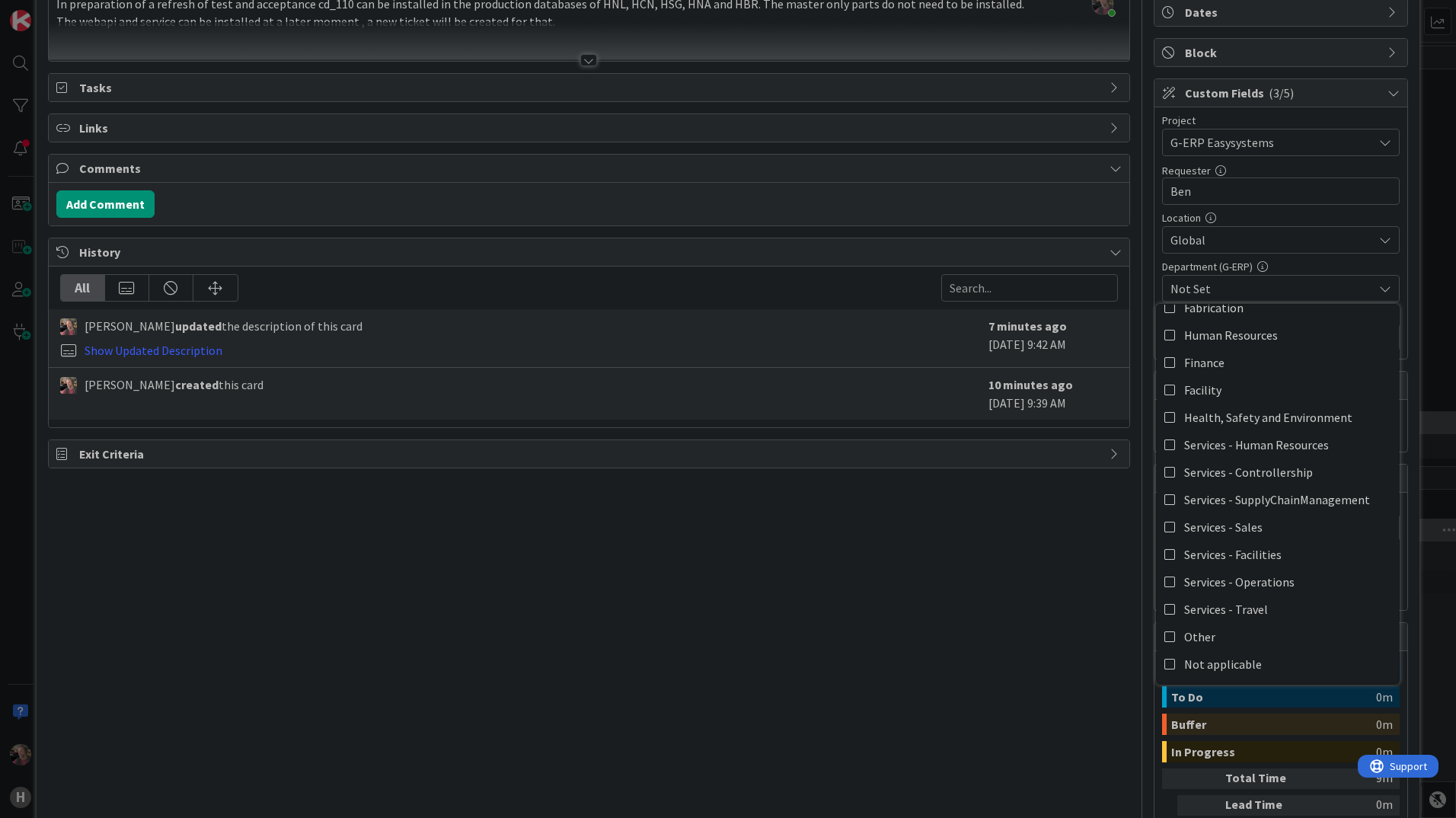
click at [997, 611] on div "Title 55 / 128 Install cd_110 in production HNL, HCN, HSG, HNA and HBR Descript…" at bounding box center [589, 409] width 1082 height 1004
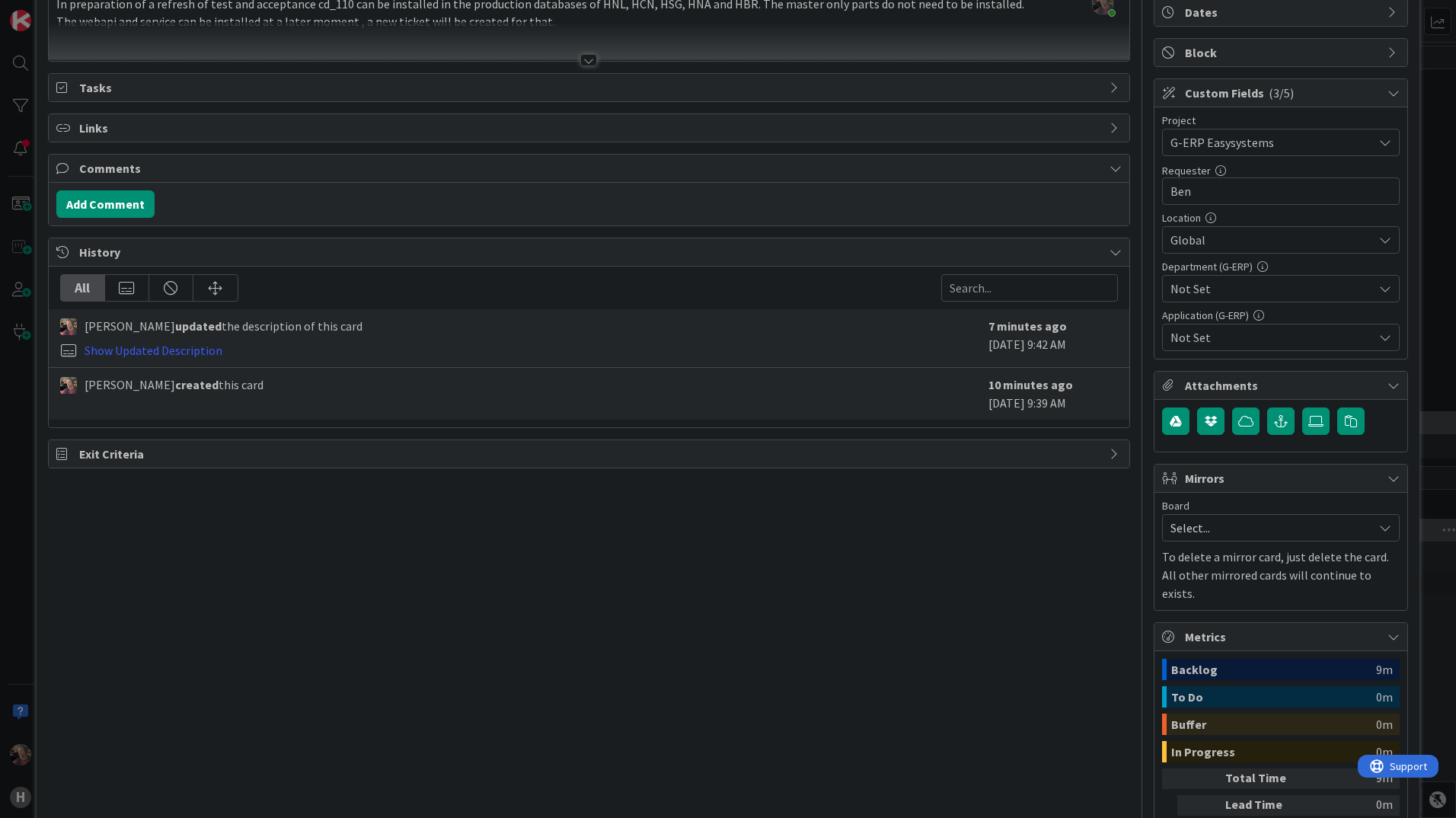
click at [1379, 338] on icon at bounding box center [1385, 337] width 12 height 12
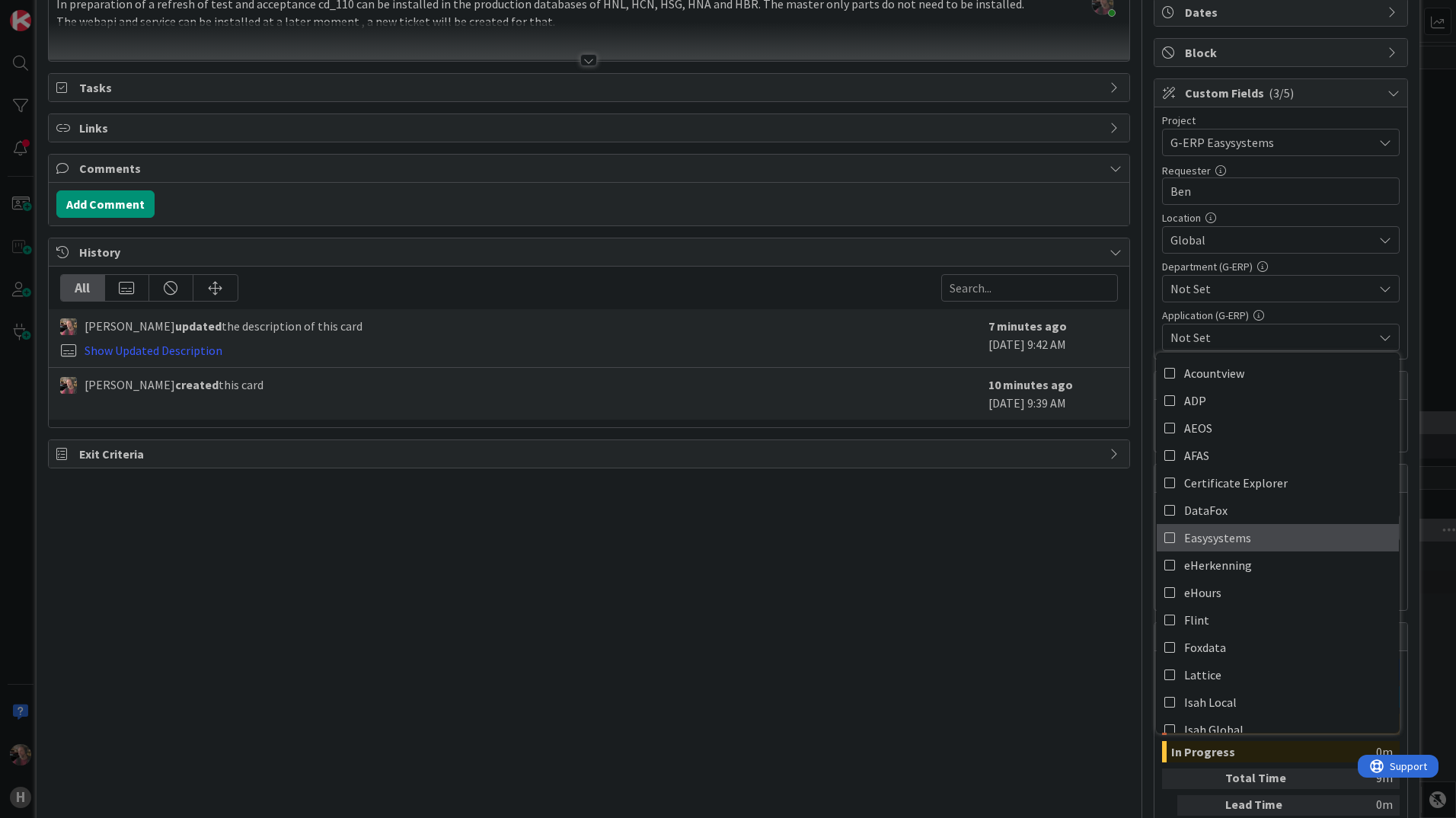
click at [1165, 539] on icon at bounding box center [1171, 538] width 12 height 22
click at [1033, 558] on div "Title 55 / 128 Install cd_110 in production HNL, HCN, HSG, HNA and HBR Descript…" at bounding box center [589, 409] width 1082 height 1004
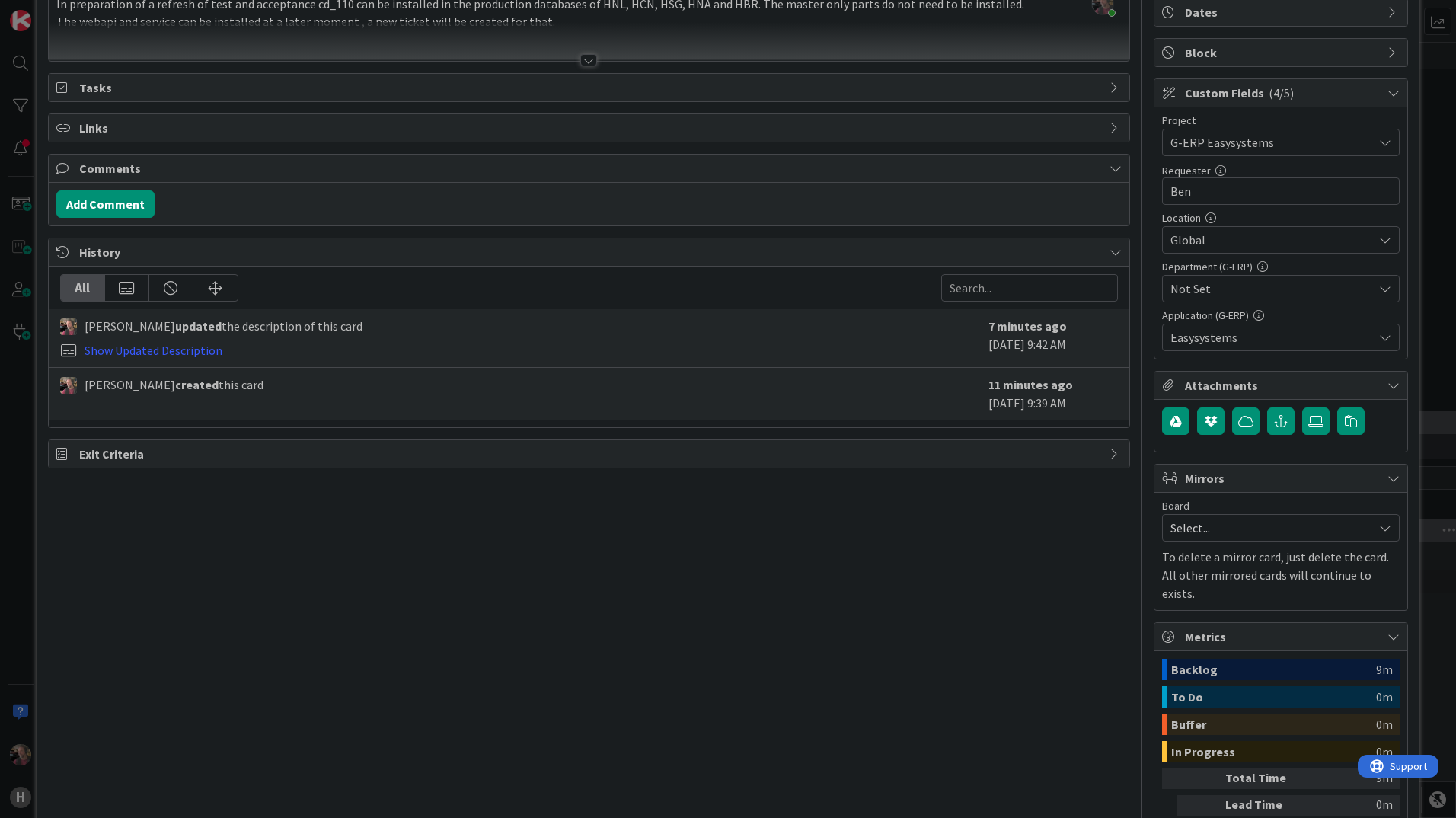
scroll to position [0, 0]
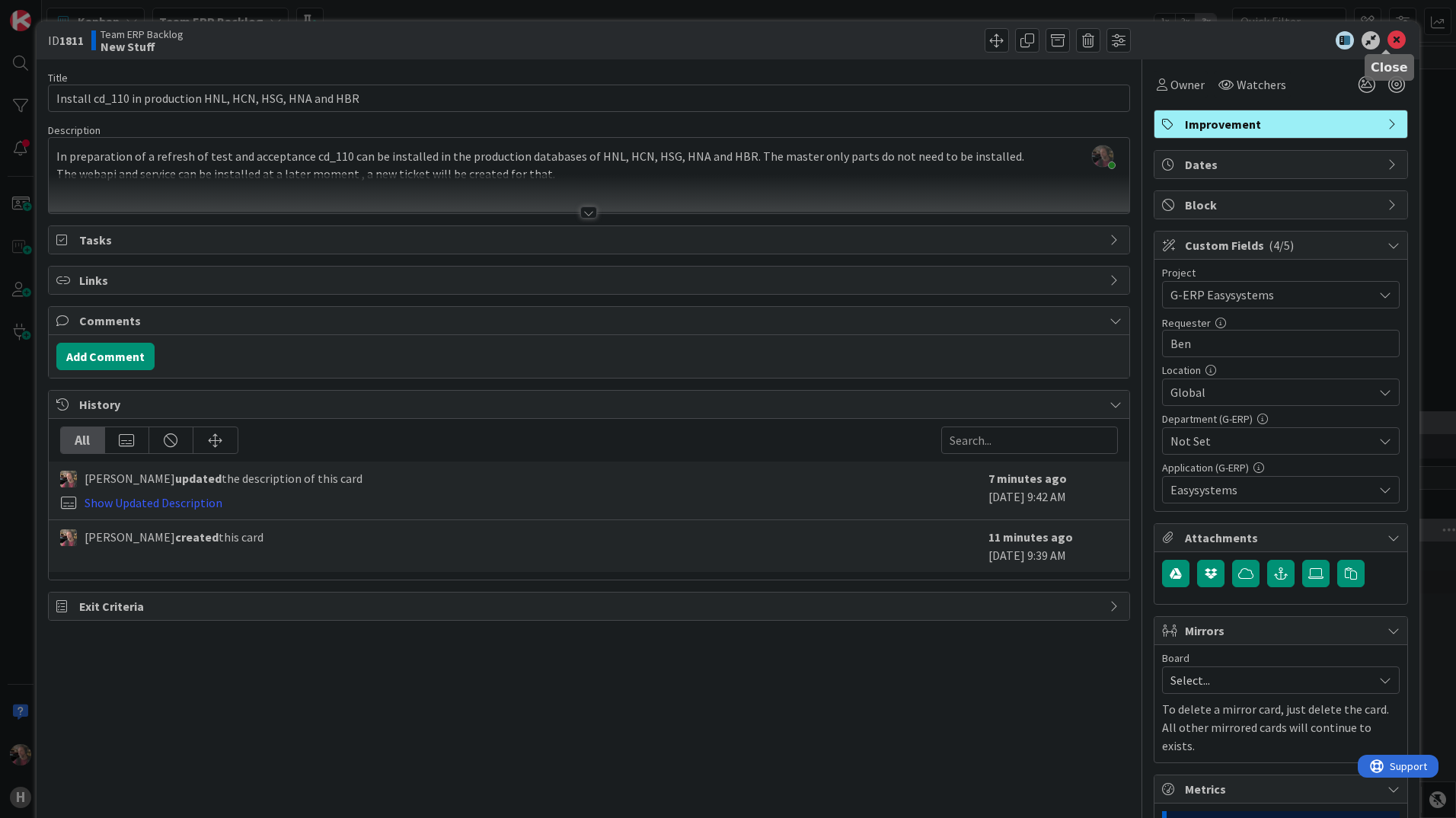
click at [1388, 37] on icon at bounding box center [1397, 41] width 18 height 18
